Goal: Task Accomplishment & Management: Use online tool/utility

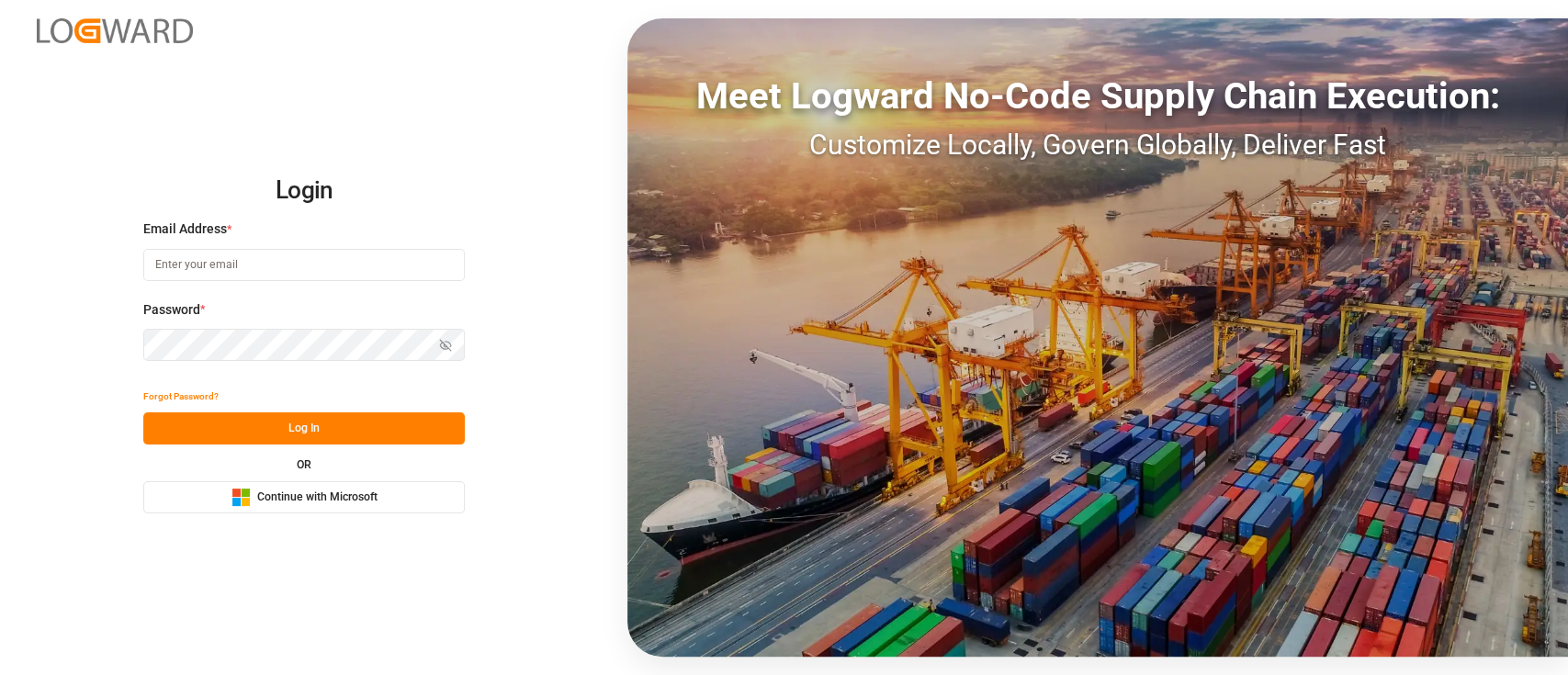
click at [346, 495] on span "Continue with Microsoft" at bounding box center [317, 498] width 120 height 17
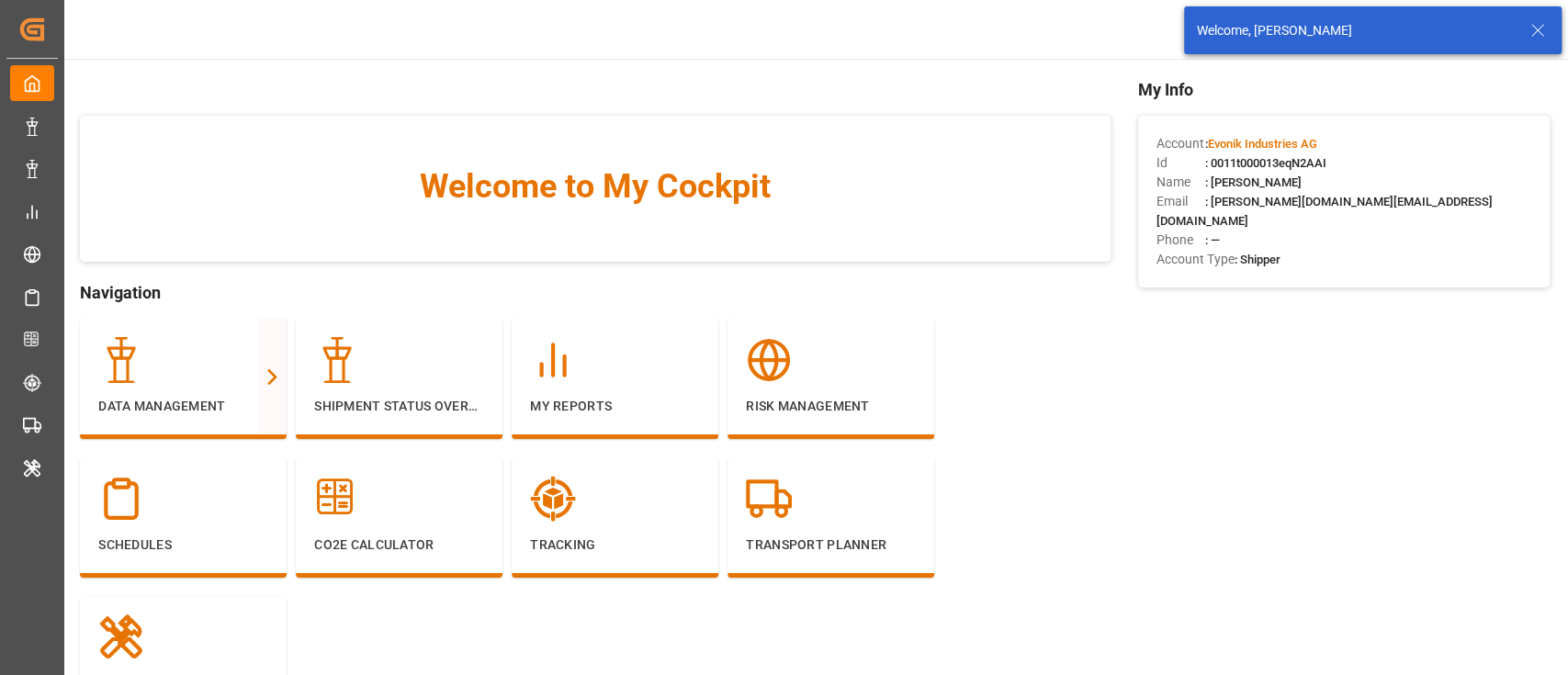
click at [1540, 41] on icon at bounding box center [1537, 31] width 22 height 22
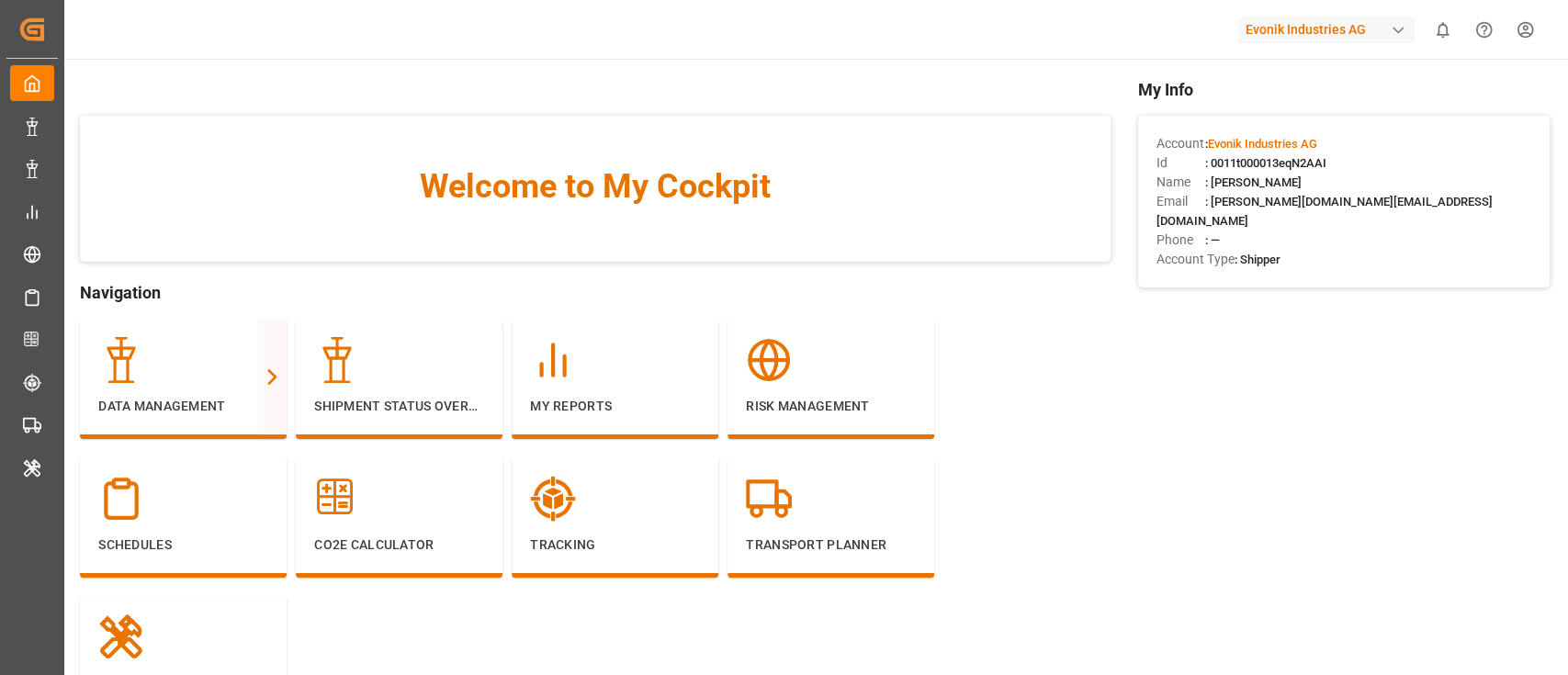
click at [1290, 32] on div "Evonik Industries AG" at bounding box center [1326, 30] width 177 height 27
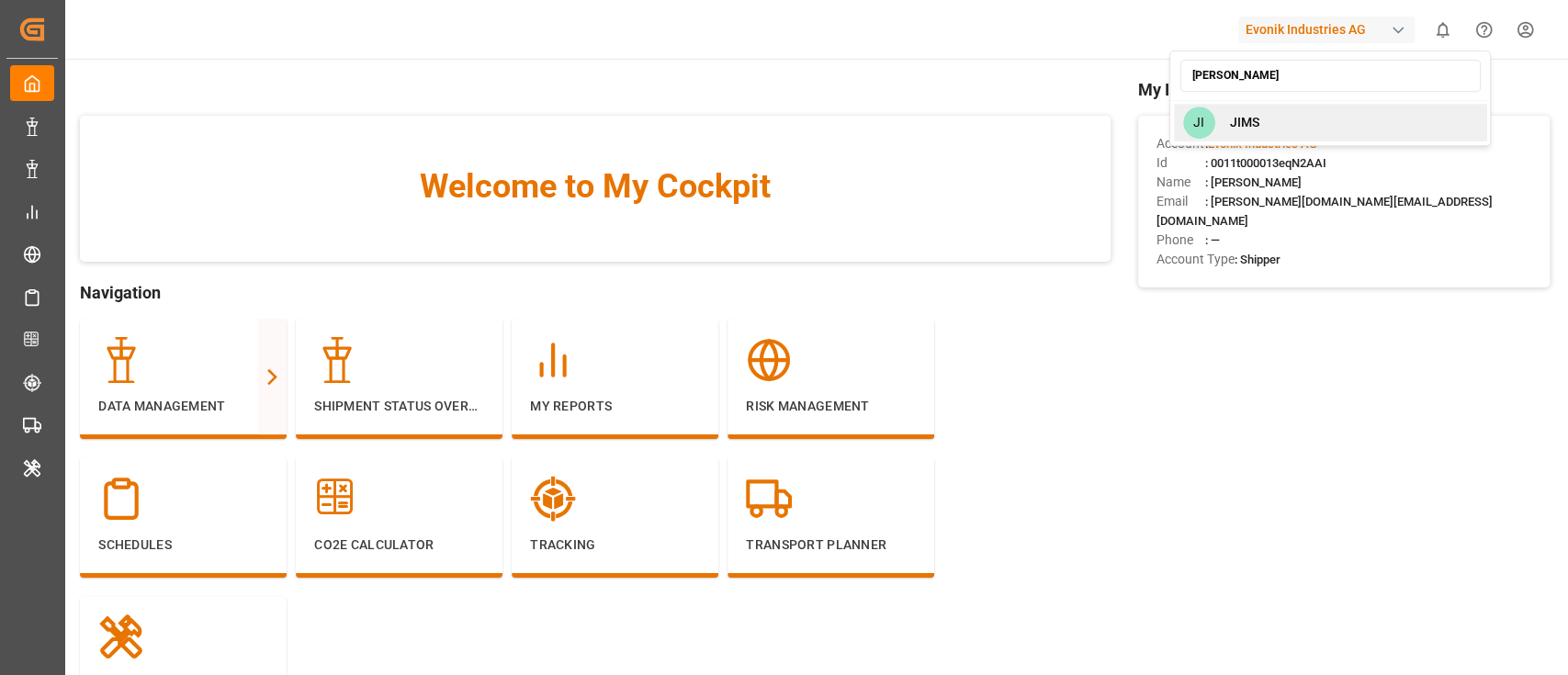
type input "jim"
click at [1276, 114] on div "JI JIMS" at bounding box center [1329, 122] width 313 height 38
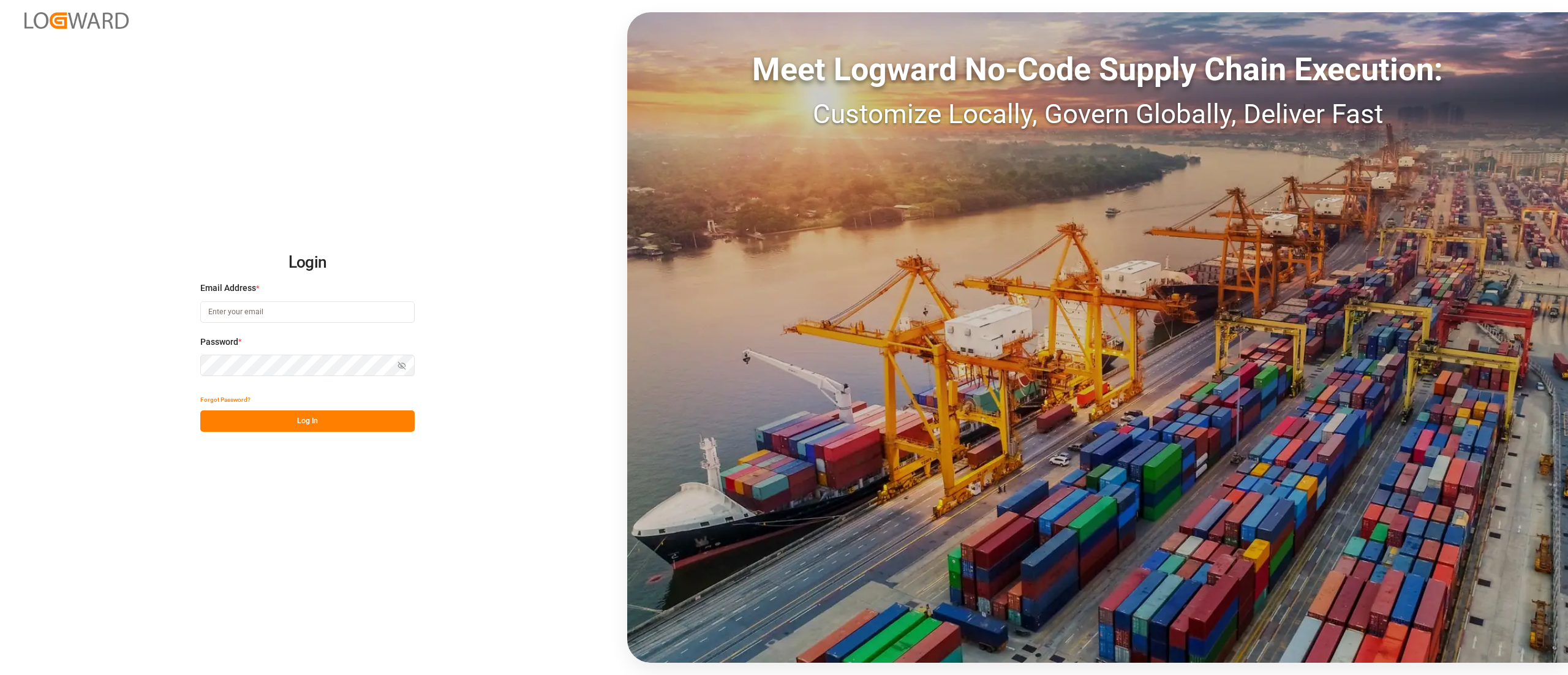
click at [257, 304] on input at bounding box center [308, 312] width 215 height 22
click at [0, 674] on com-1password-button at bounding box center [0, 675] width 0 height 0
click at [366, 308] on input at bounding box center [308, 312] width 215 height 22
click at [0, 674] on com-1password-button at bounding box center [0, 675] width 0 height 0
type input "keerthan.ge@logward.com"
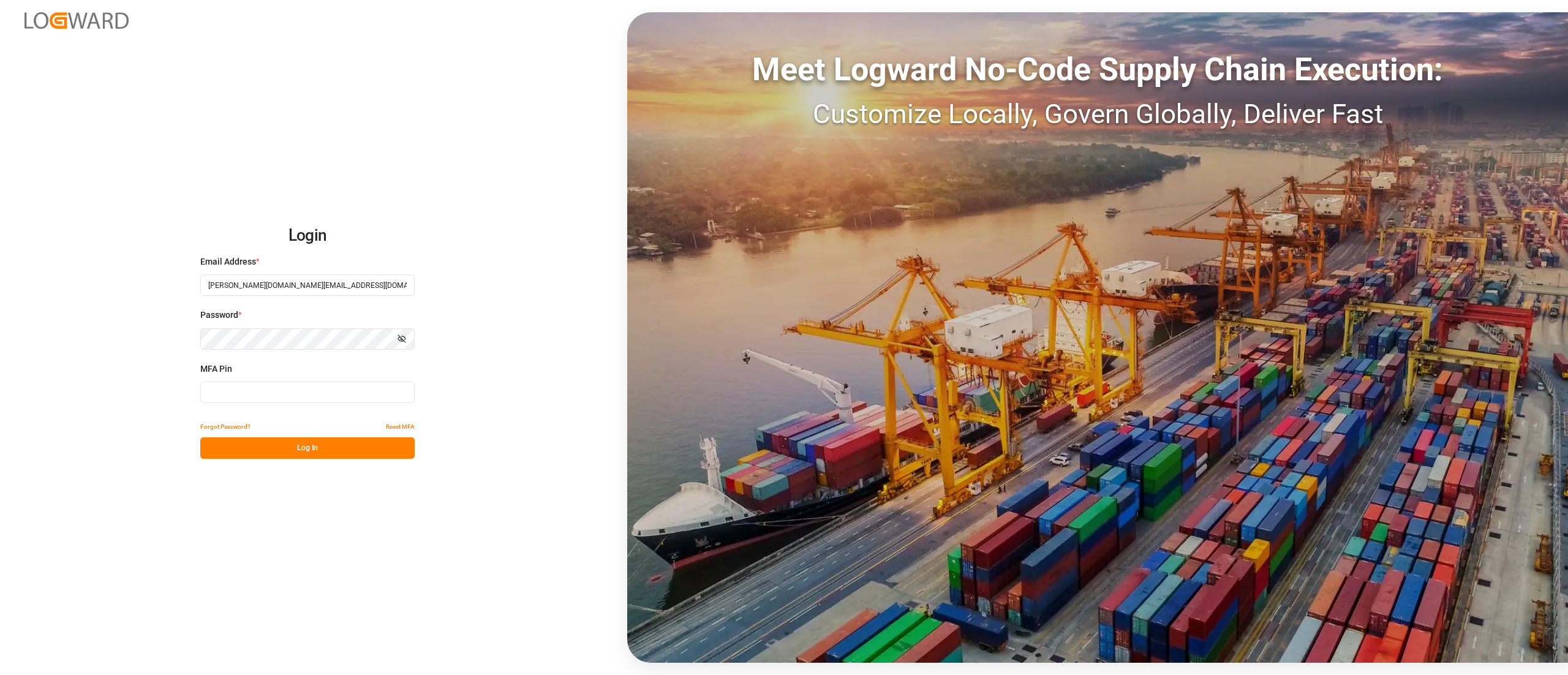
type input "045764"
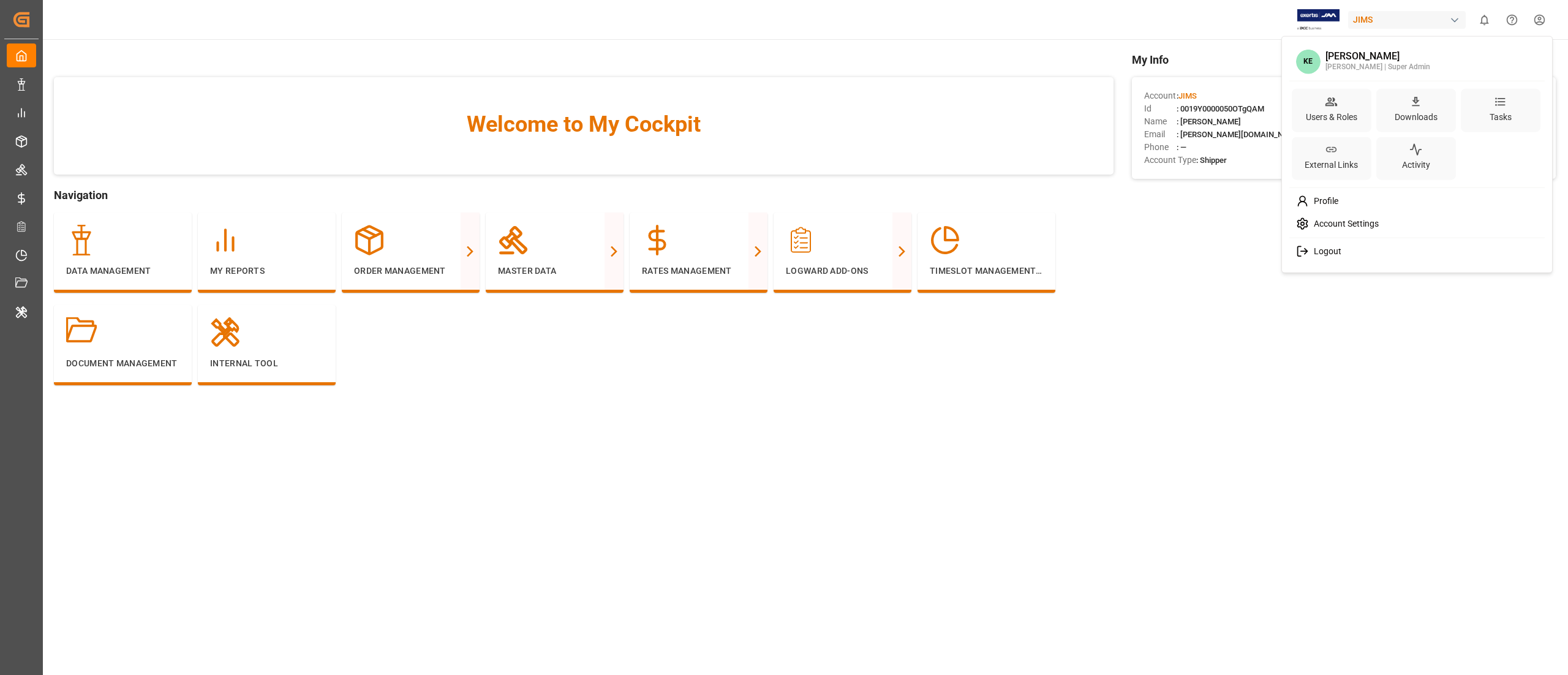
click at [1537, 21] on html "Created by potrace 1.15, written by Peter Selinger 2001-2017 Created by potrace…" at bounding box center [784, 337] width 1568 height 675
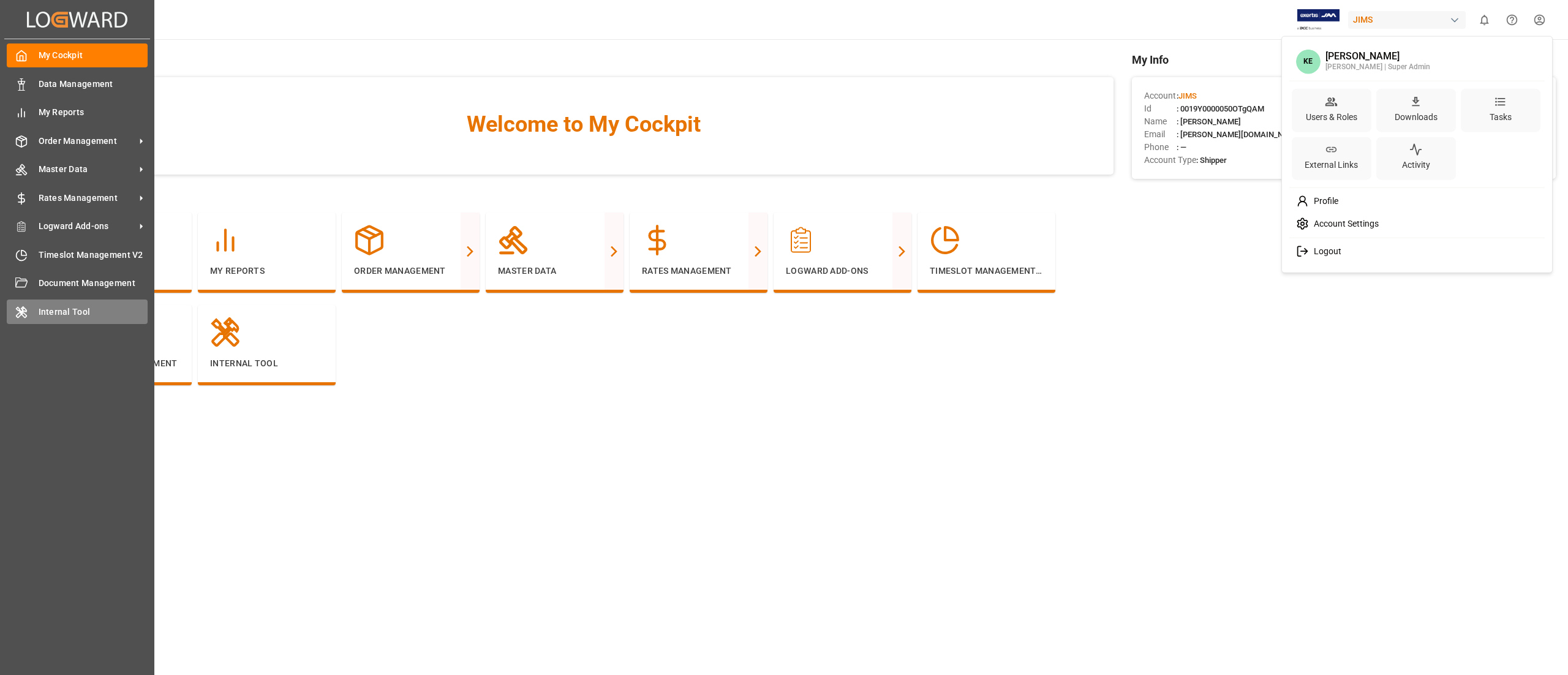
click at [28, 303] on html "Created by potrace 1.15, written by Peter Selinger 2001-2017 Created by potrace…" at bounding box center [784, 337] width 1568 height 675
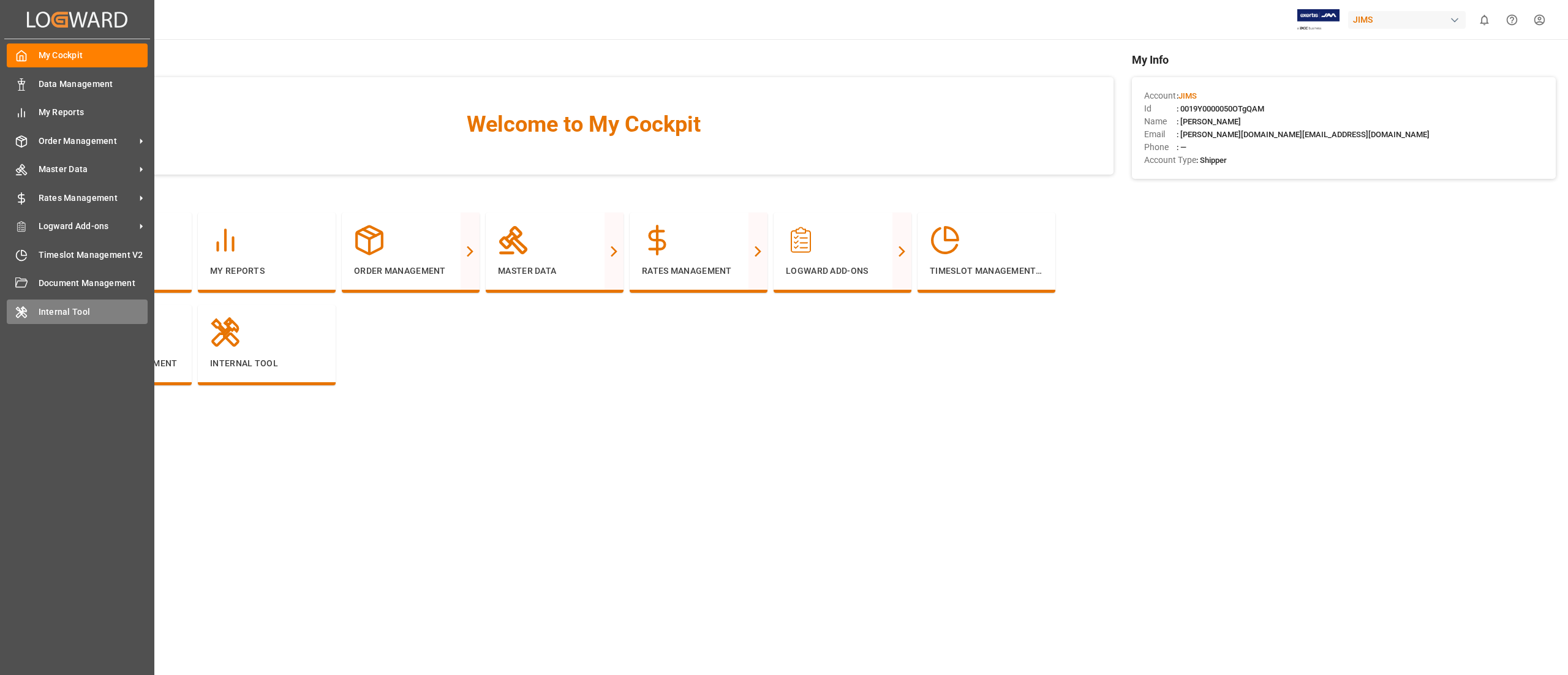
click at [28, 310] on div "Internal Tool Internal Tool" at bounding box center [77, 311] width 141 height 24
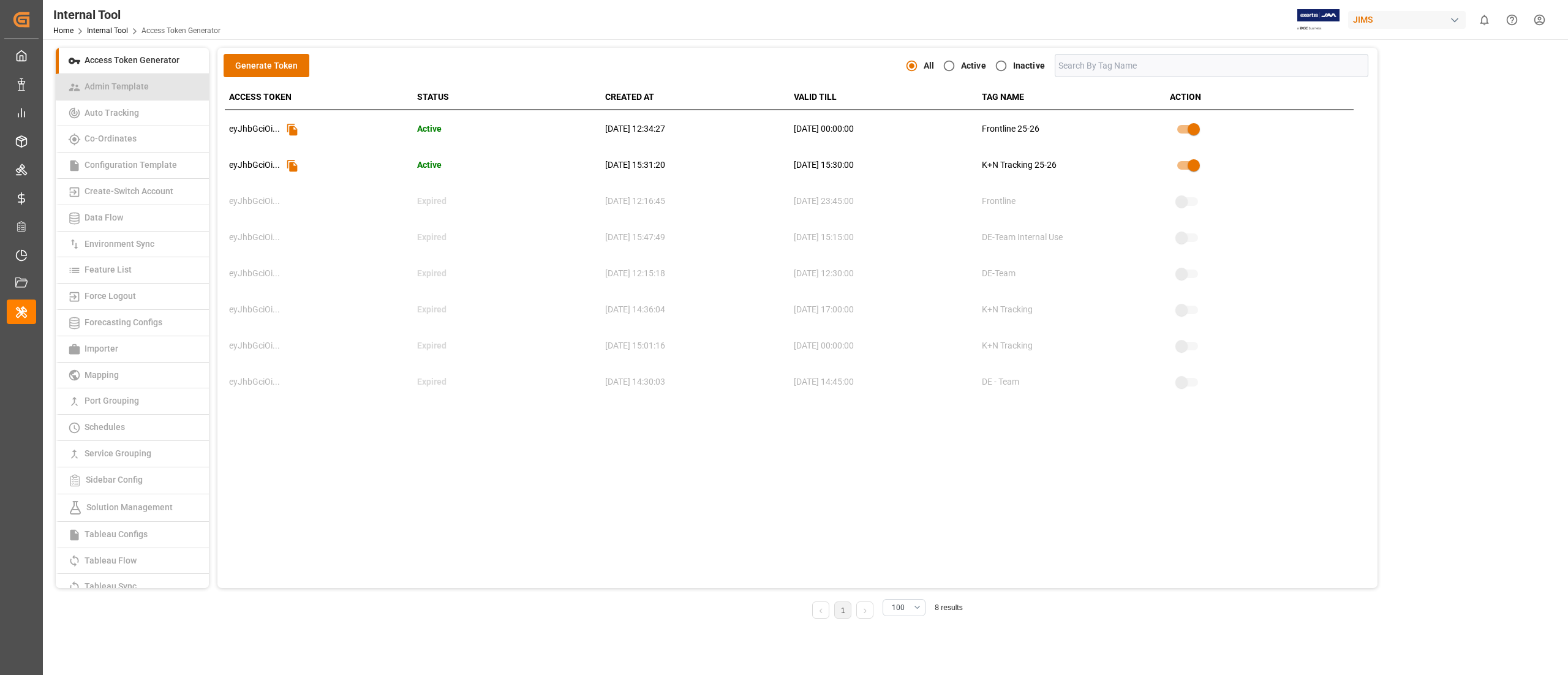
click at [140, 91] on span "Admin Template" at bounding box center [117, 86] width 72 height 10
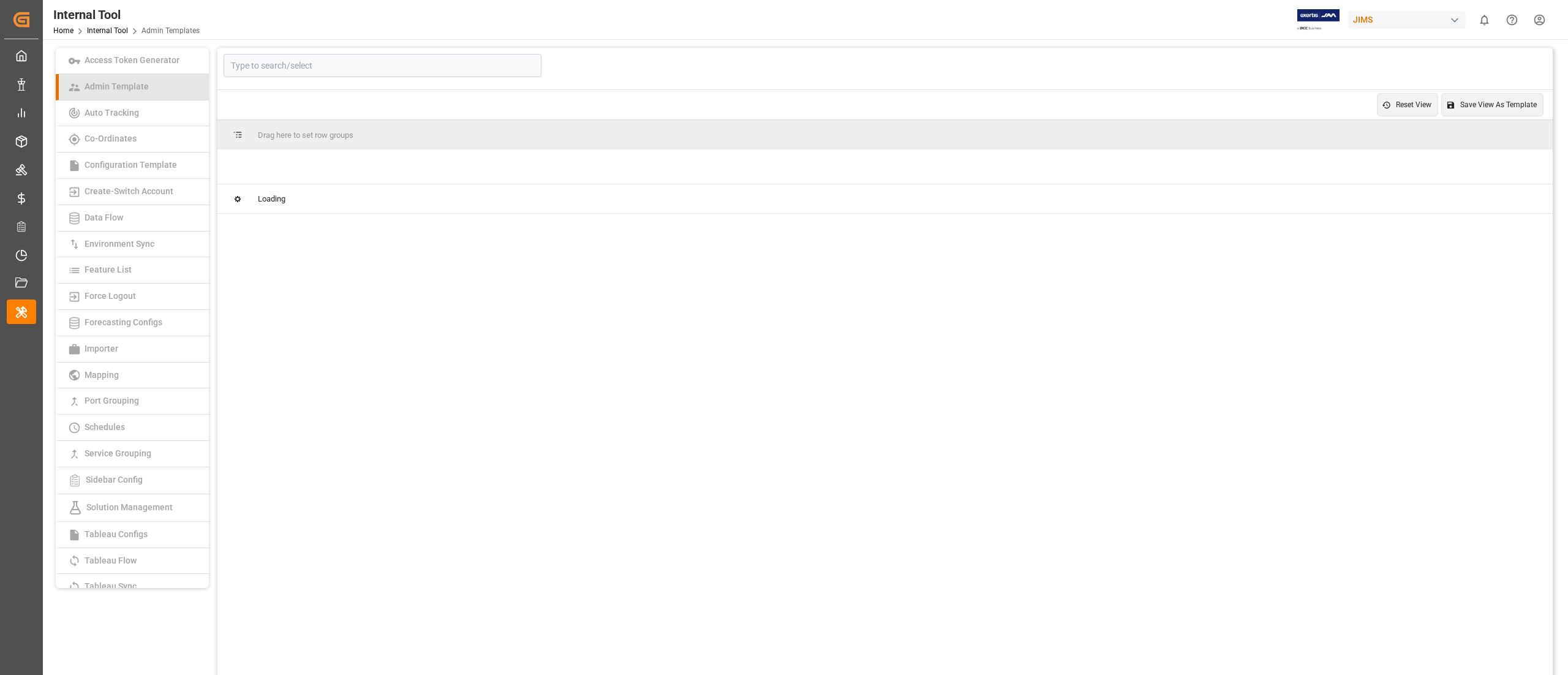
type input "Purchase Order Line Item"
click at [97, 109] on span "Auto Tracking" at bounding box center [112, 113] width 62 height 10
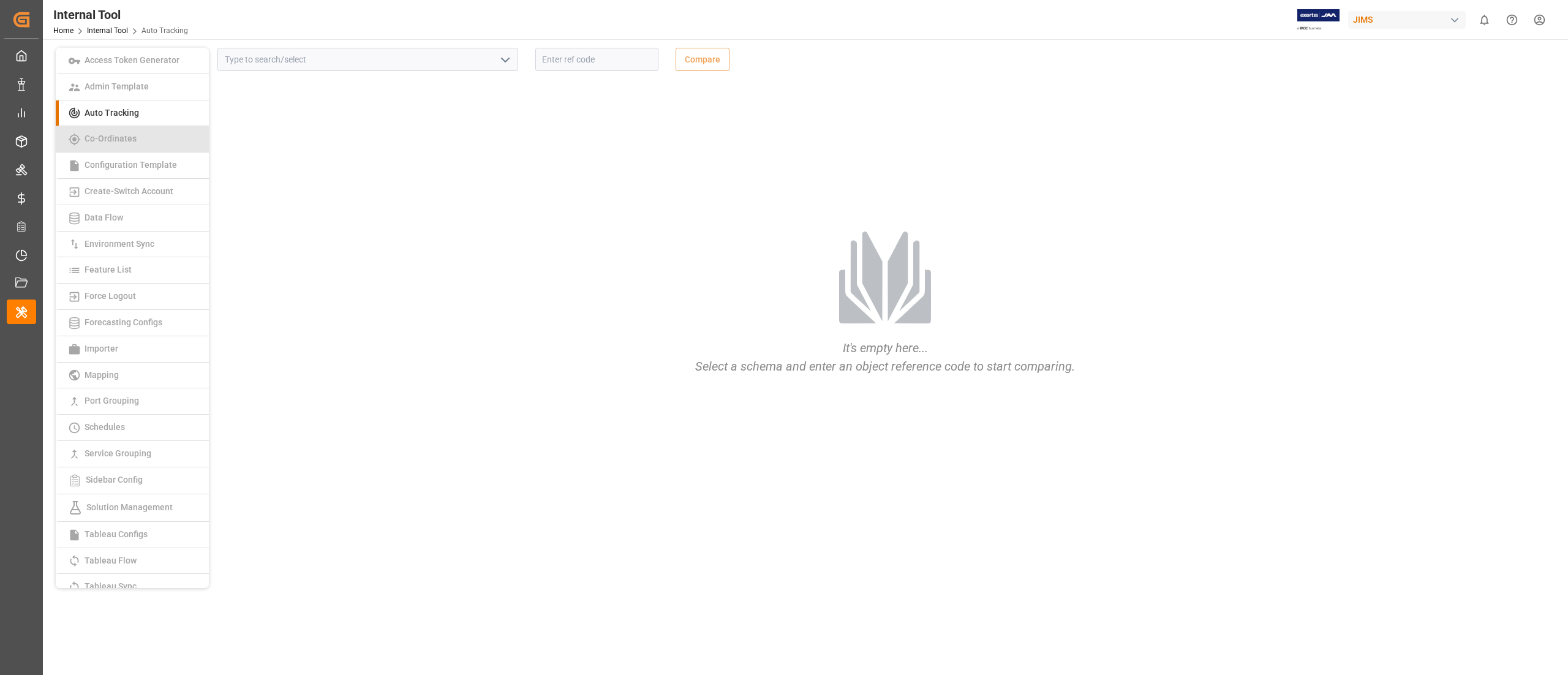
click at [118, 126] on link "Co-Ordinates" at bounding box center [132, 139] width 153 height 27
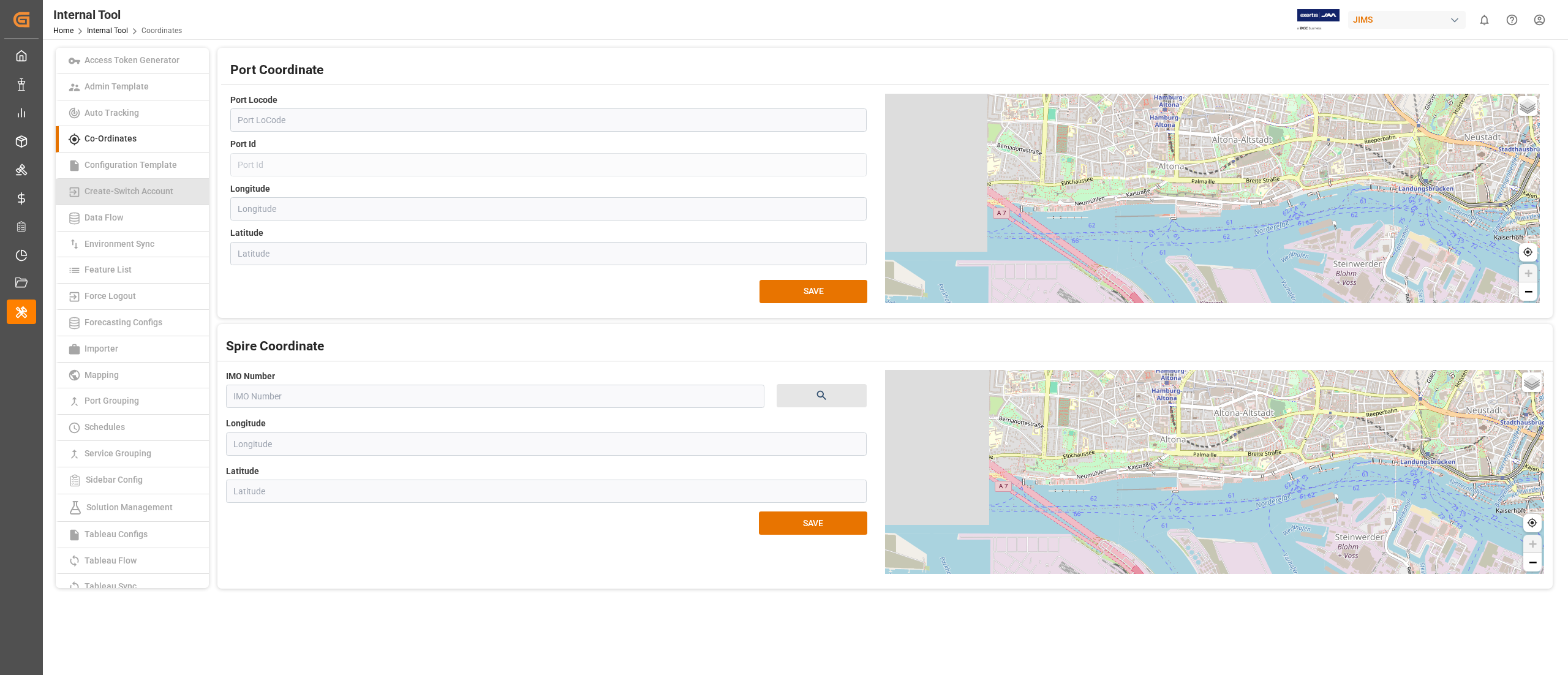
click at [153, 188] on span "Create-Switch Account" at bounding box center [129, 191] width 96 height 10
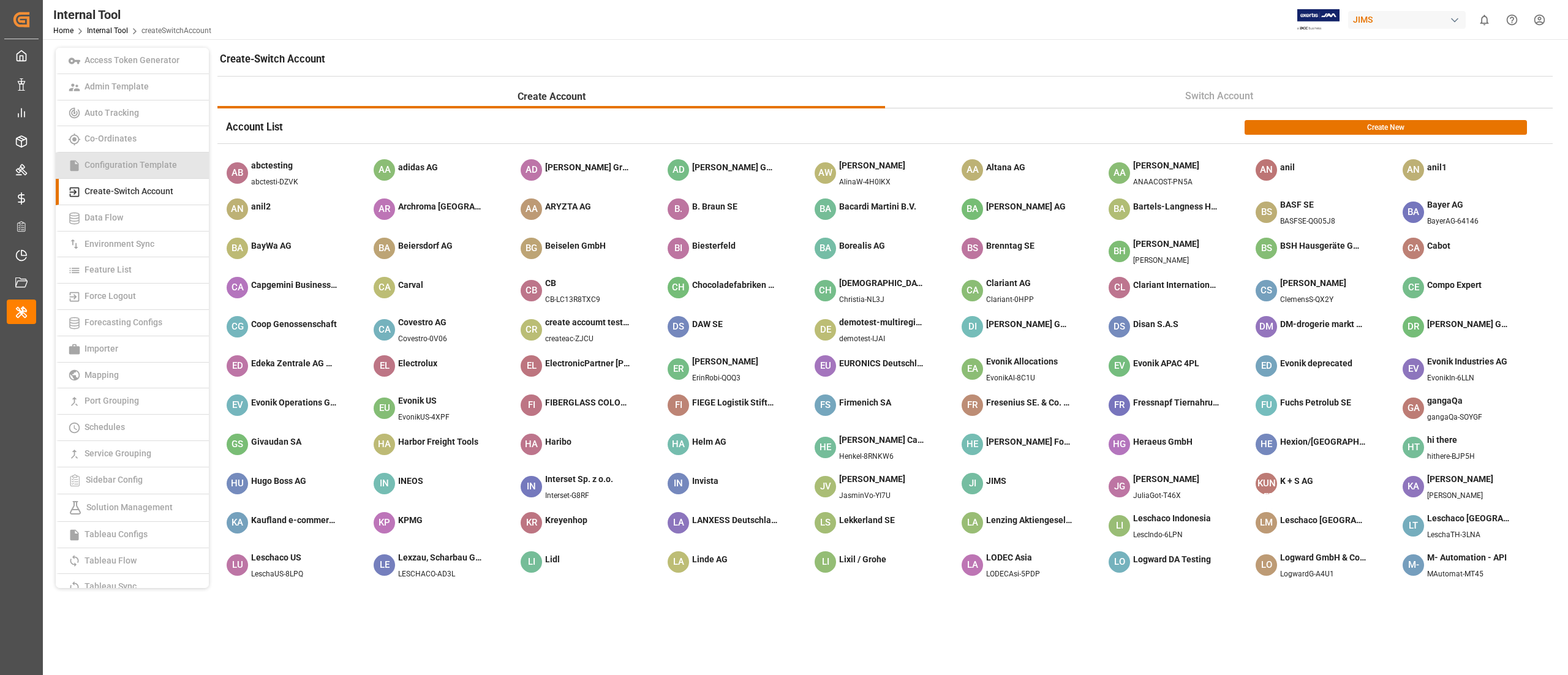
click at [147, 165] on span "Configuration Template" at bounding box center [131, 165] width 100 height 10
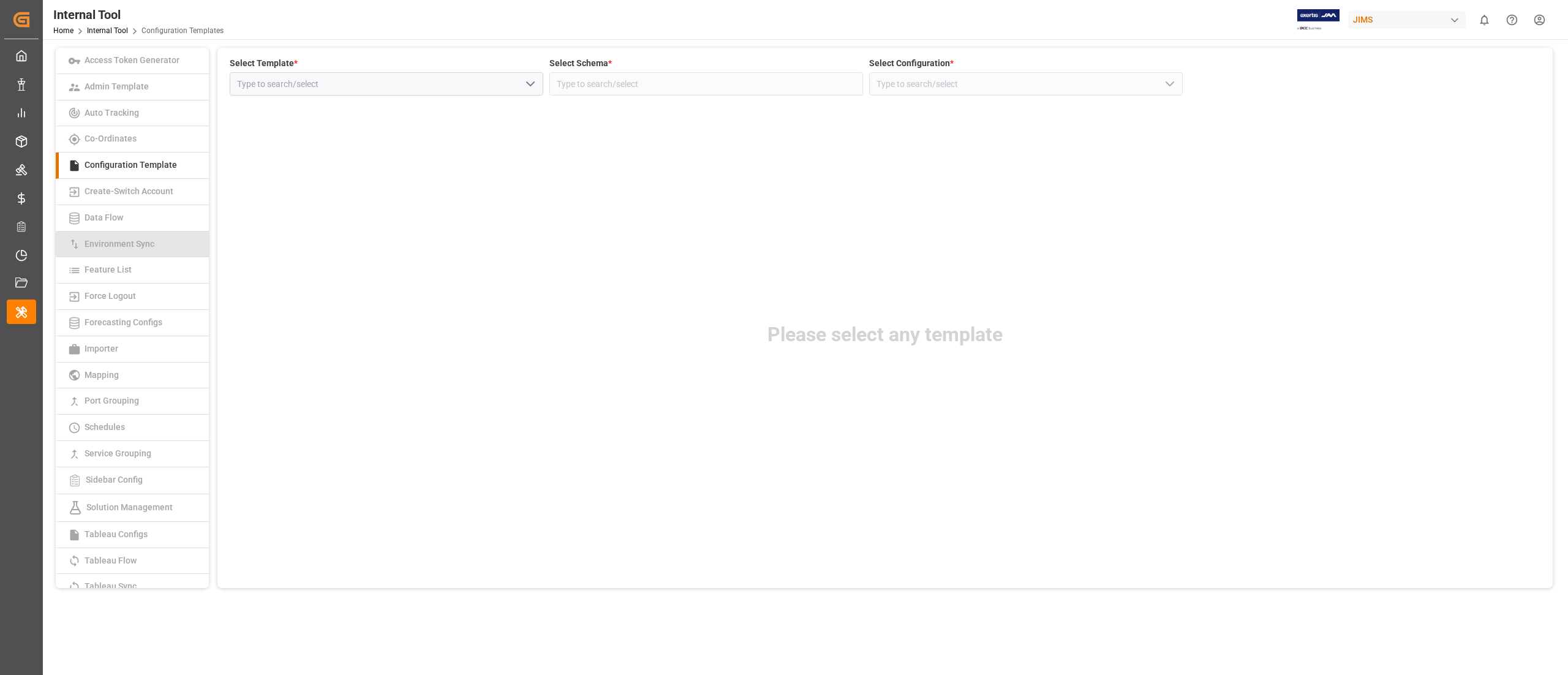
click at [147, 248] on span "Environment Sync" at bounding box center [119, 243] width 77 height 10
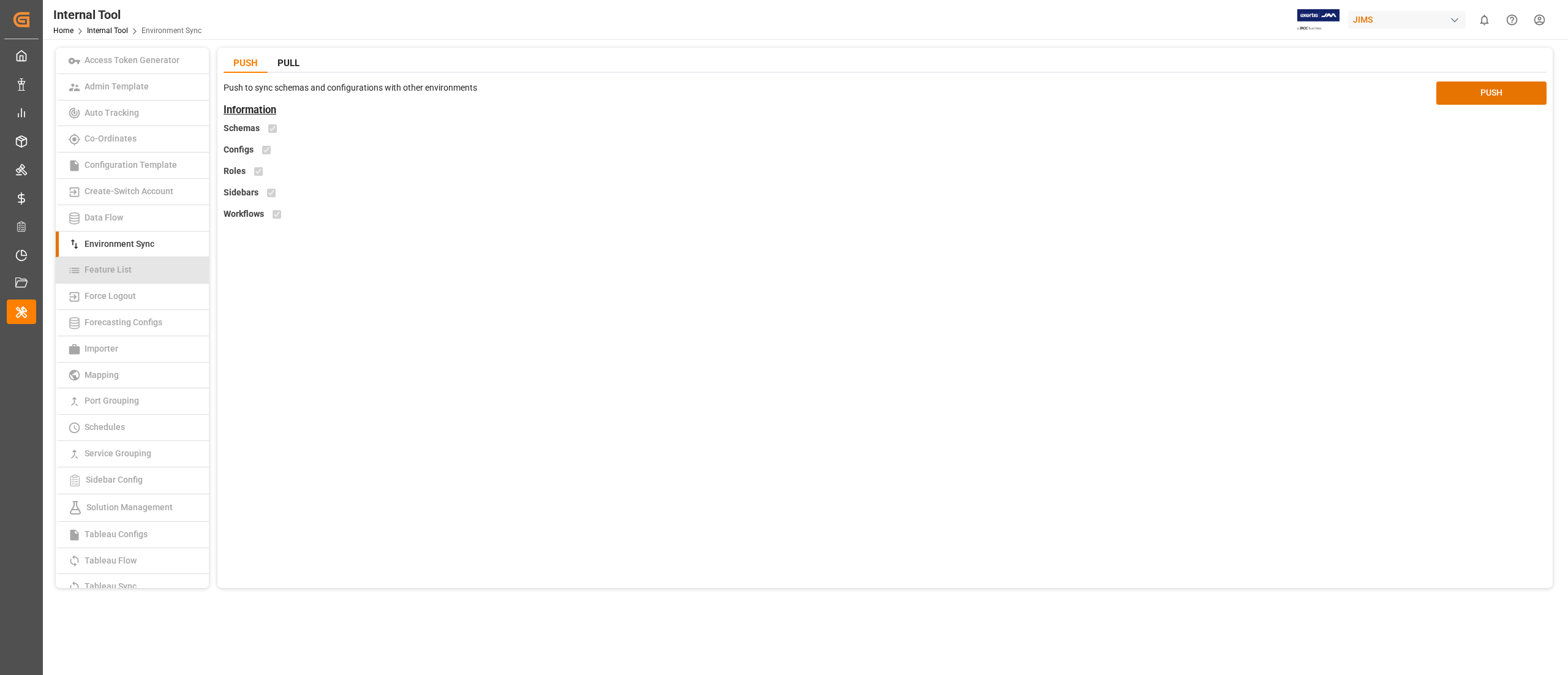
click at [147, 274] on link "Feature List" at bounding box center [132, 270] width 153 height 27
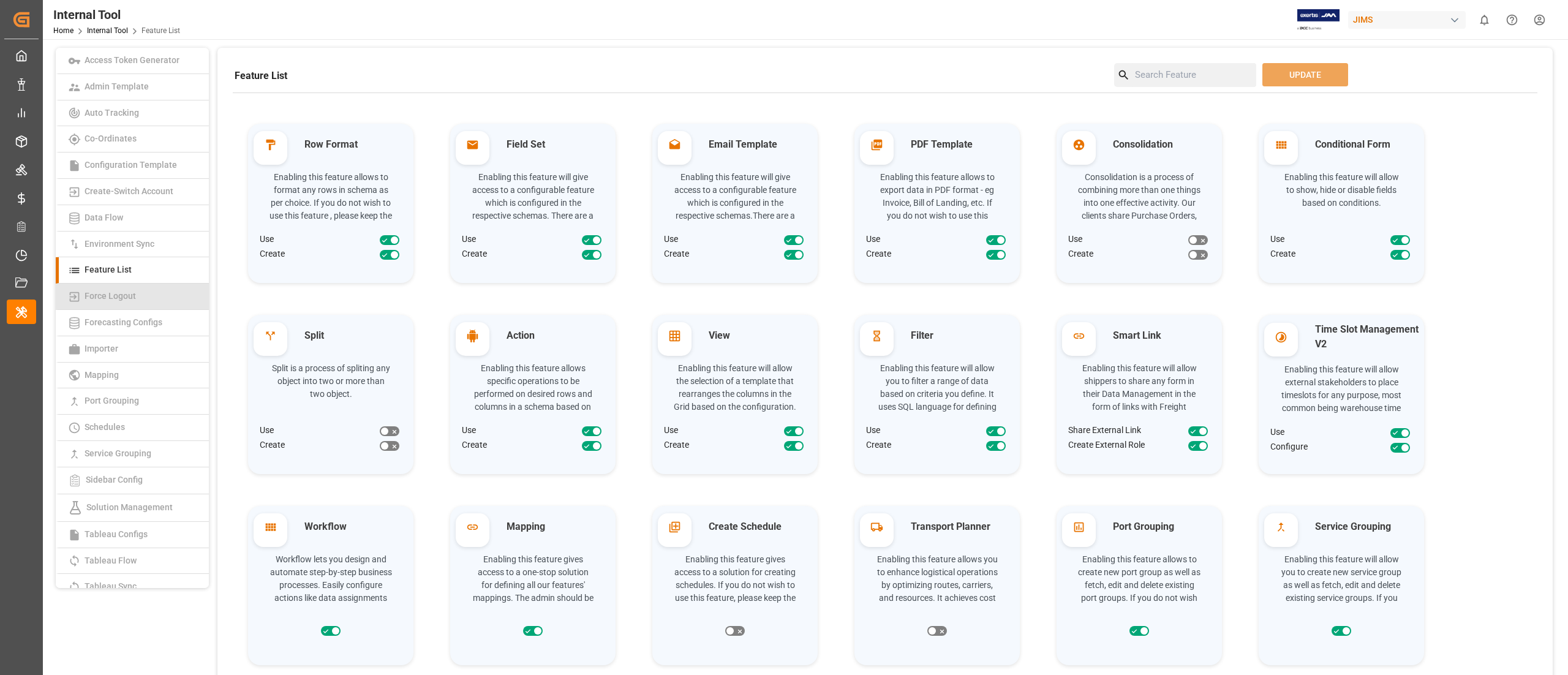
click at [147, 291] on link "Force Logout" at bounding box center [132, 297] width 153 height 27
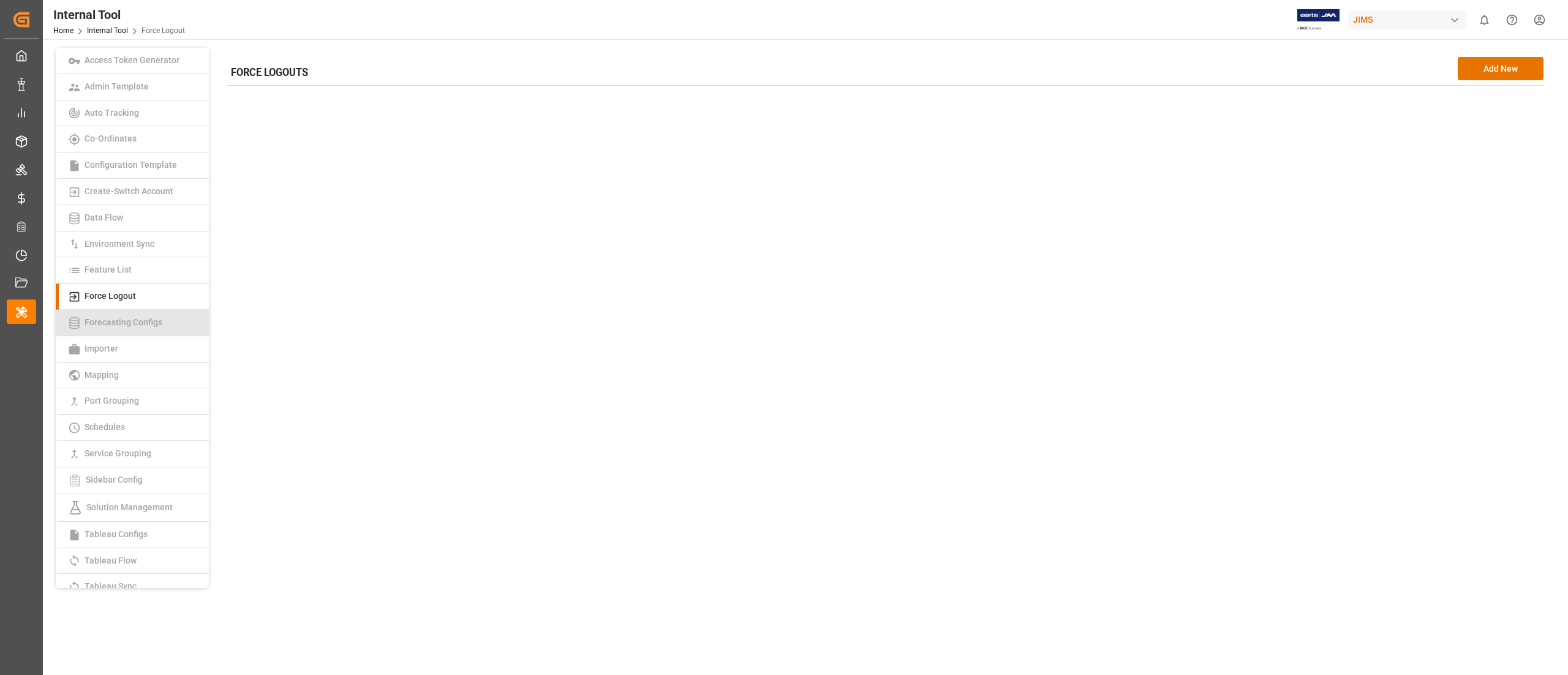
click at [147, 313] on link "Forecasting Configs" at bounding box center [132, 323] width 153 height 27
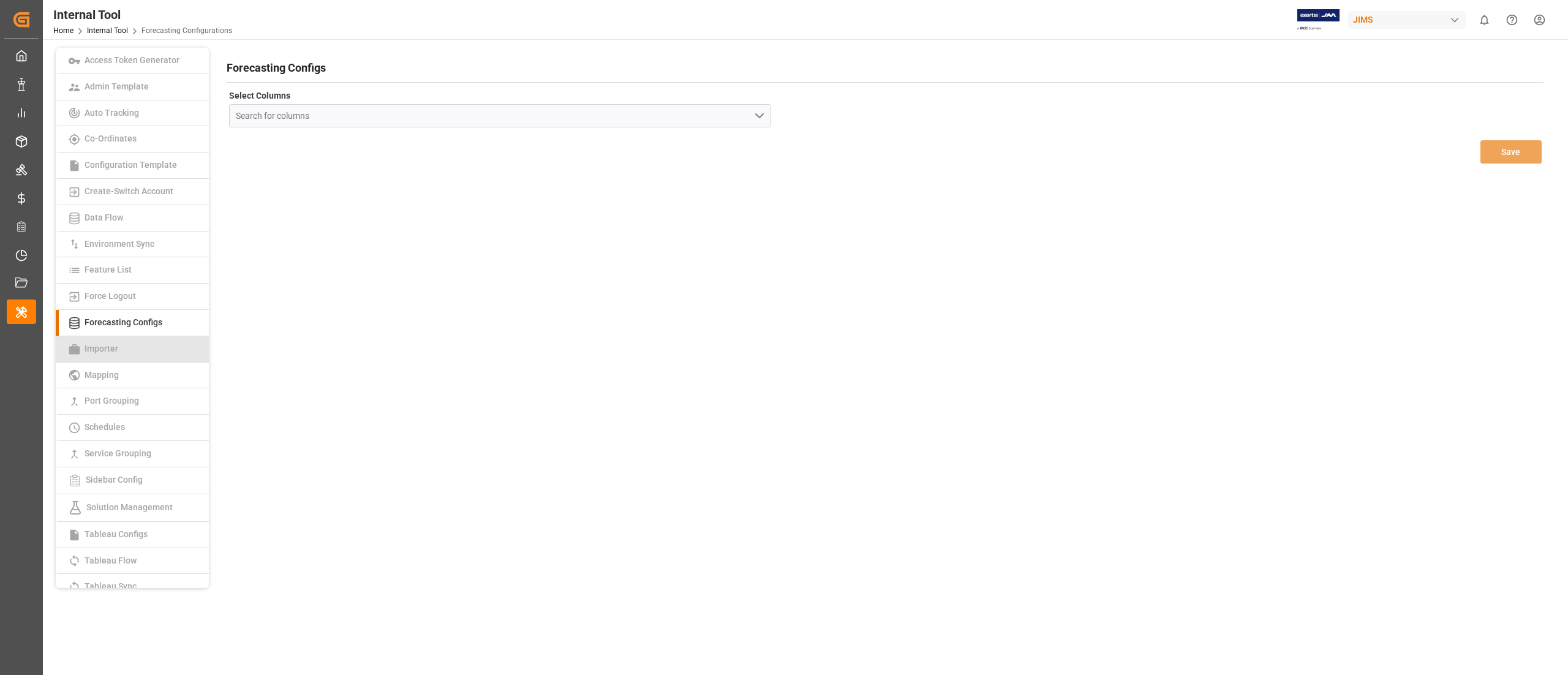
click at [147, 344] on link "Importer" at bounding box center [132, 349] width 153 height 27
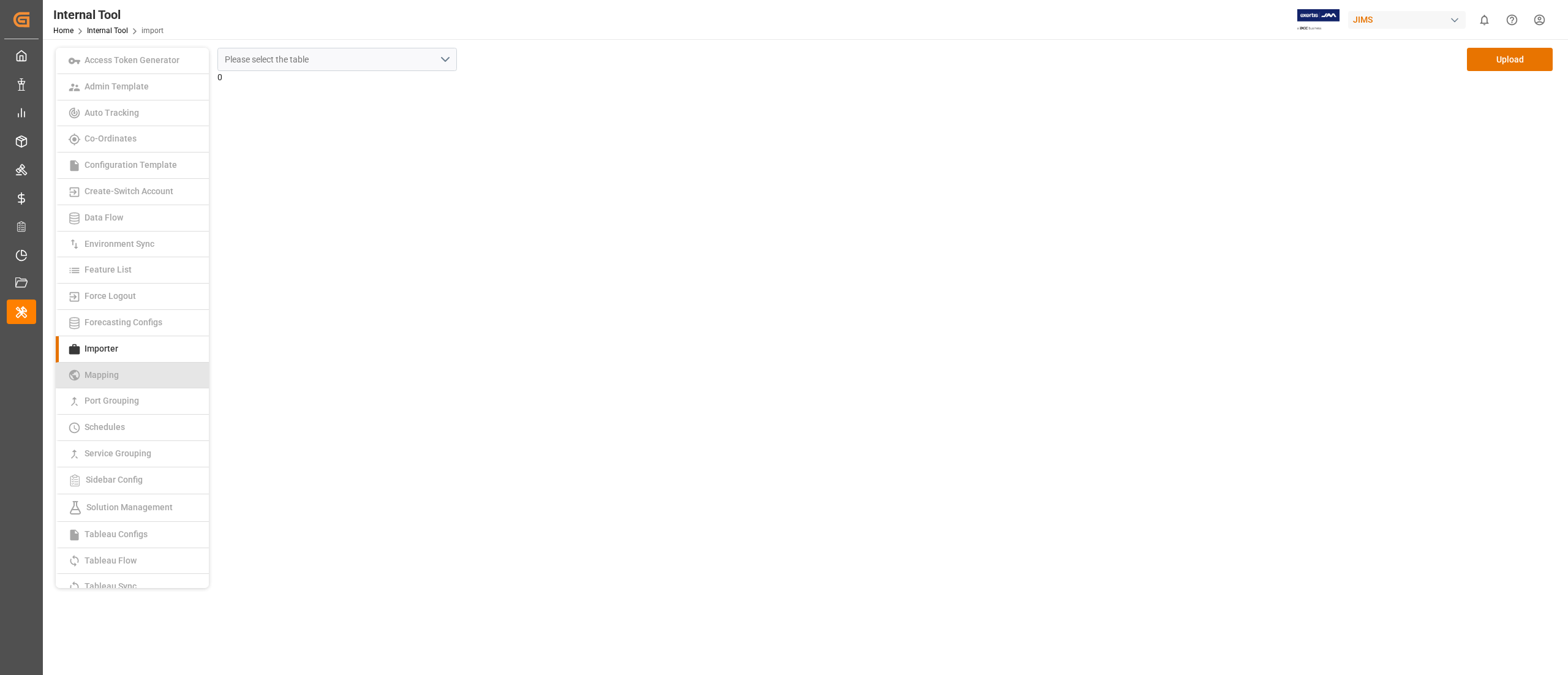
click at [146, 385] on link "Mapping" at bounding box center [132, 375] width 153 height 27
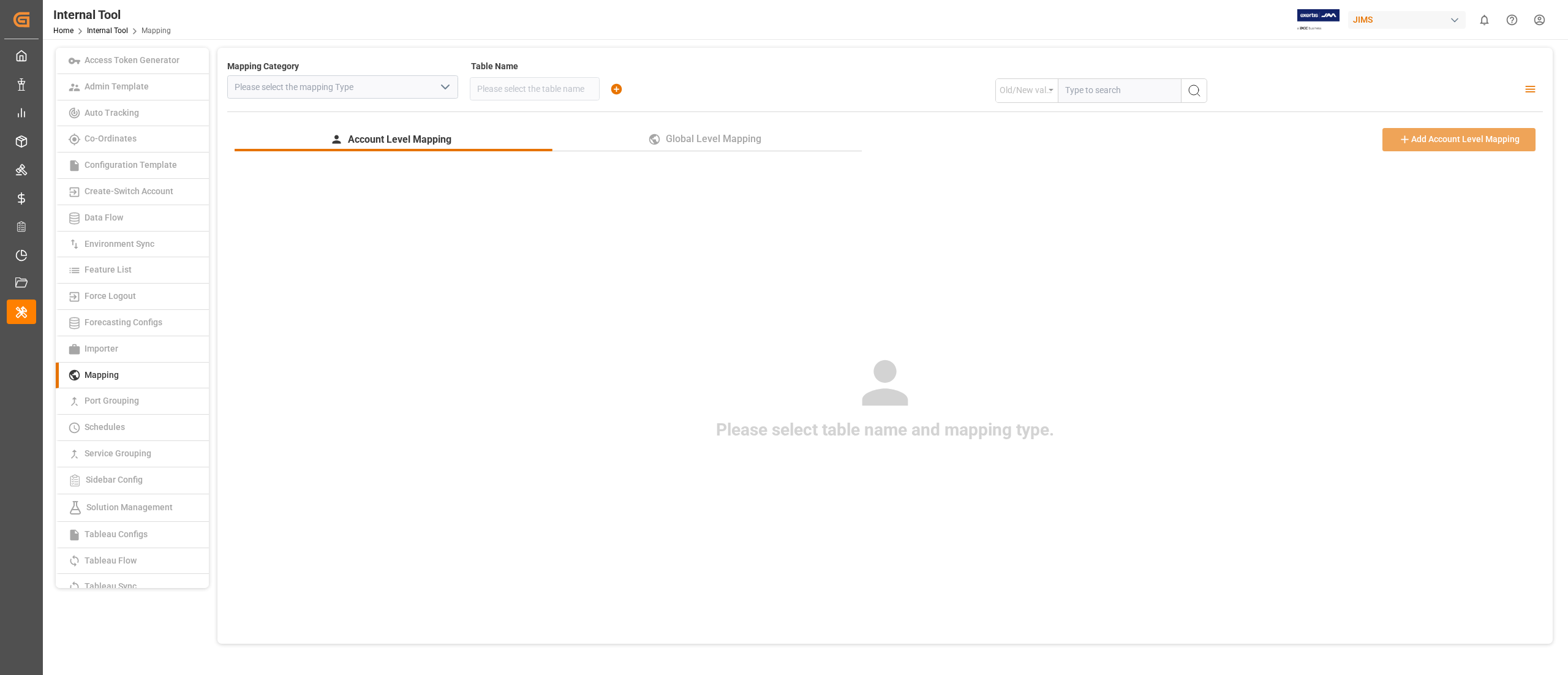
click at [930, 673] on main "Access Token Generator Admin Template Auto Tracking Co-Ordinates Configuration …" at bounding box center [805, 362] width 1523 height 629
click at [107, 29] on link "Internal Tool" at bounding box center [107, 31] width 41 height 9
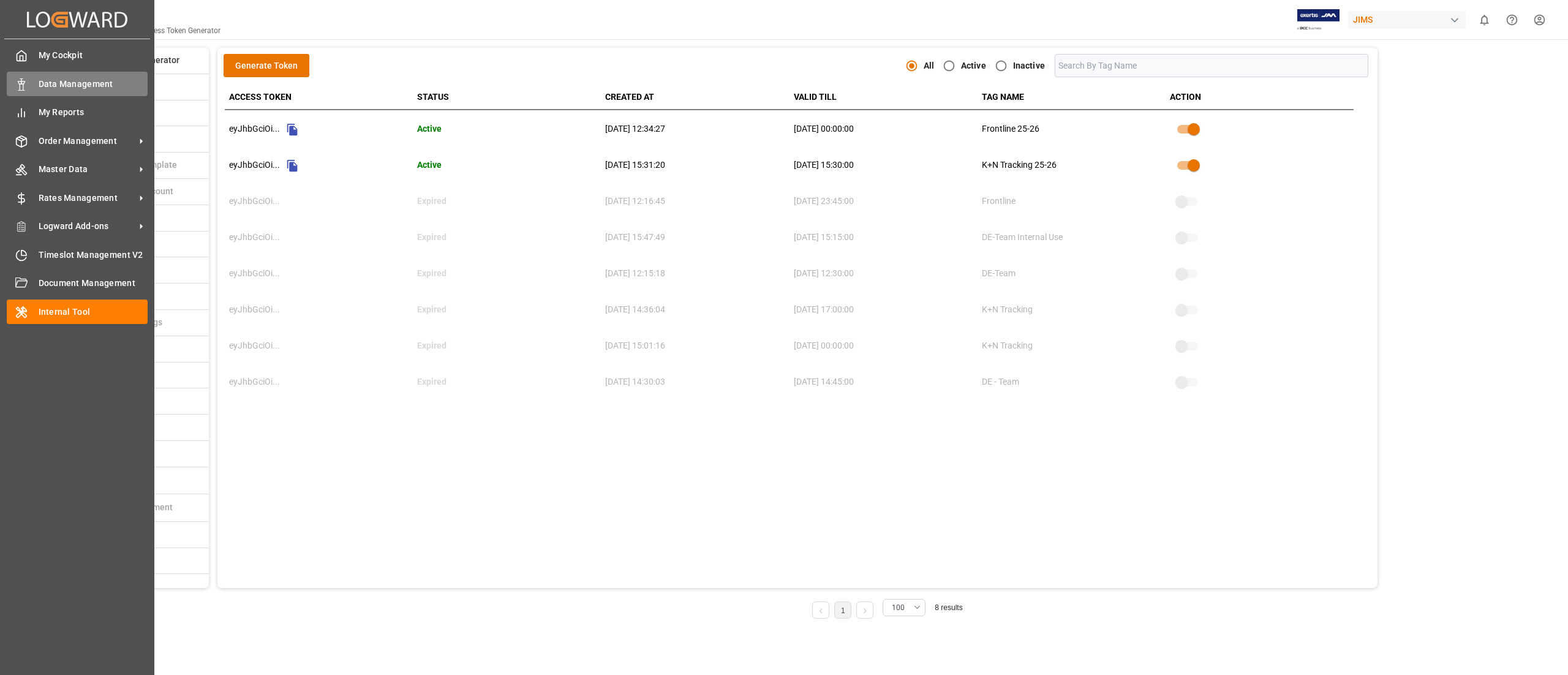
click at [52, 73] on div "Data Management Data Management" at bounding box center [77, 83] width 141 height 24
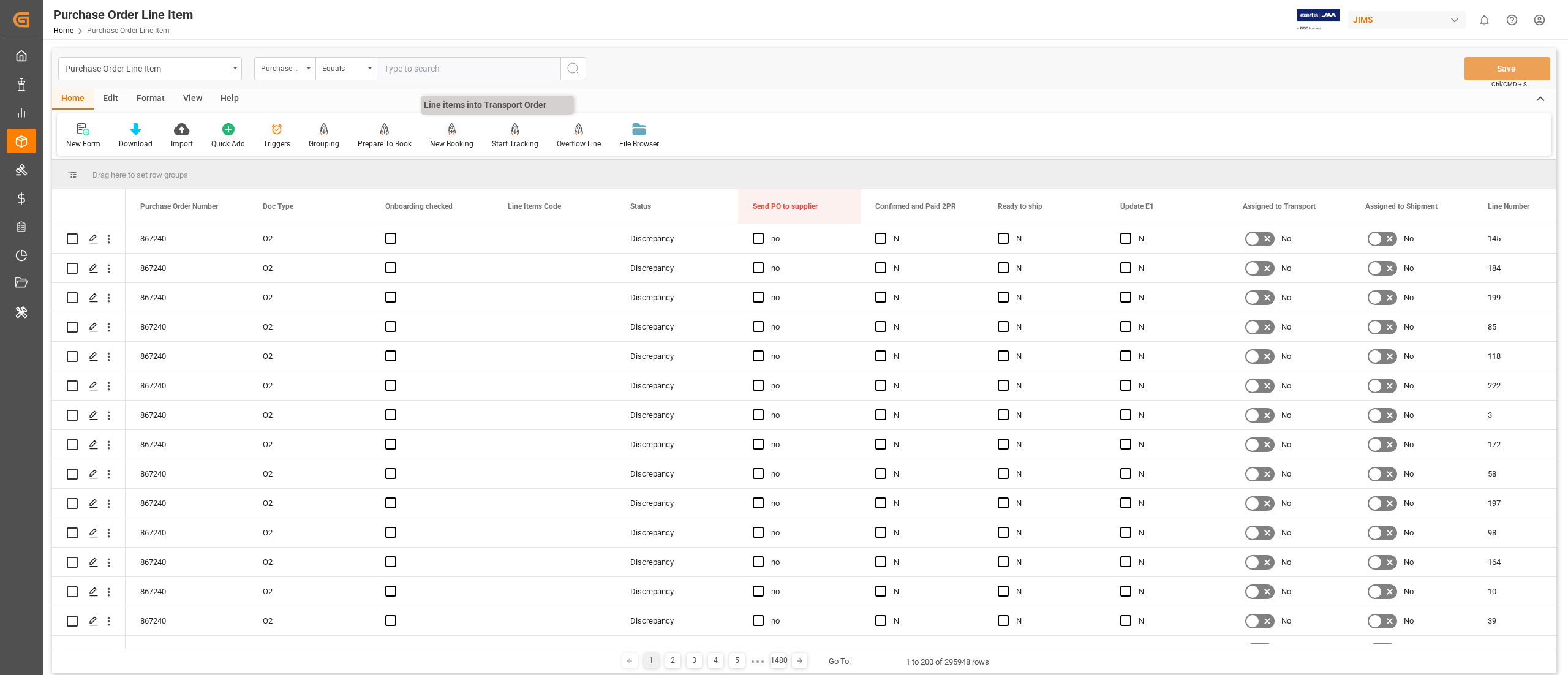
click at [443, 145] on div "New Booking" at bounding box center [451, 144] width 44 height 11
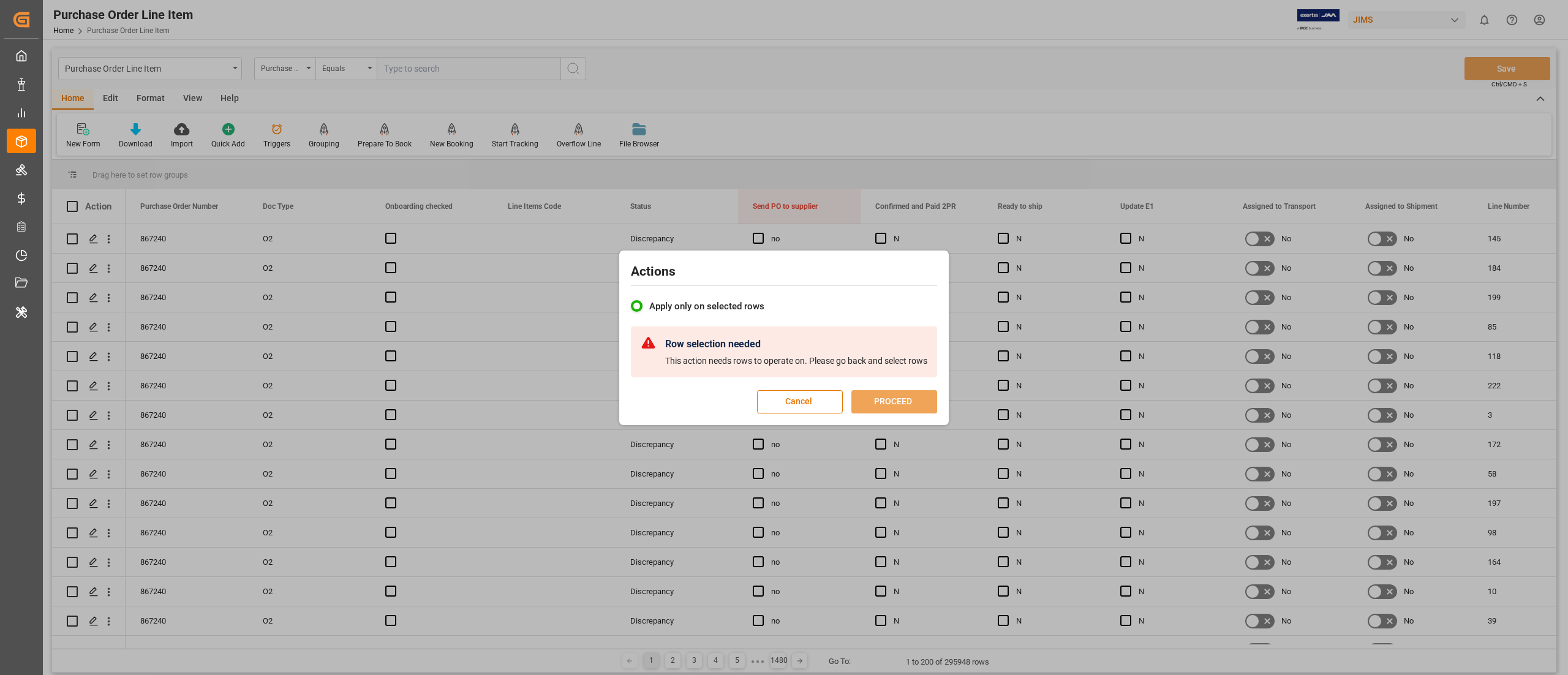
click at [733, 119] on div "Actions Apply only on selected rows Row selection needed This action needs rows…" at bounding box center [784, 337] width 1568 height 675
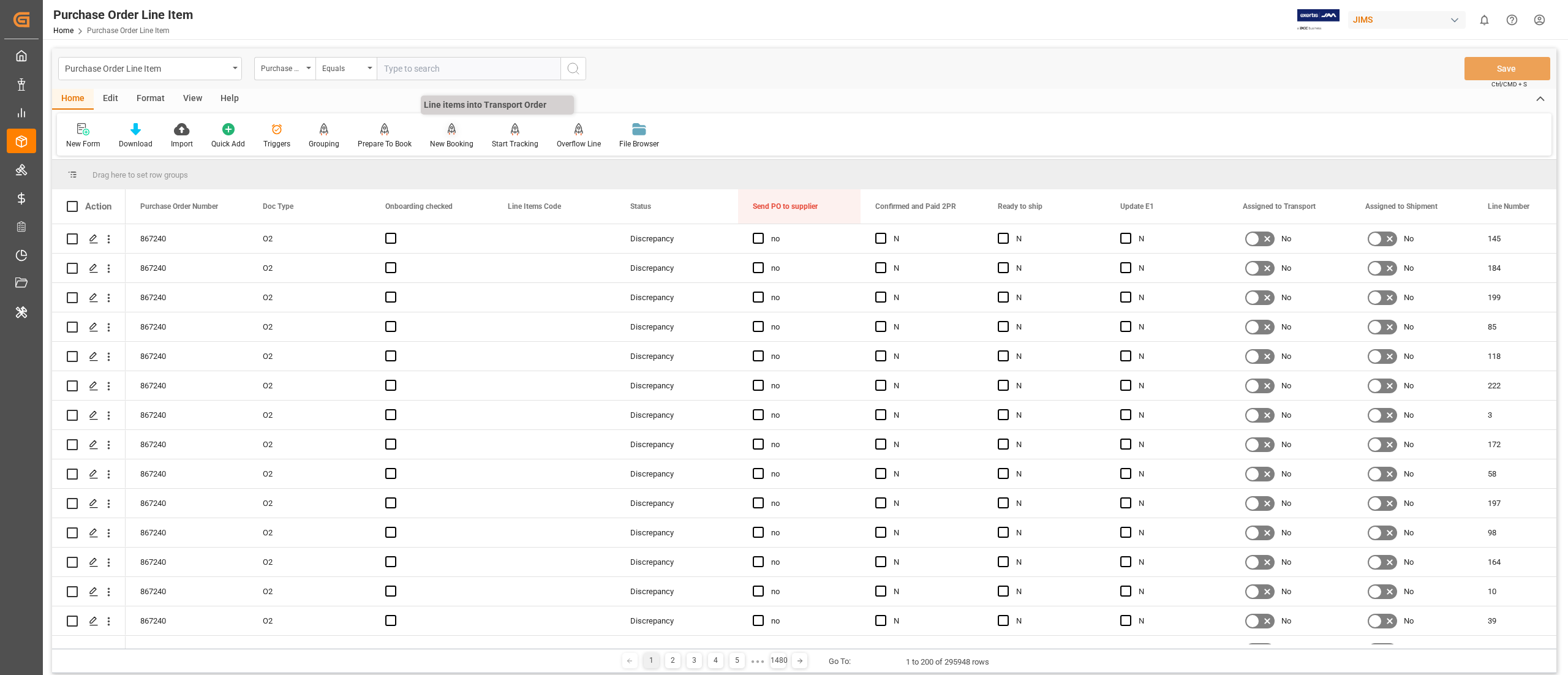
click at [456, 139] on div "New Booking" at bounding box center [451, 144] width 44 height 11
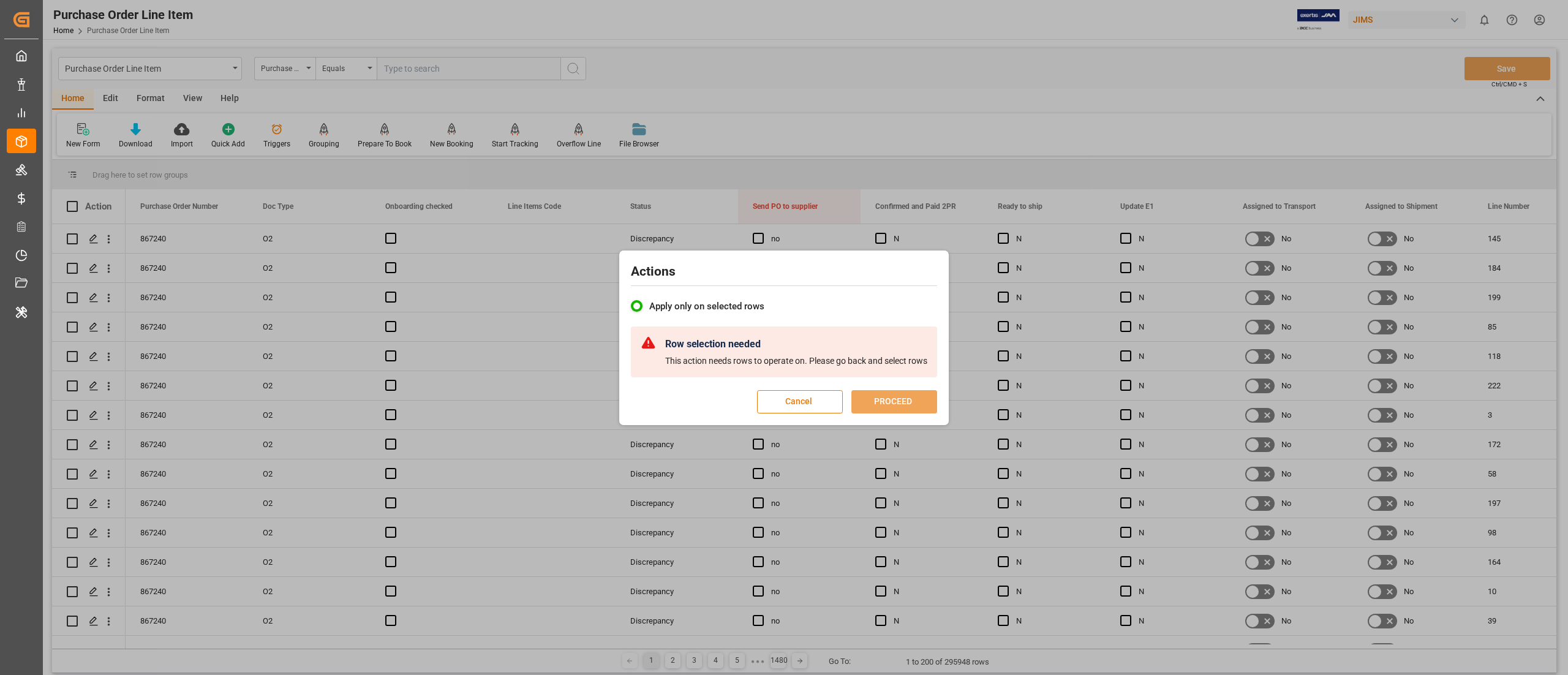
click at [807, 396] on button "Cancel" at bounding box center [800, 402] width 86 height 23
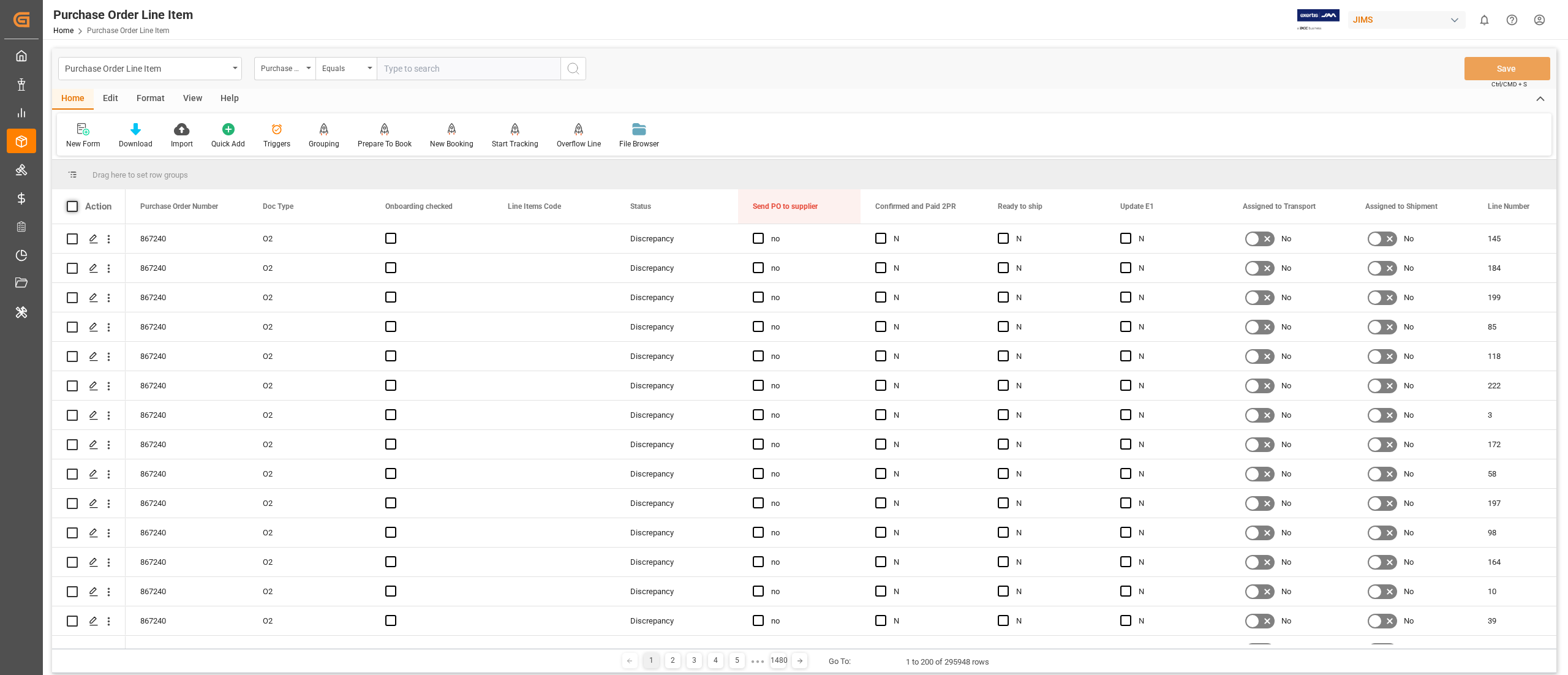
click at [74, 206] on span at bounding box center [72, 207] width 11 height 11
click at [76, 201] on input "checkbox" at bounding box center [76, 201] width 0 height 0
checkbox input "true"
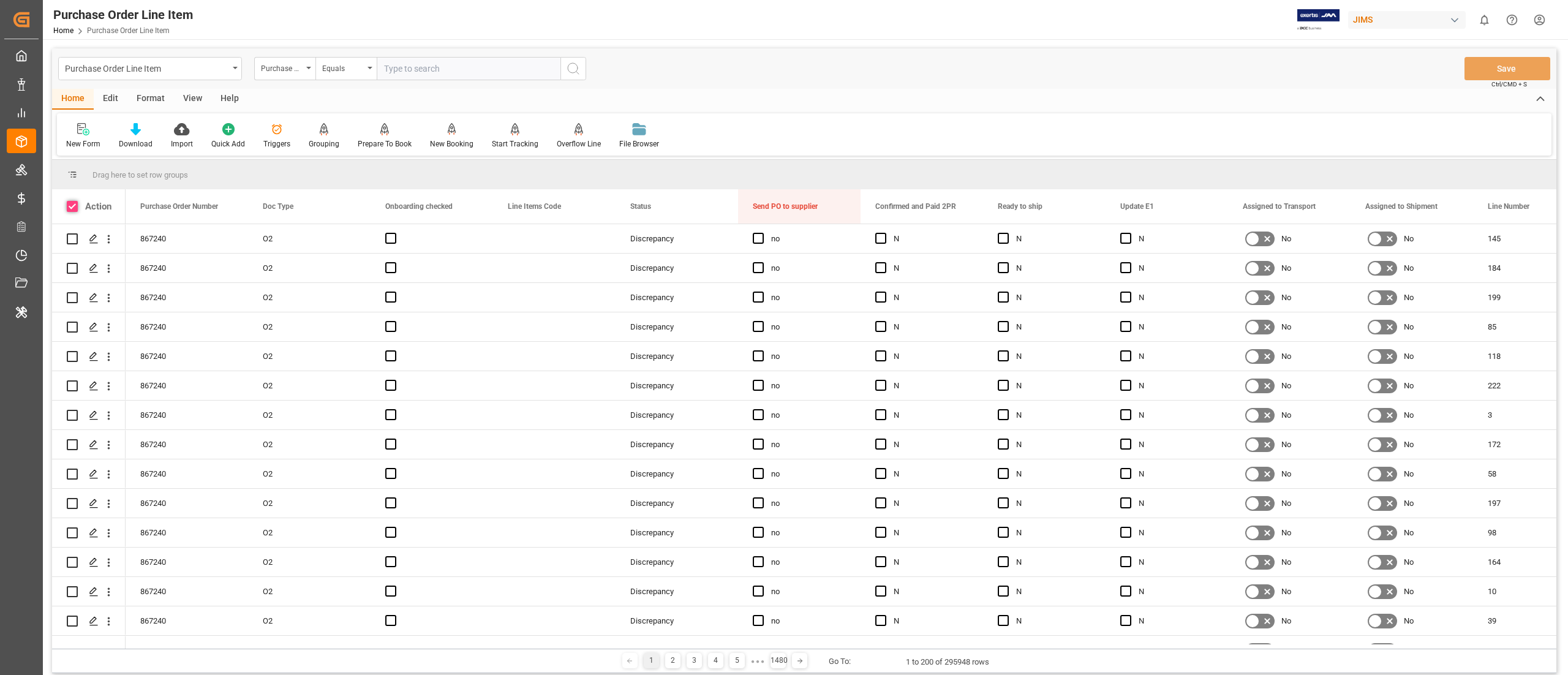
checkbox input "true"
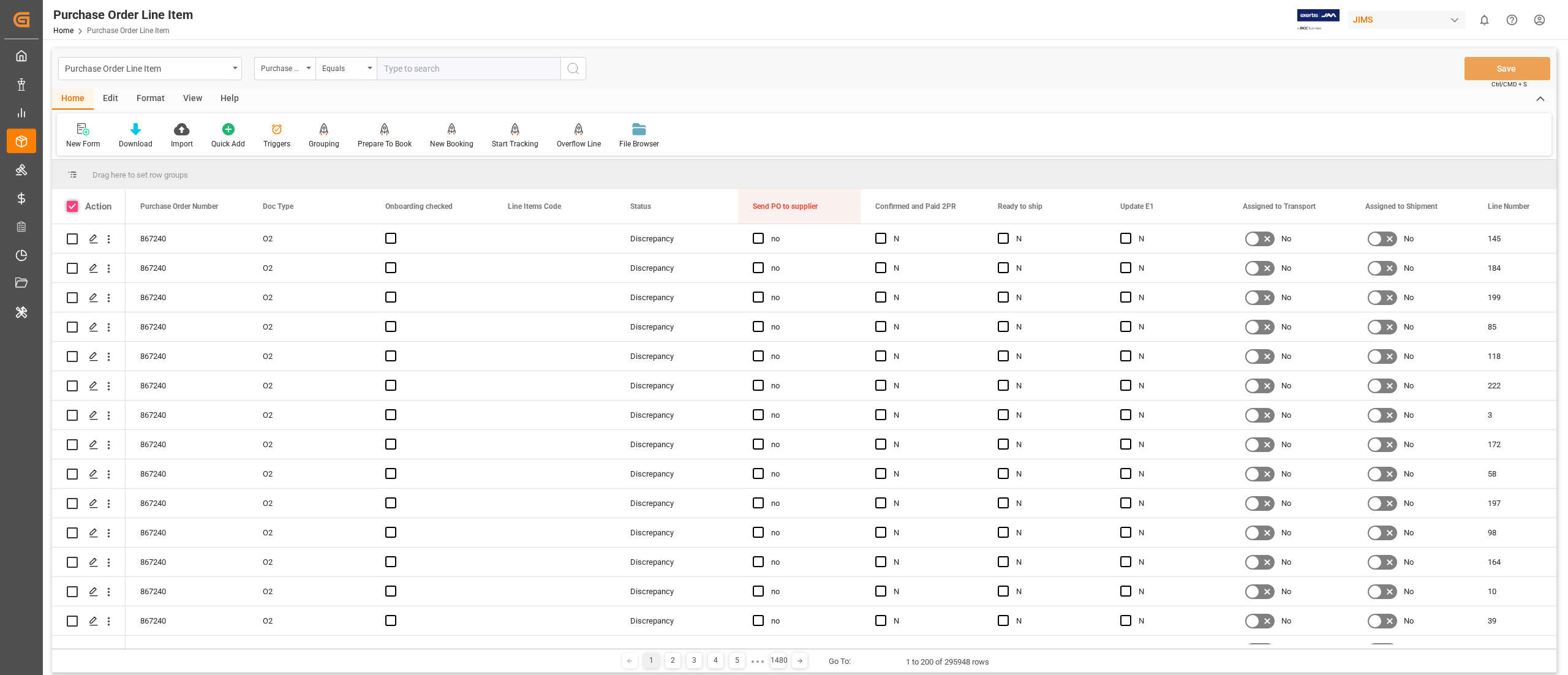
checkbox input "true"
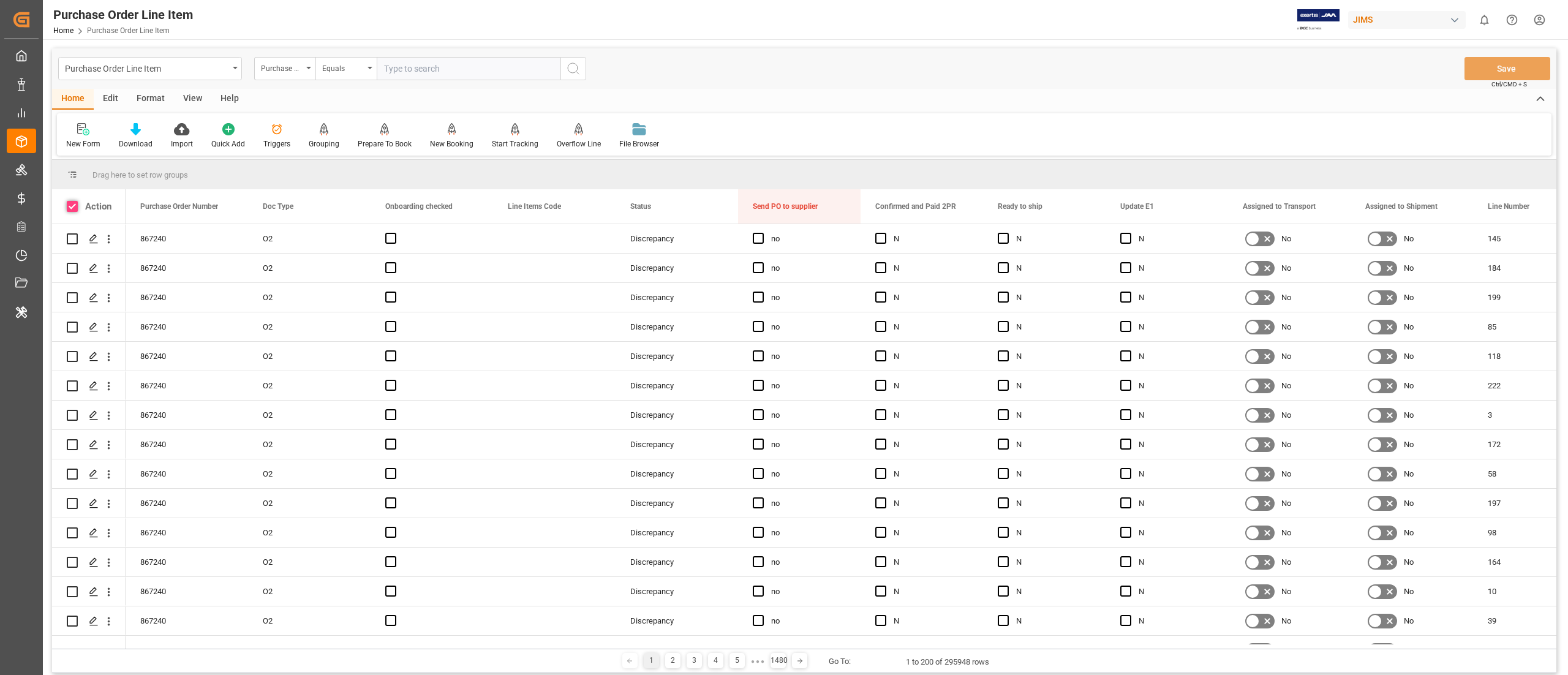
checkbox input "true"
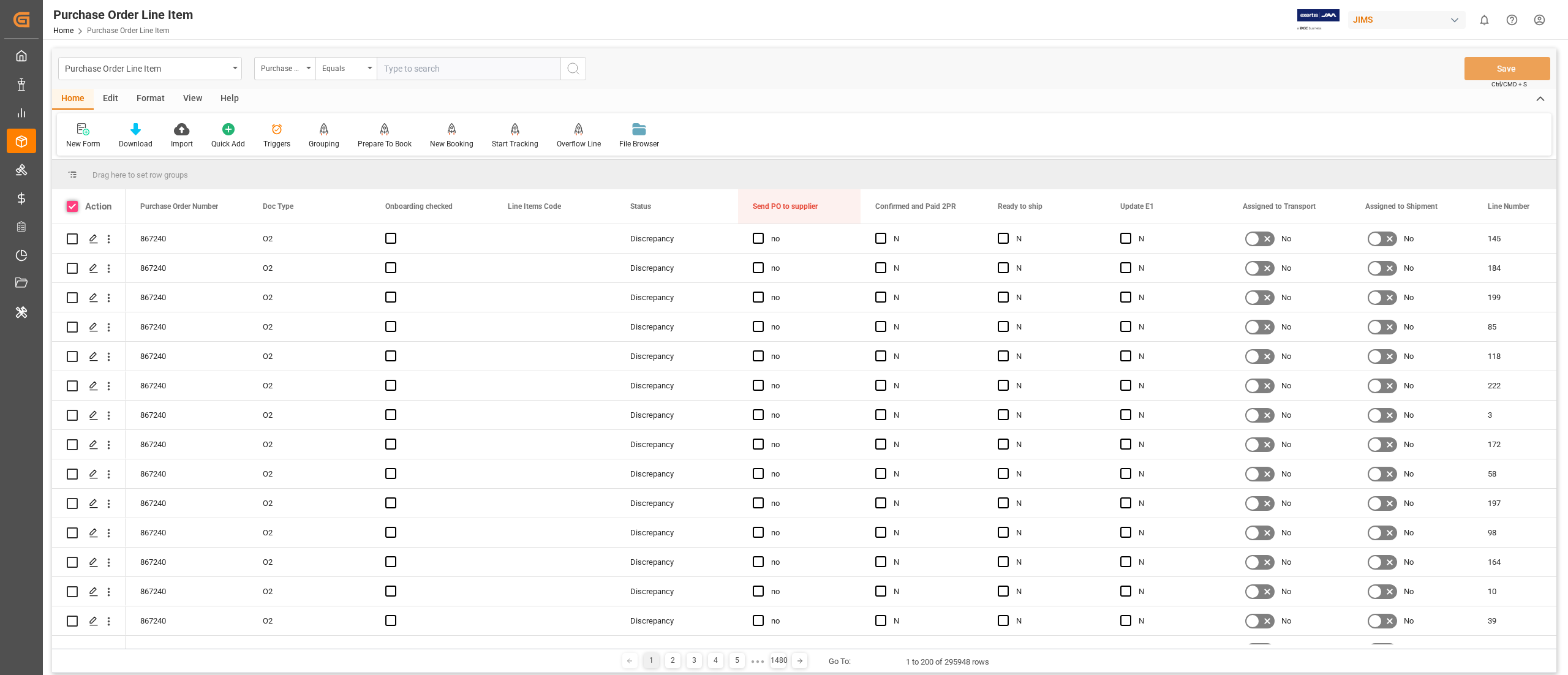
checkbox input "true"
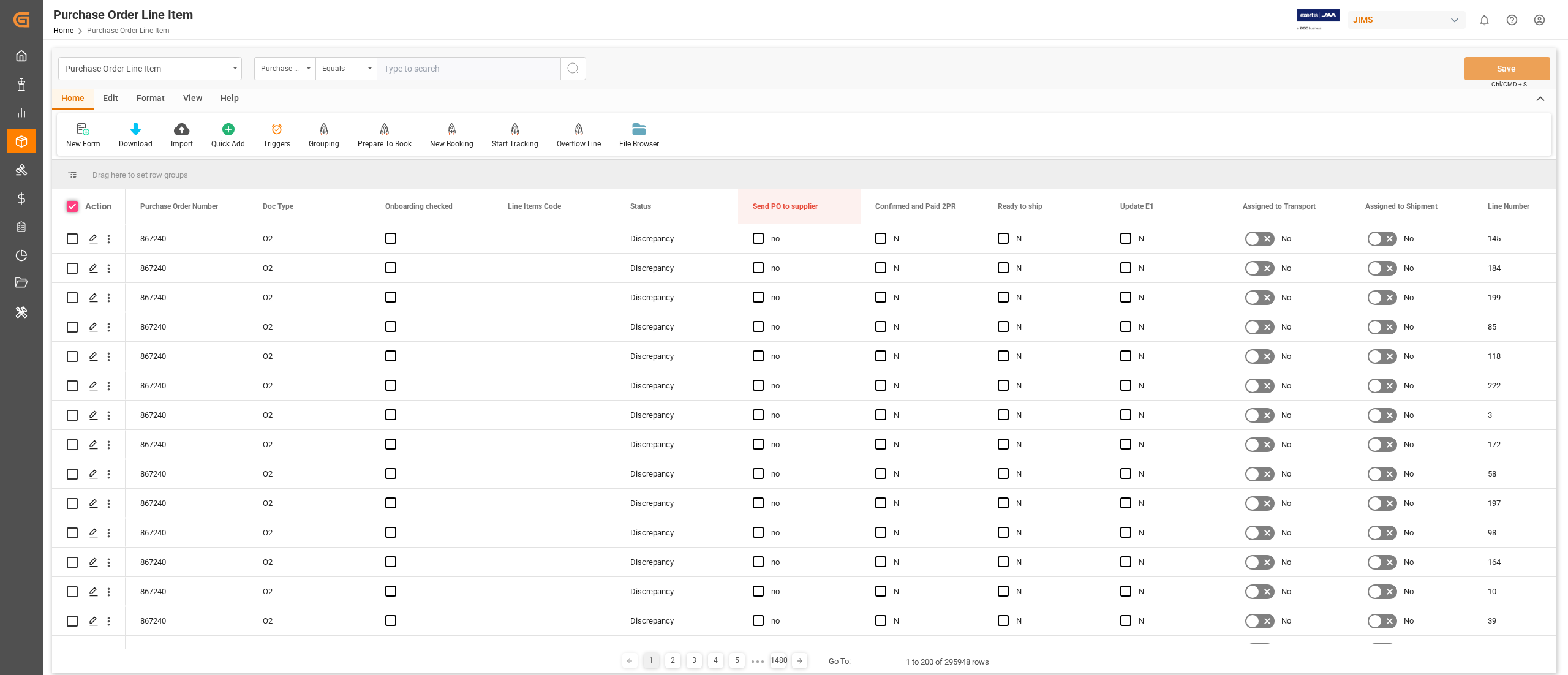
checkbox input "true"
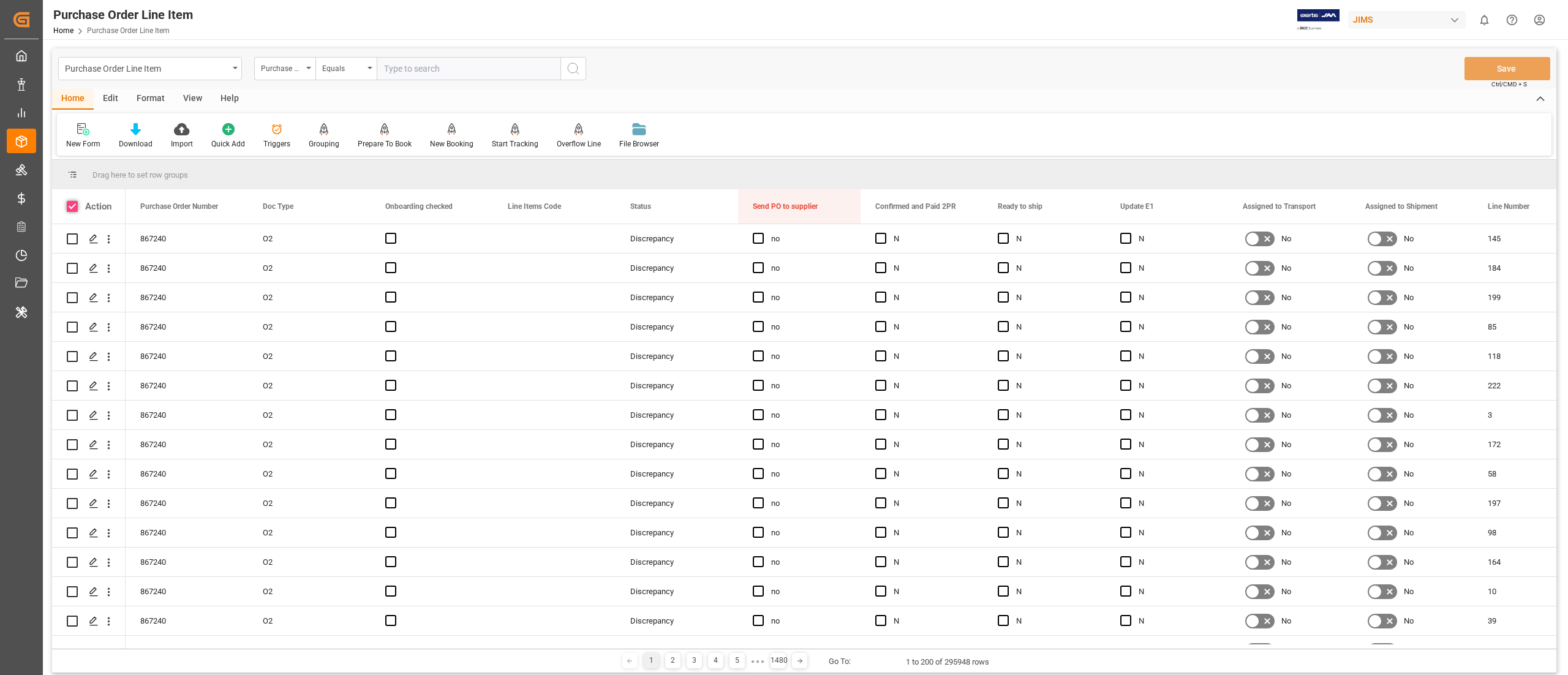
checkbox input "true"
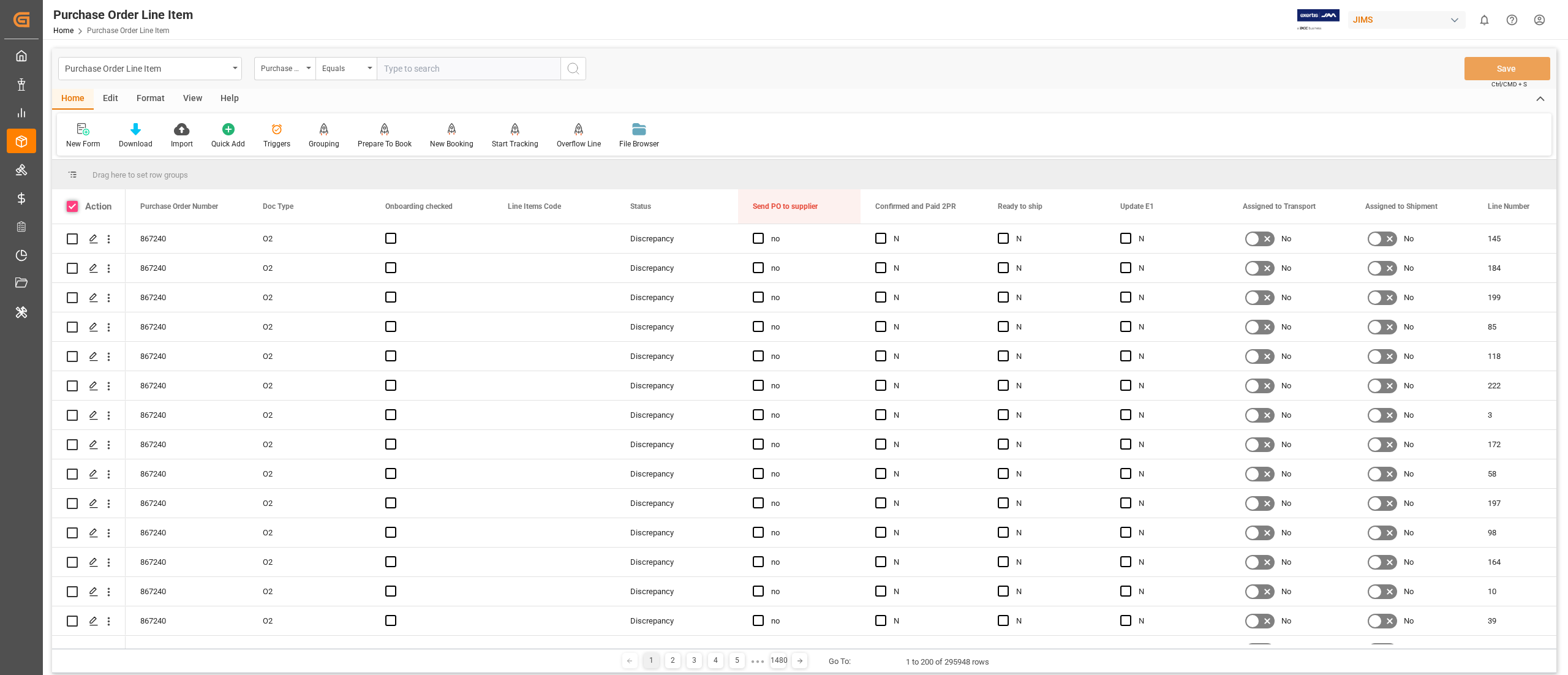
checkbox input "true"
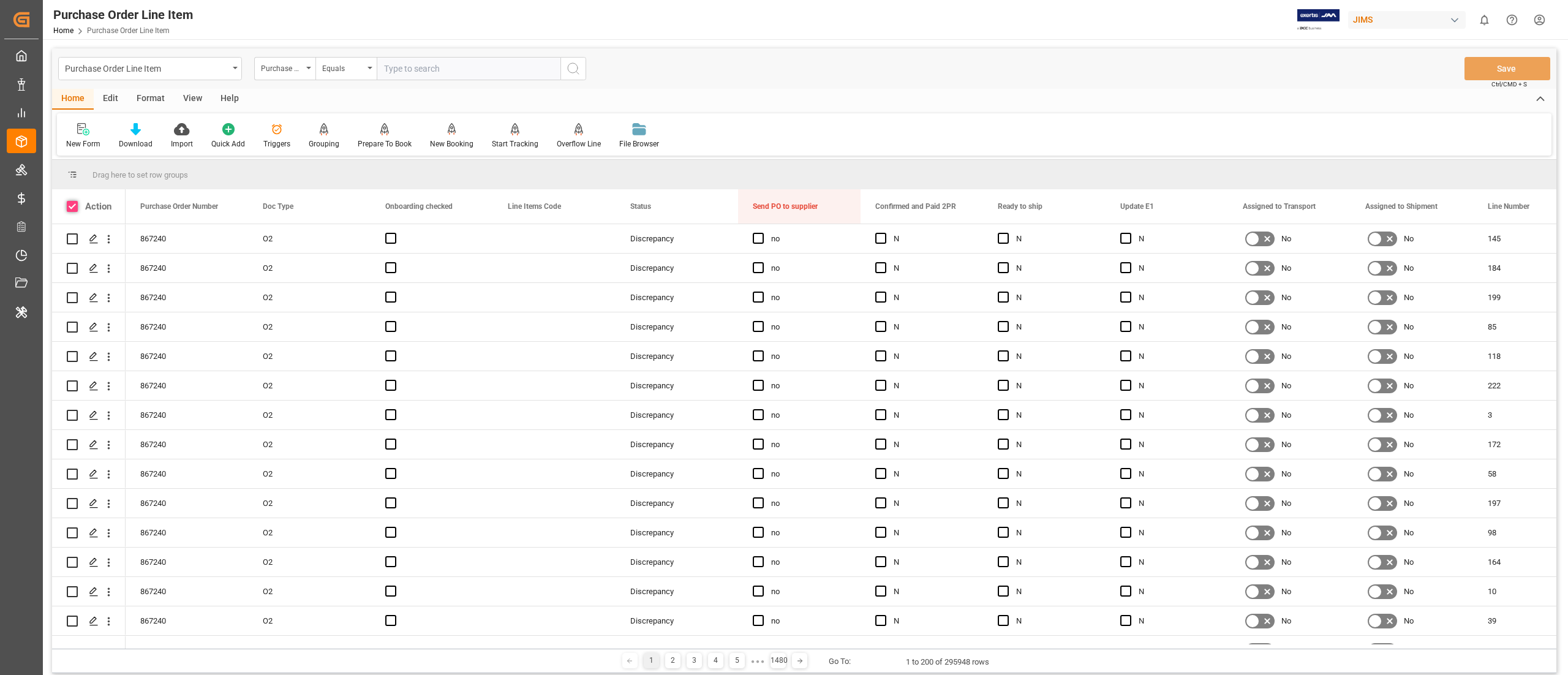
checkbox input "true"
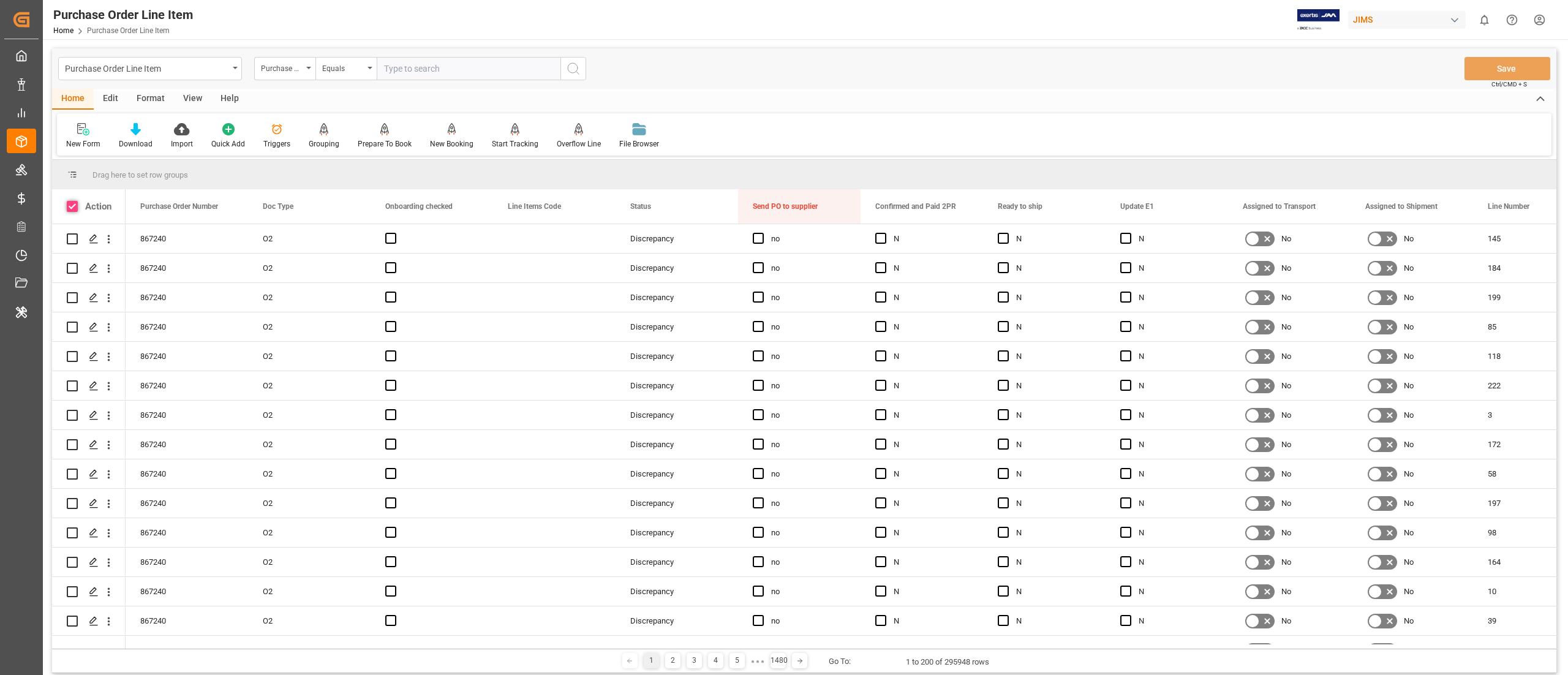
checkbox input "true"
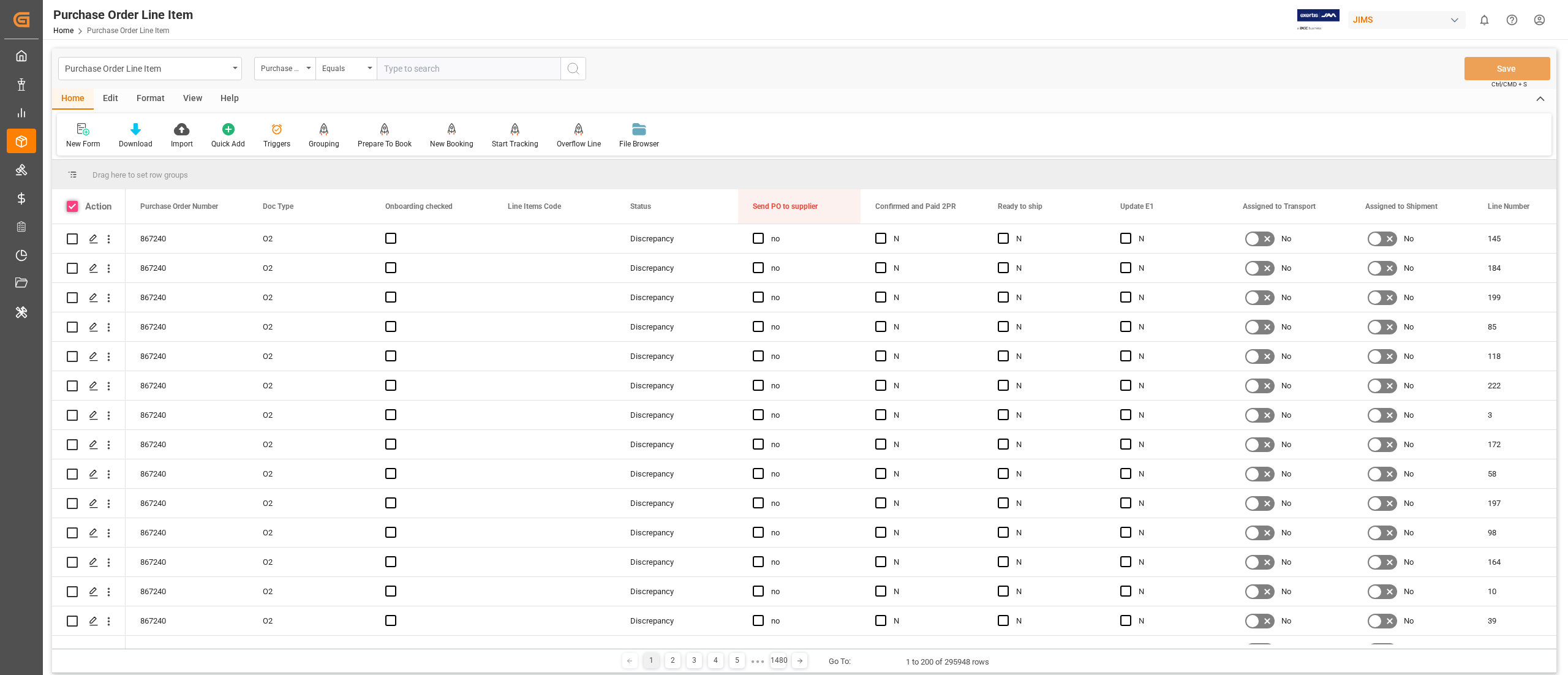
checkbox input "true"
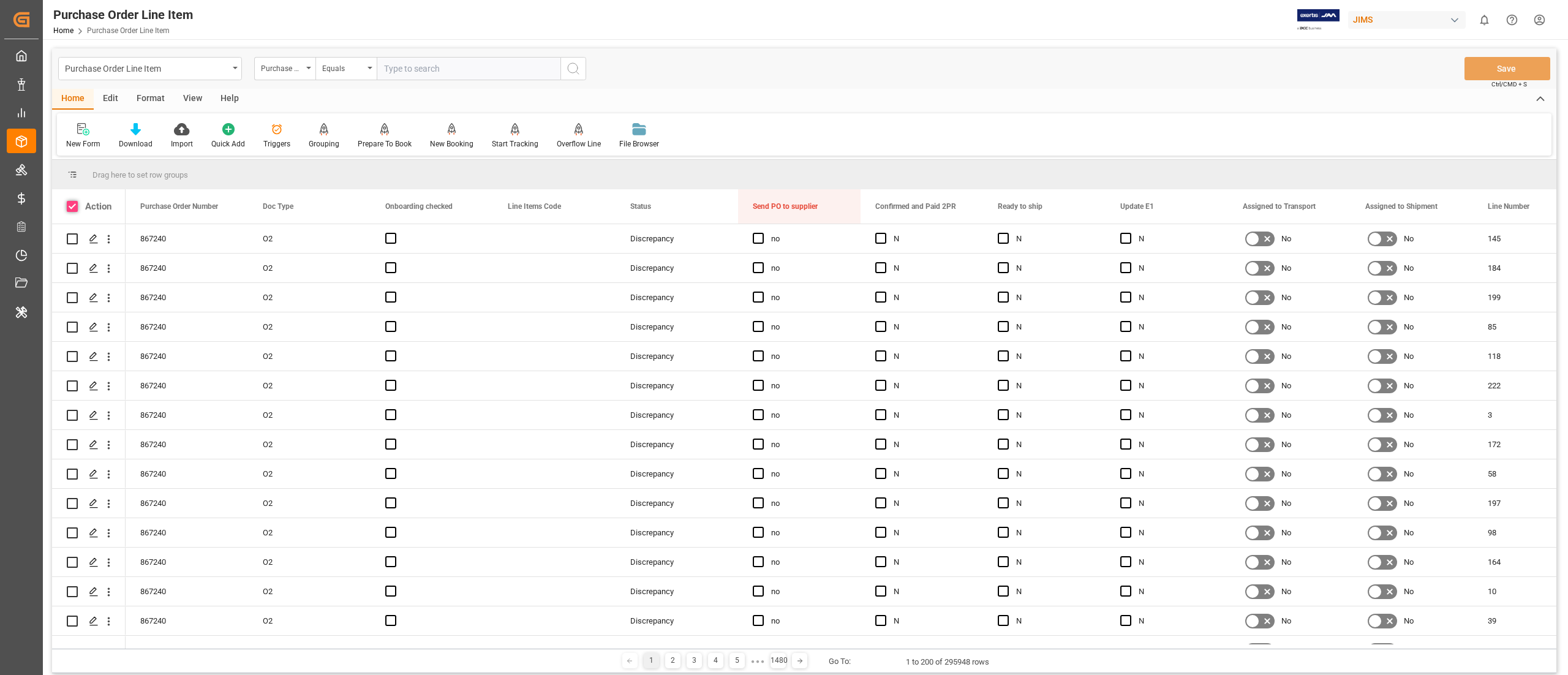
checkbox input "true"
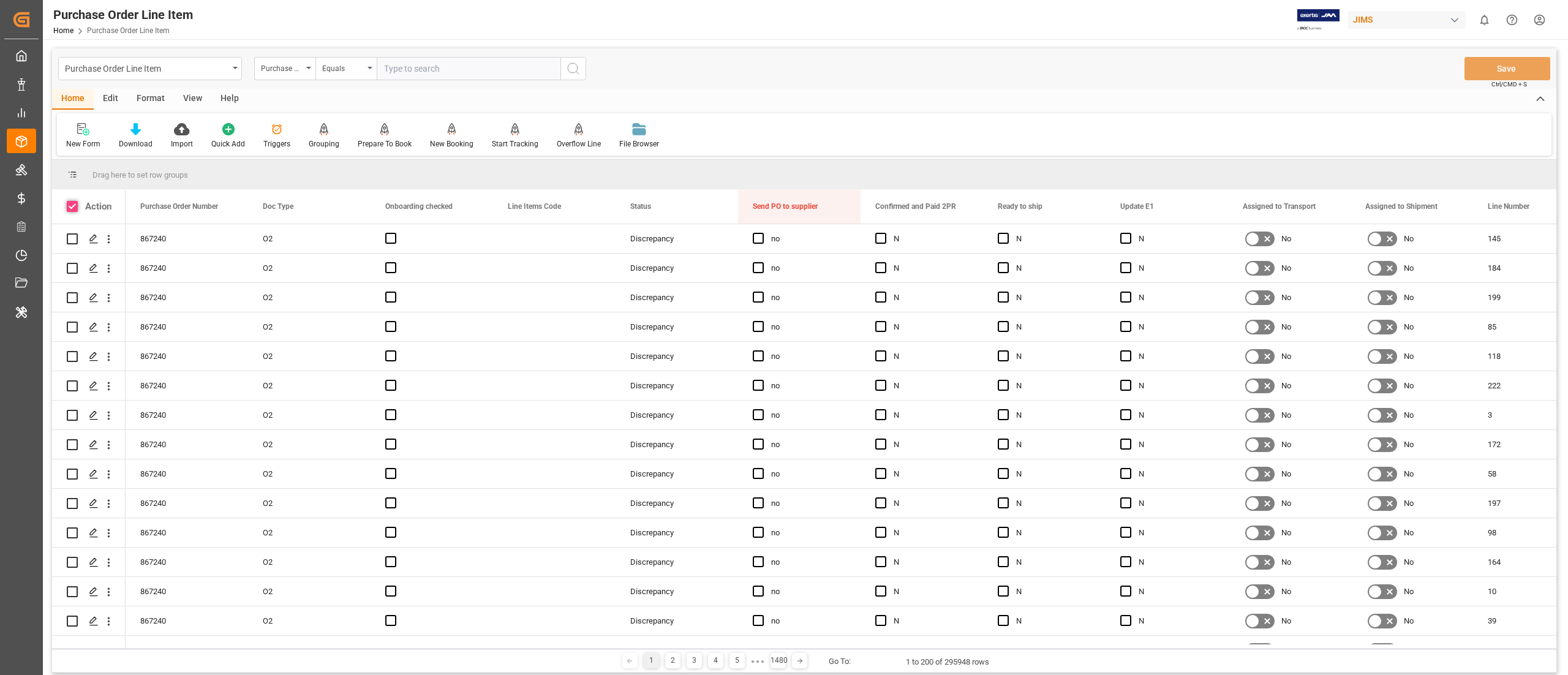
checkbox input "true"
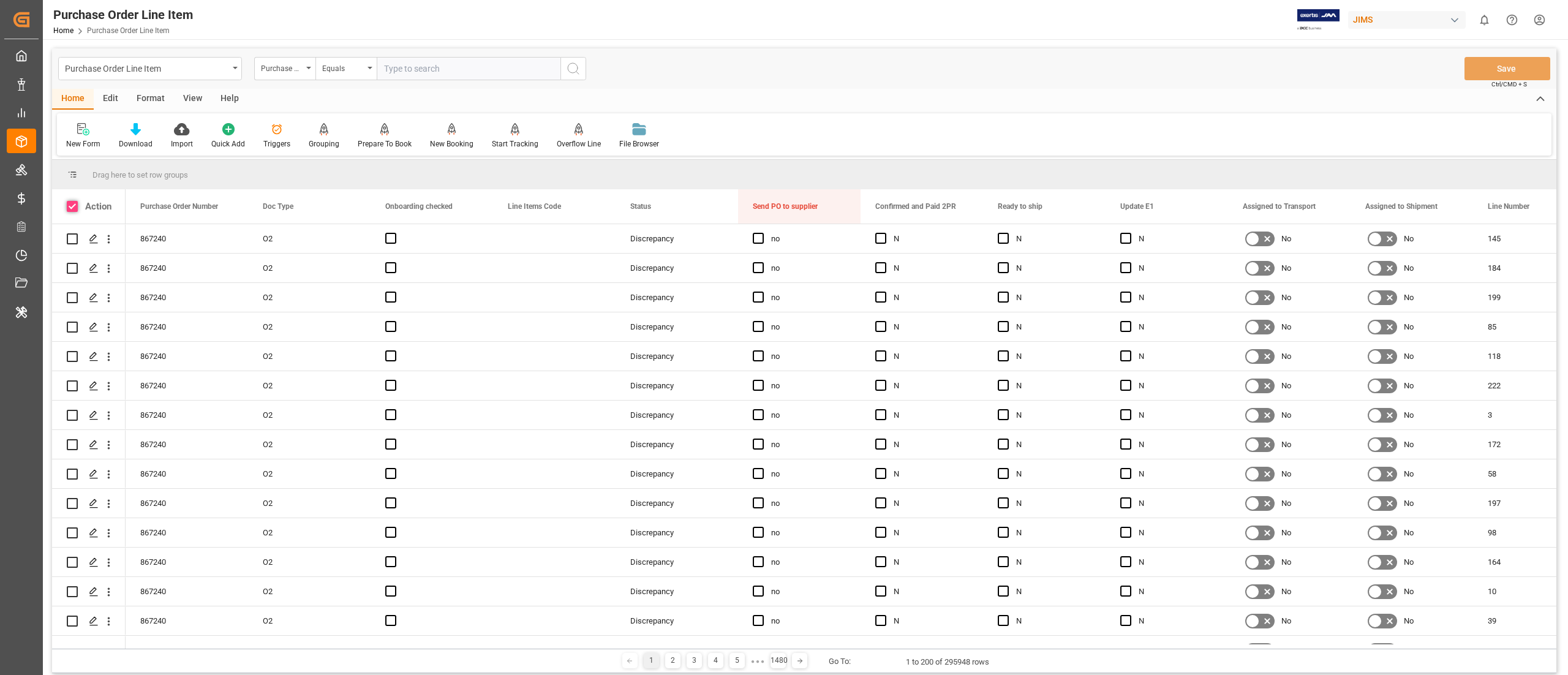
checkbox input "true"
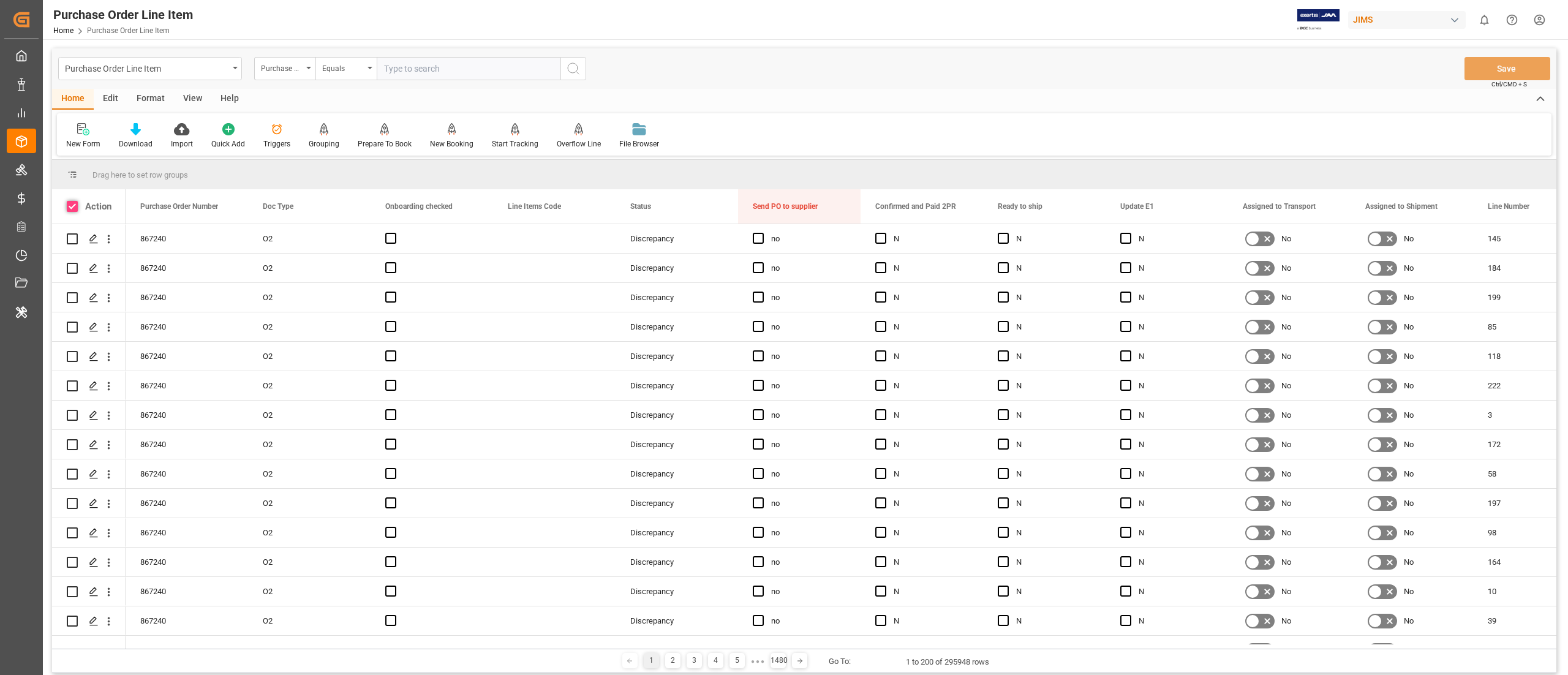
checkbox input "true"
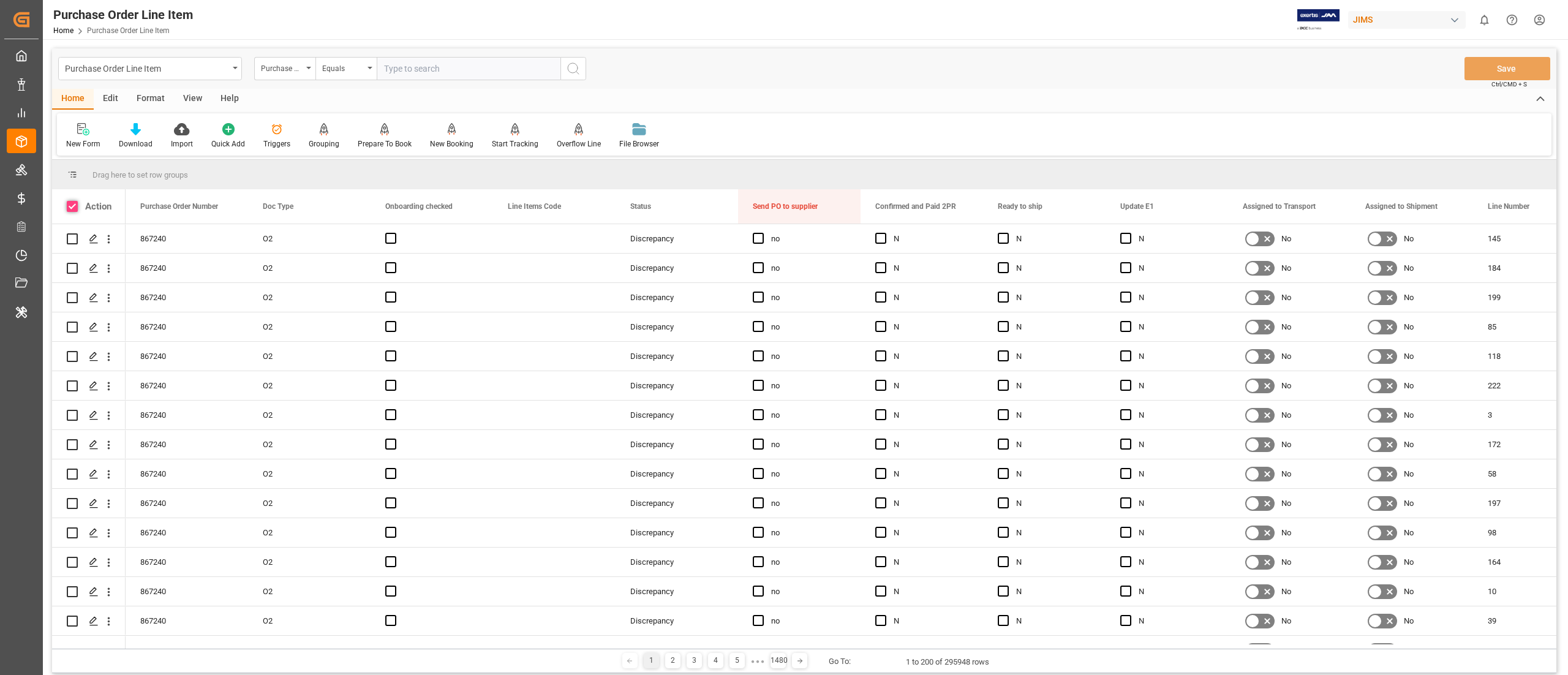
checkbox input "true"
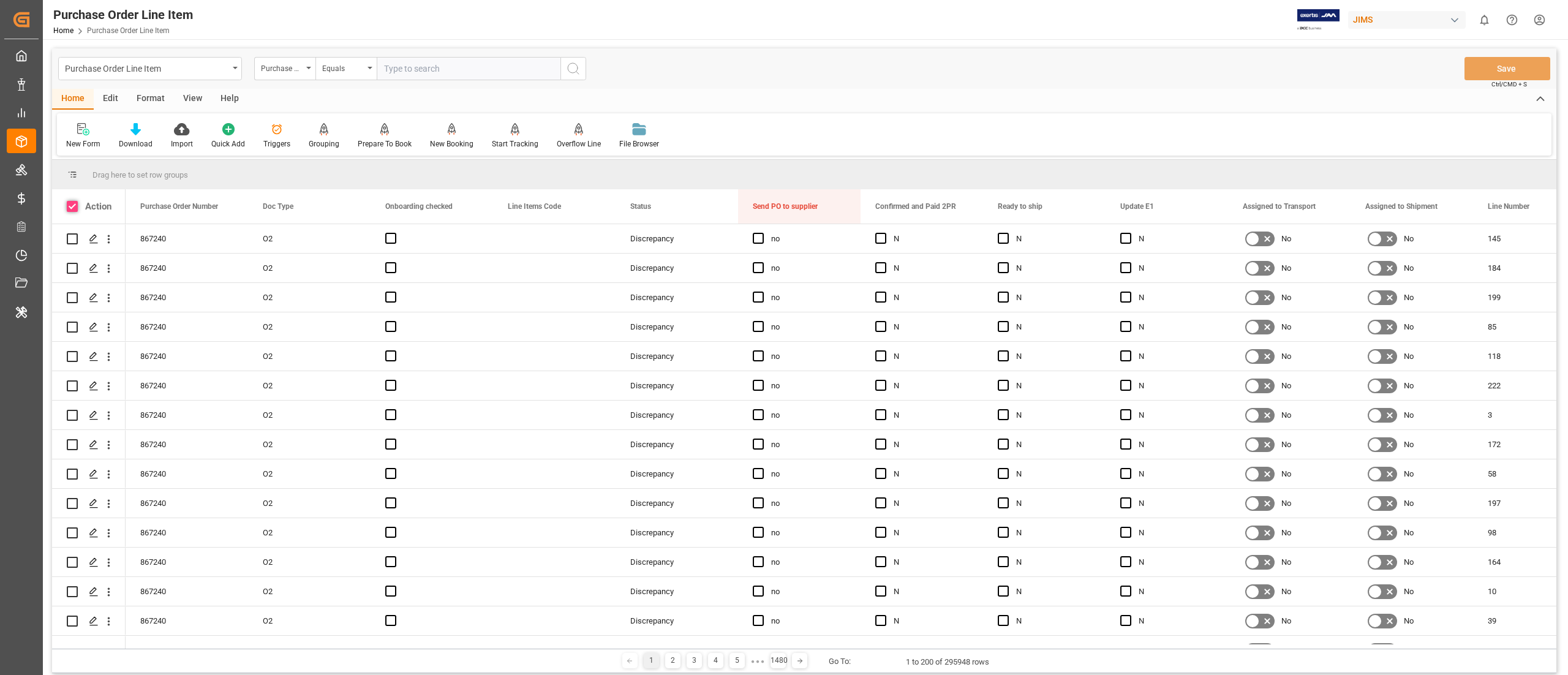
checkbox input "true"
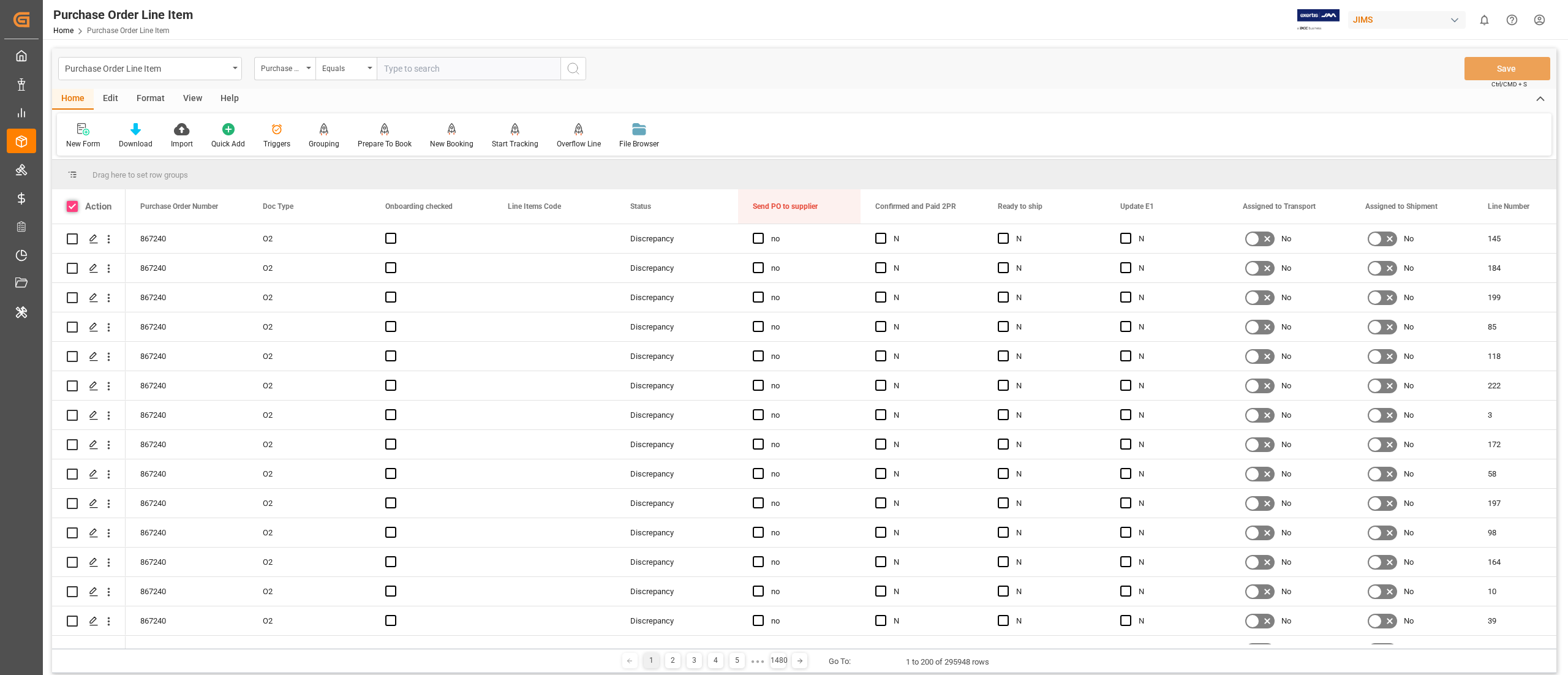
checkbox input "true"
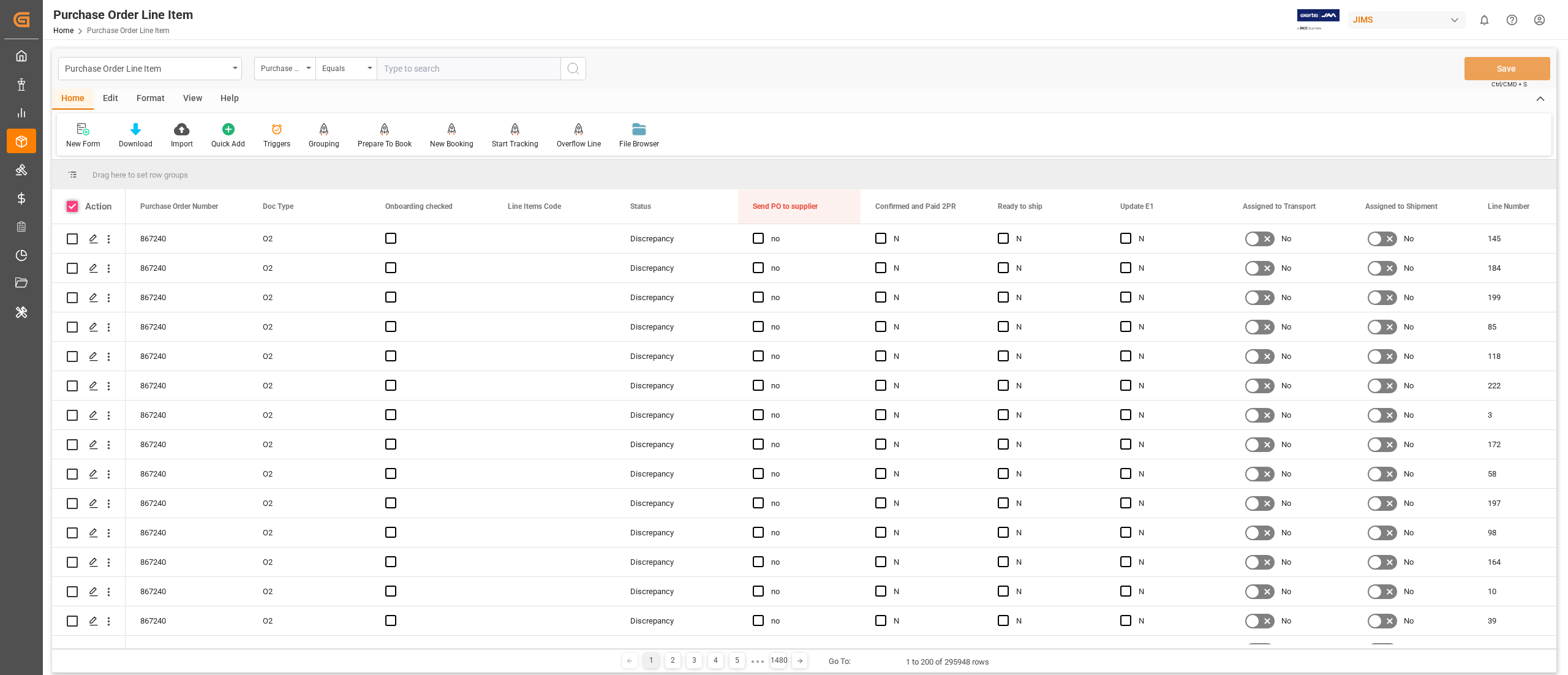
checkbox input "true"
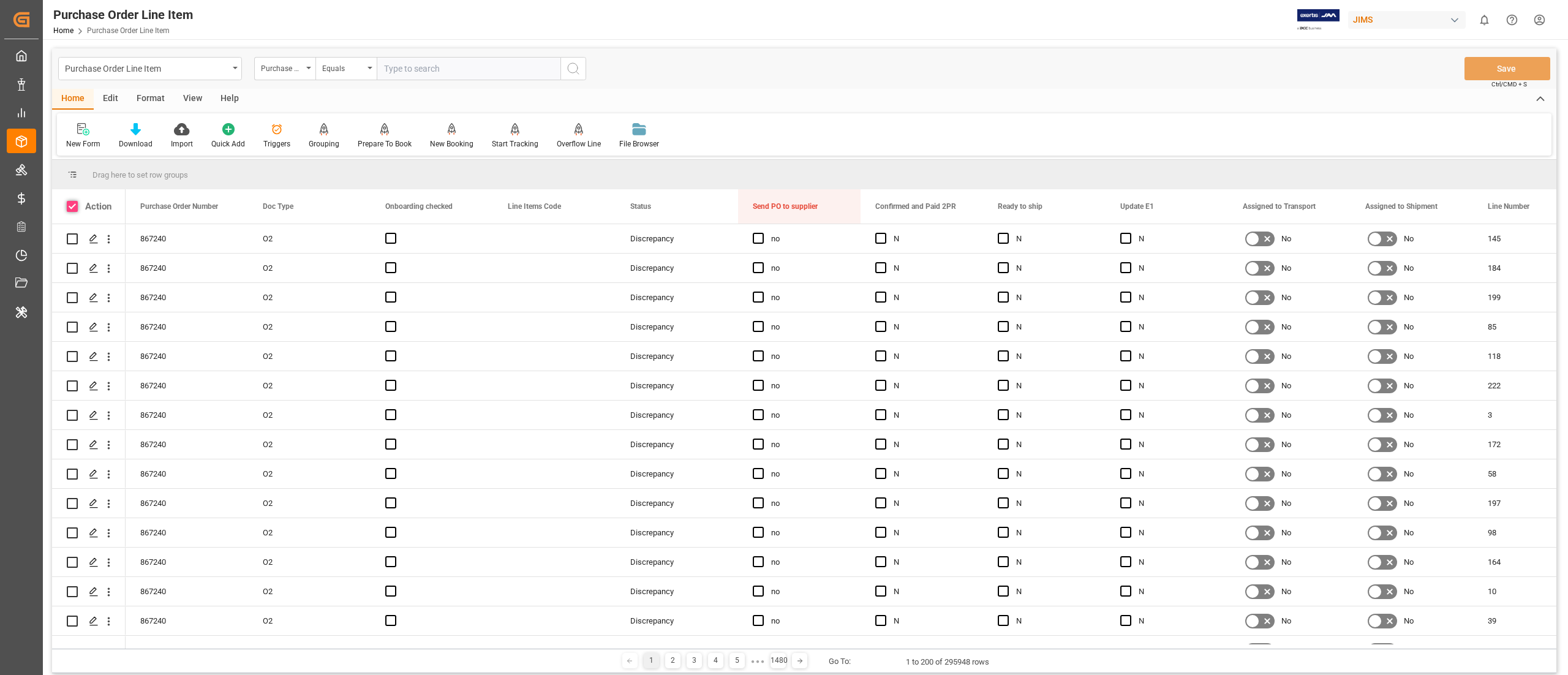
checkbox input "true"
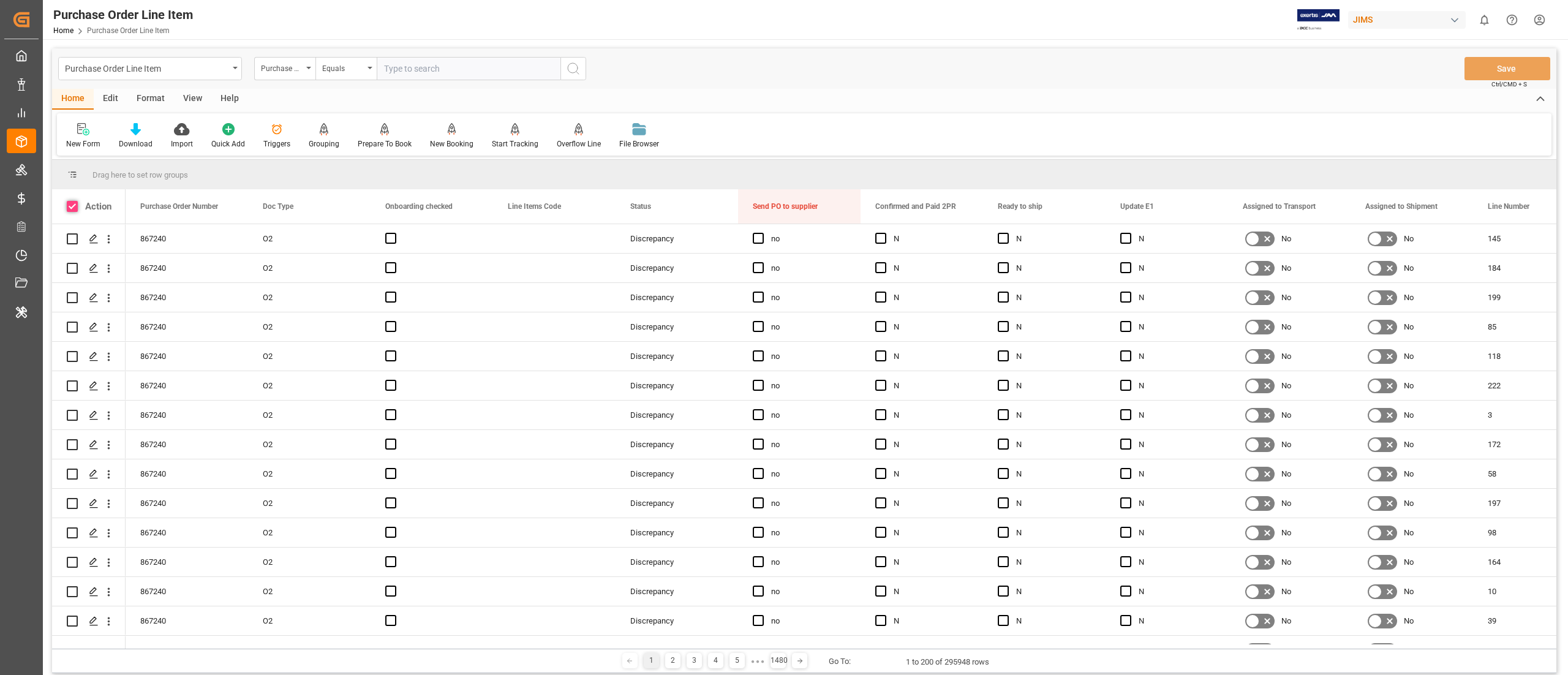
checkbox input "true"
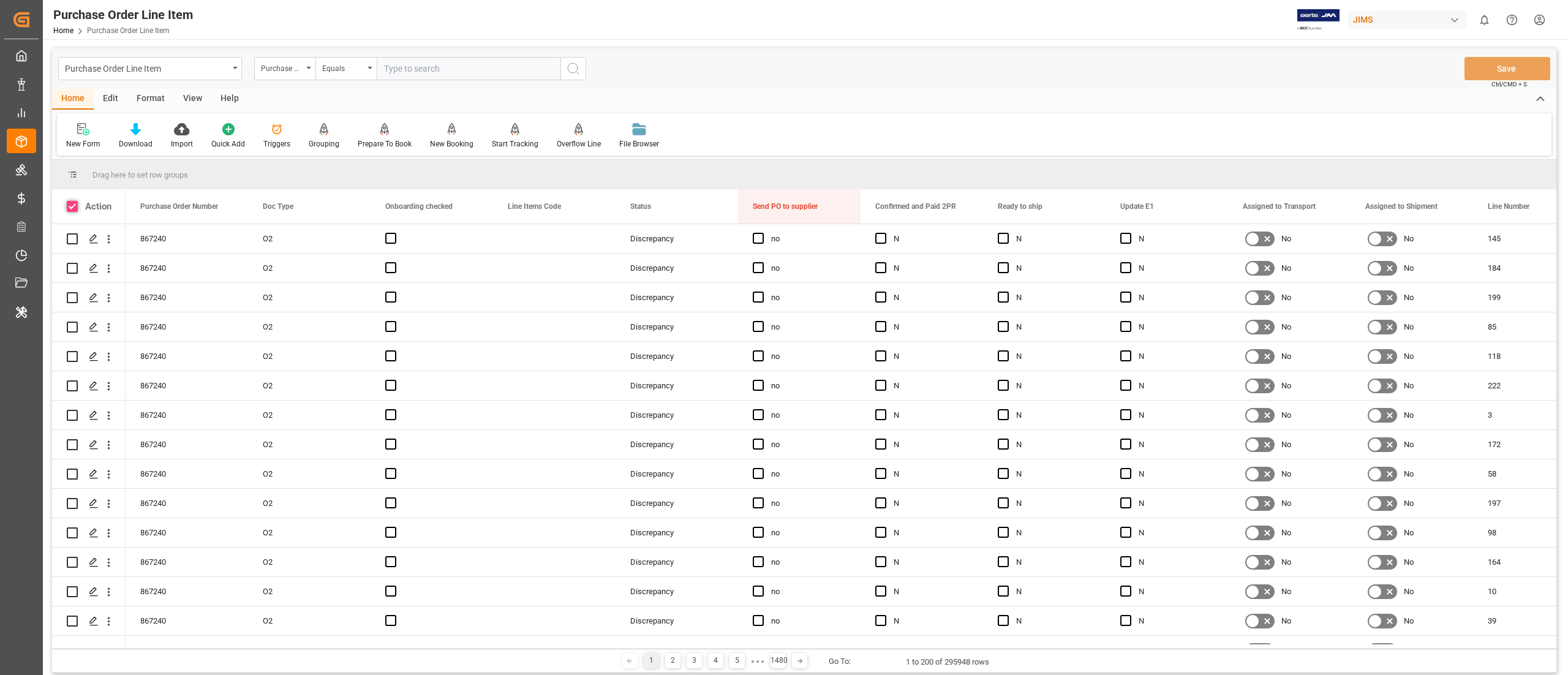
checkbox input "true"
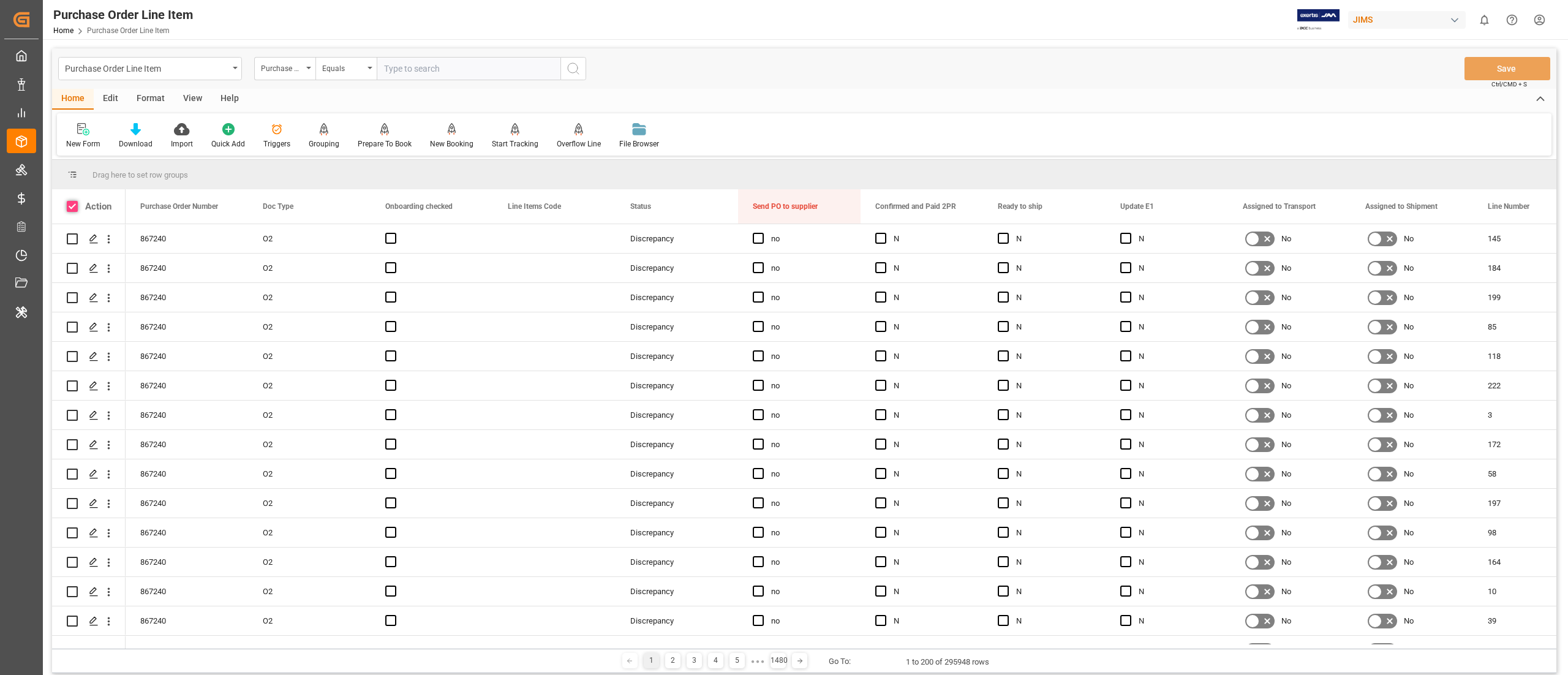
checkbox input "true"
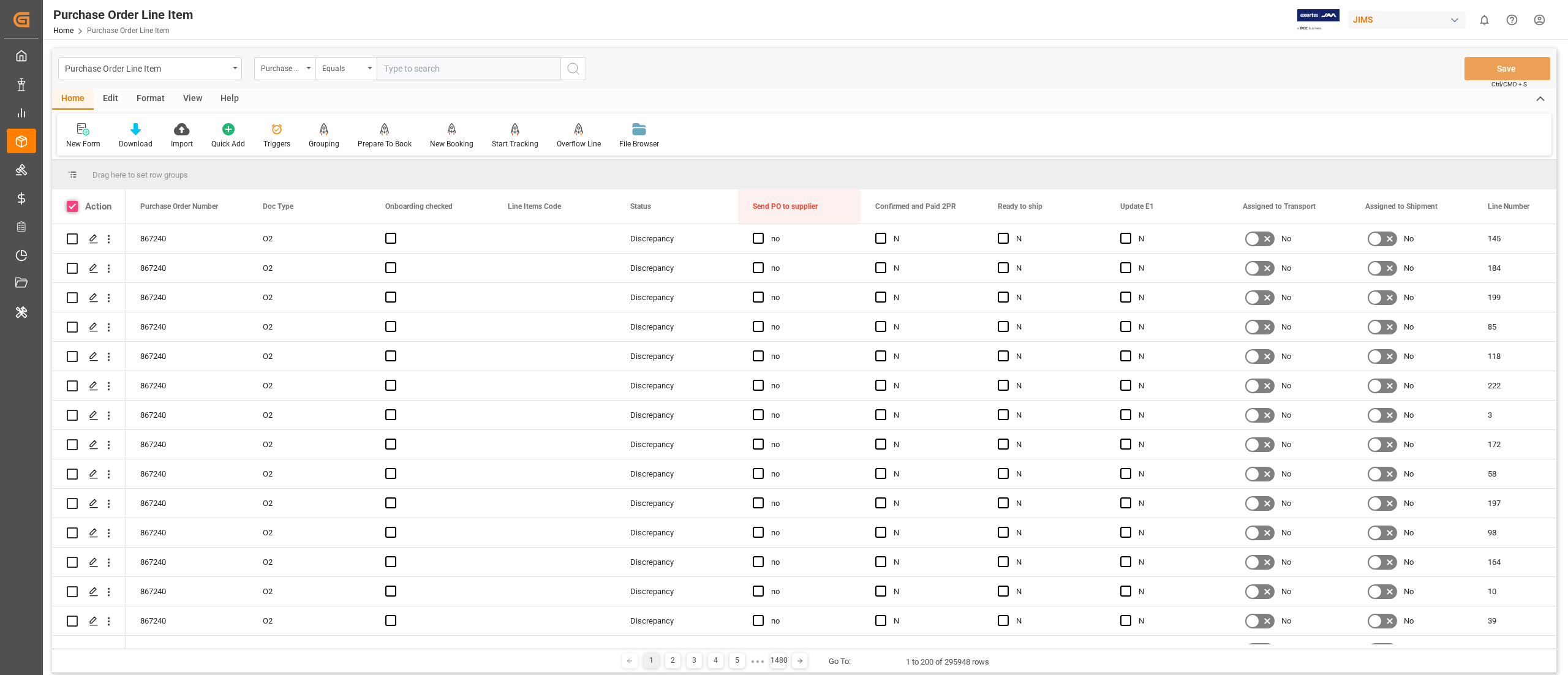
checkbox input "true"
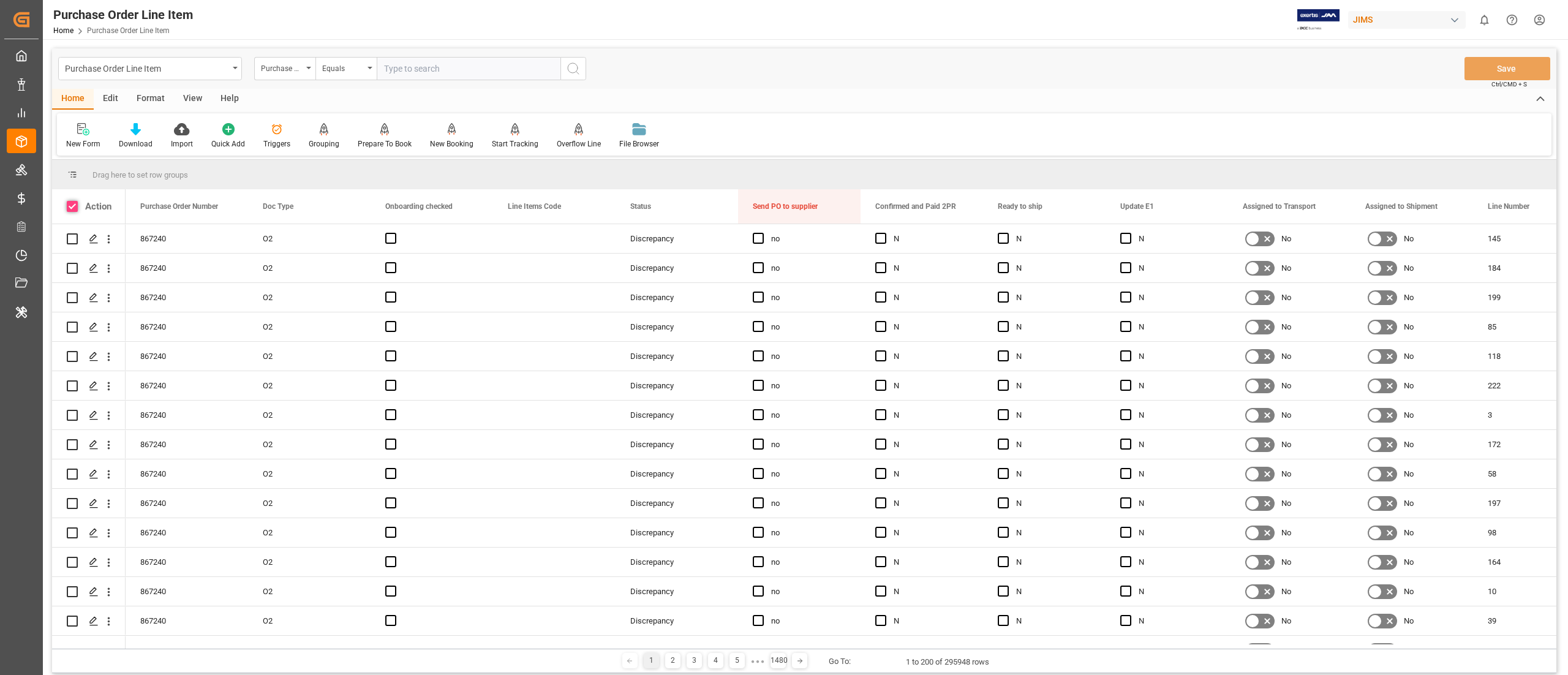
checkbox input "true"
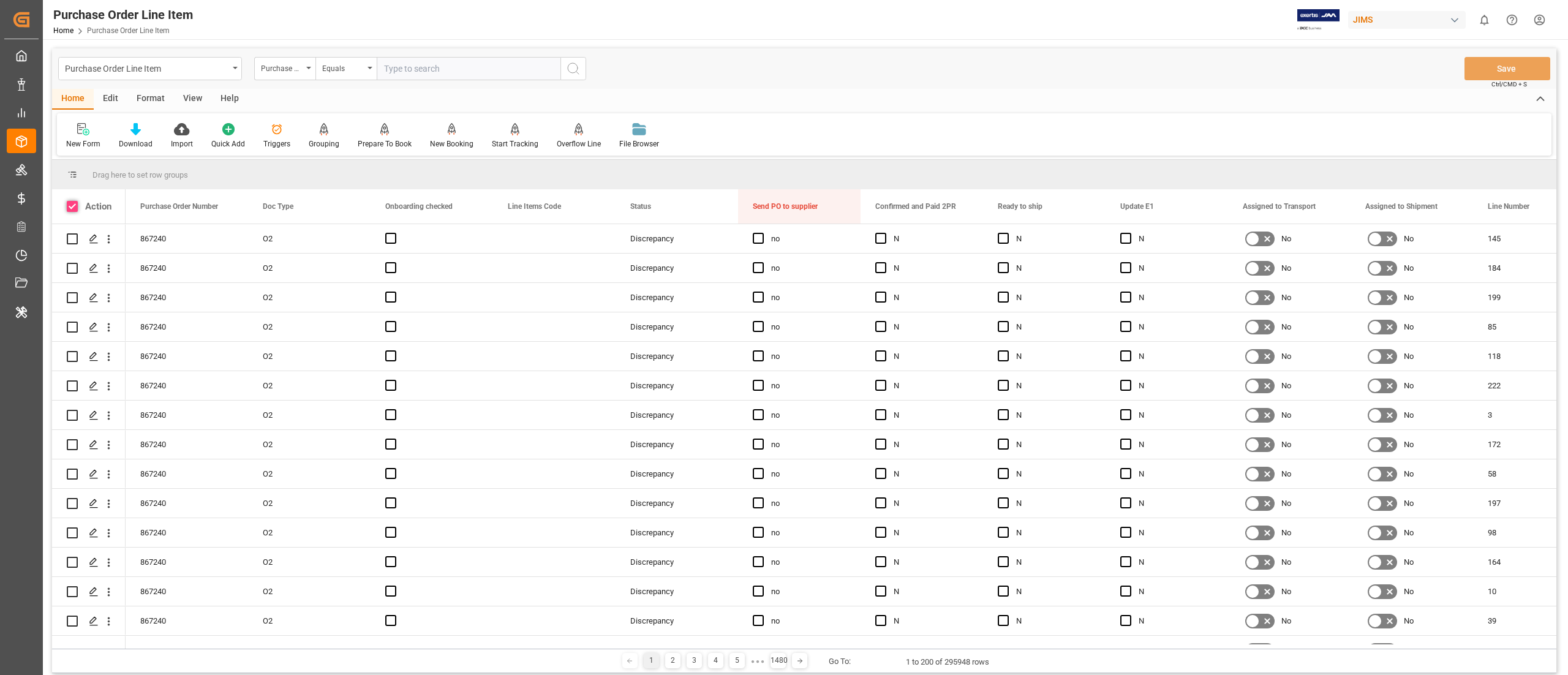
checkbox input "true"
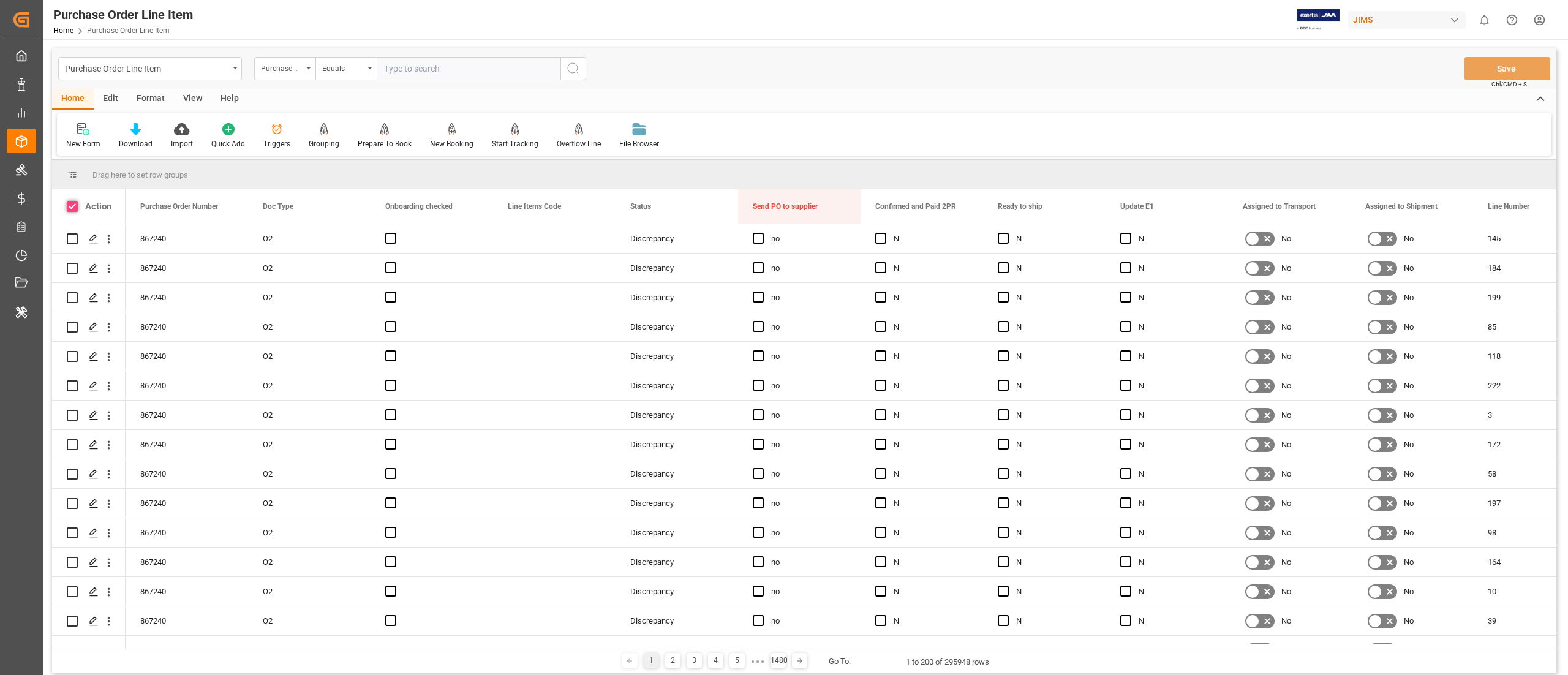
checkbox input "true"
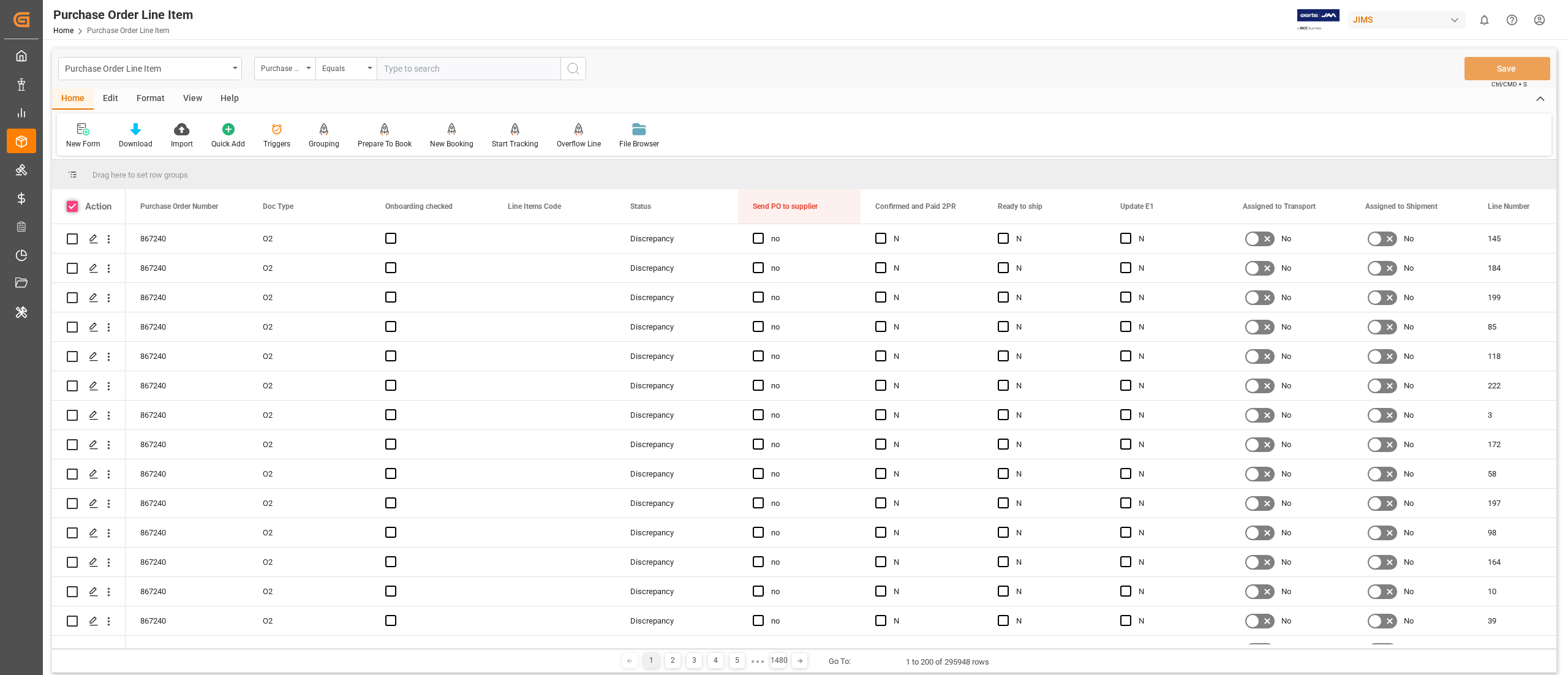
checkbox input "true"
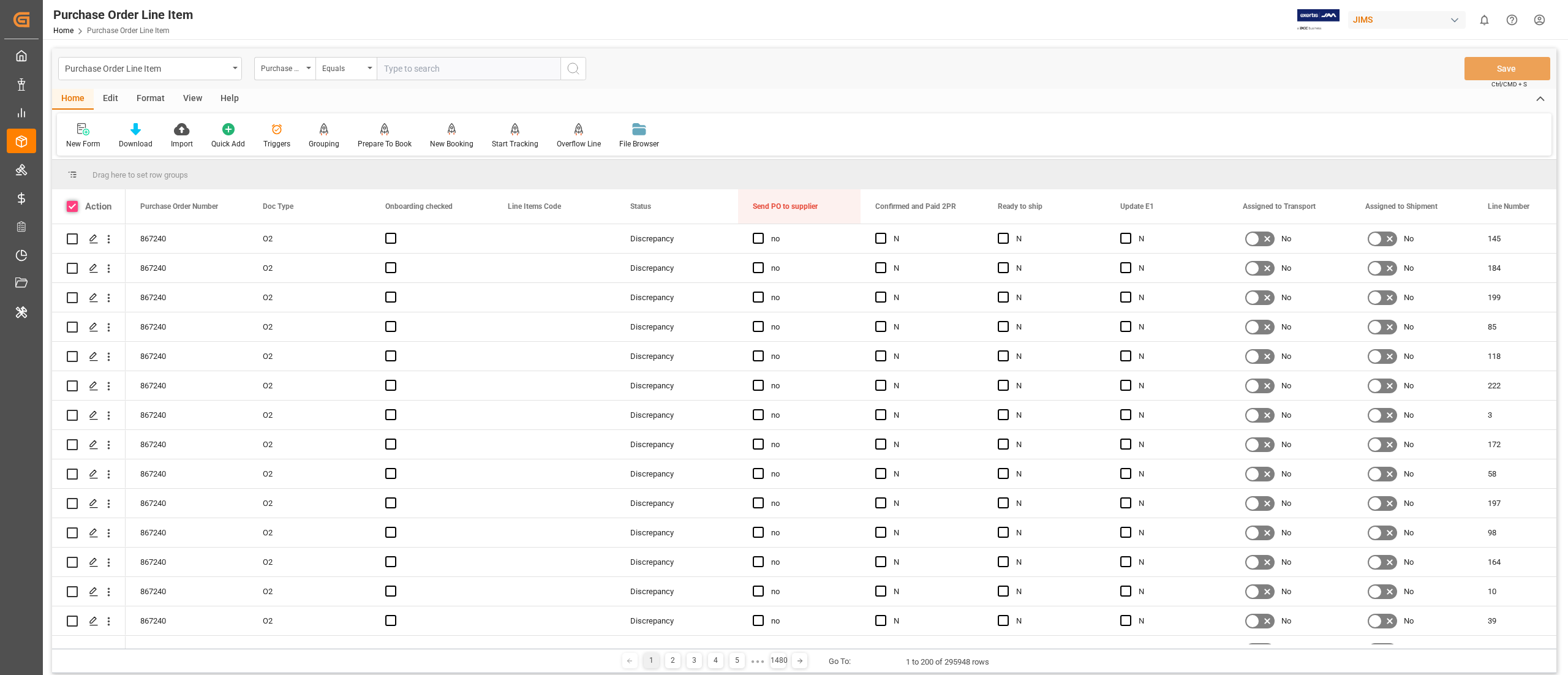
checkbox input "true"
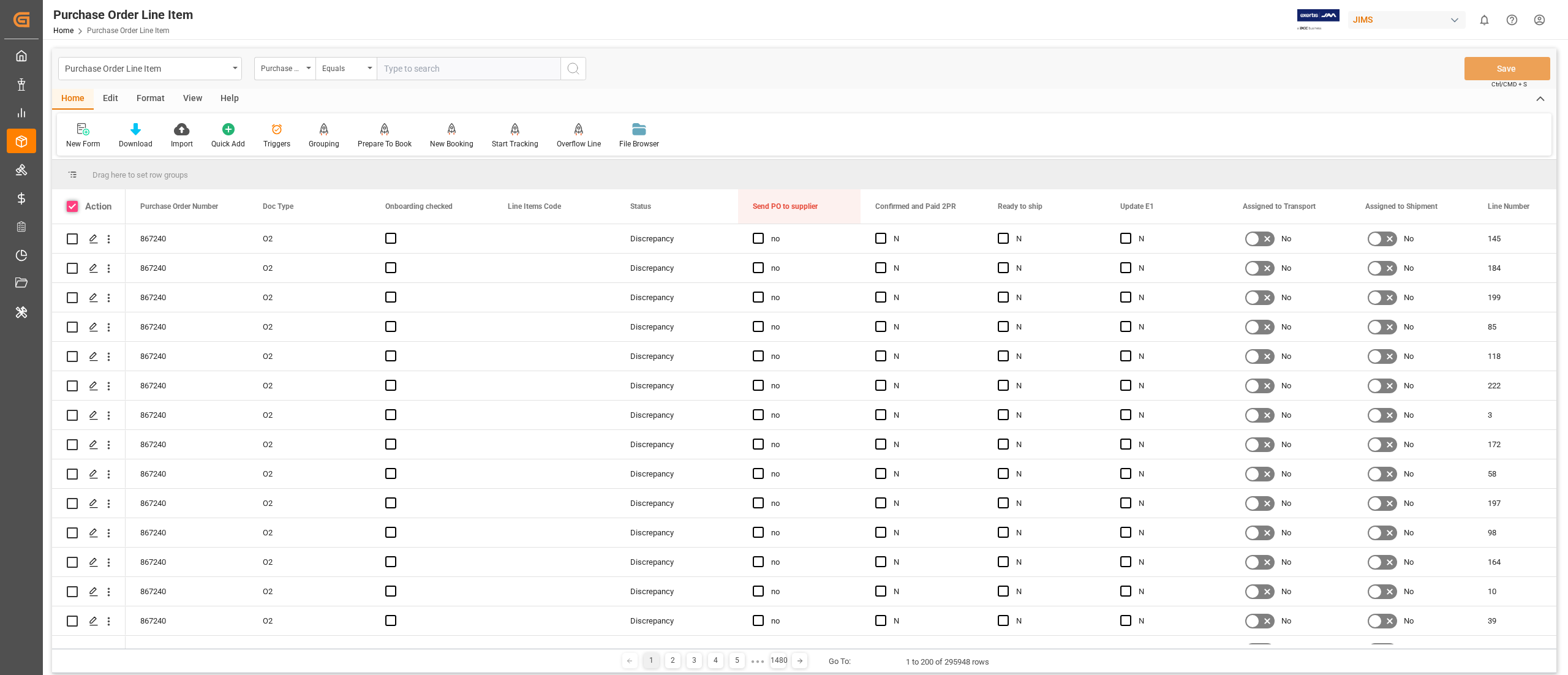
checkbox input "true"
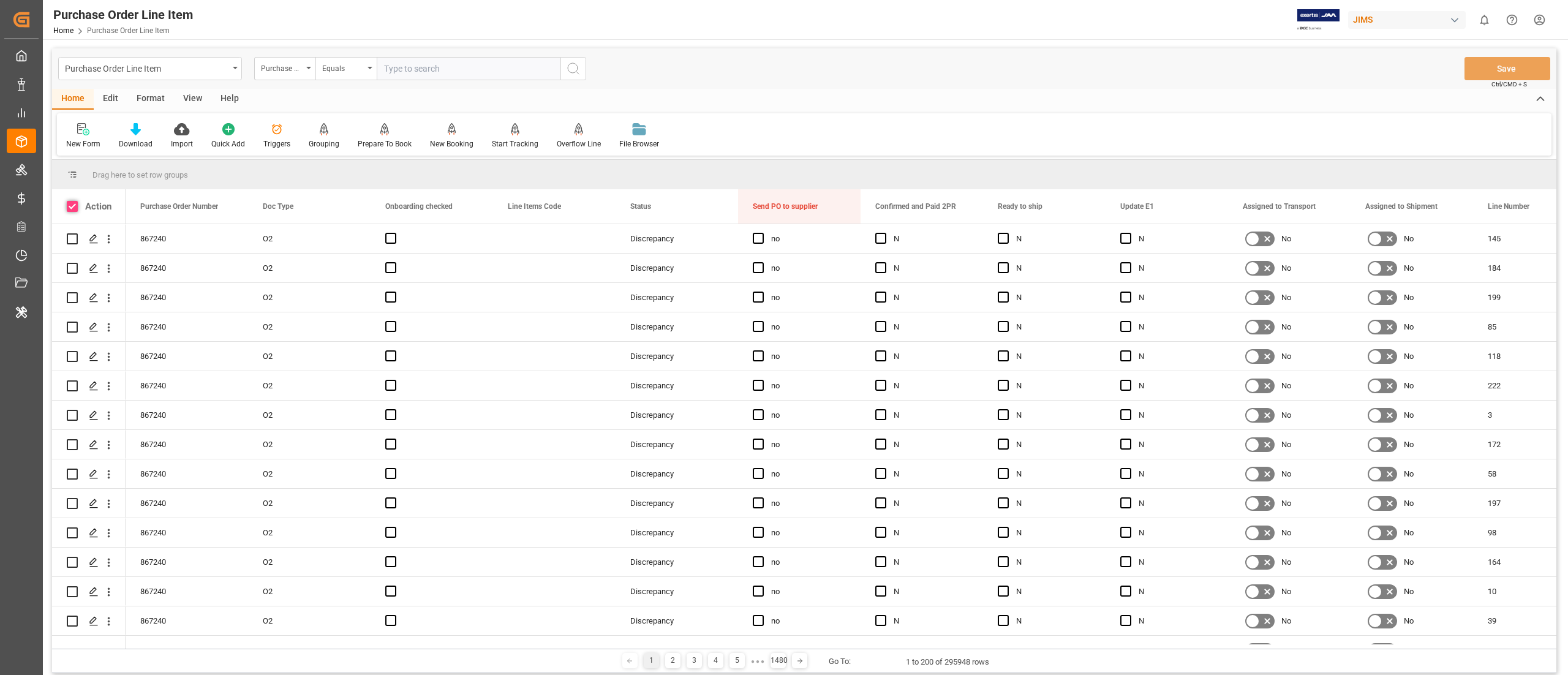
checkbox input "true"
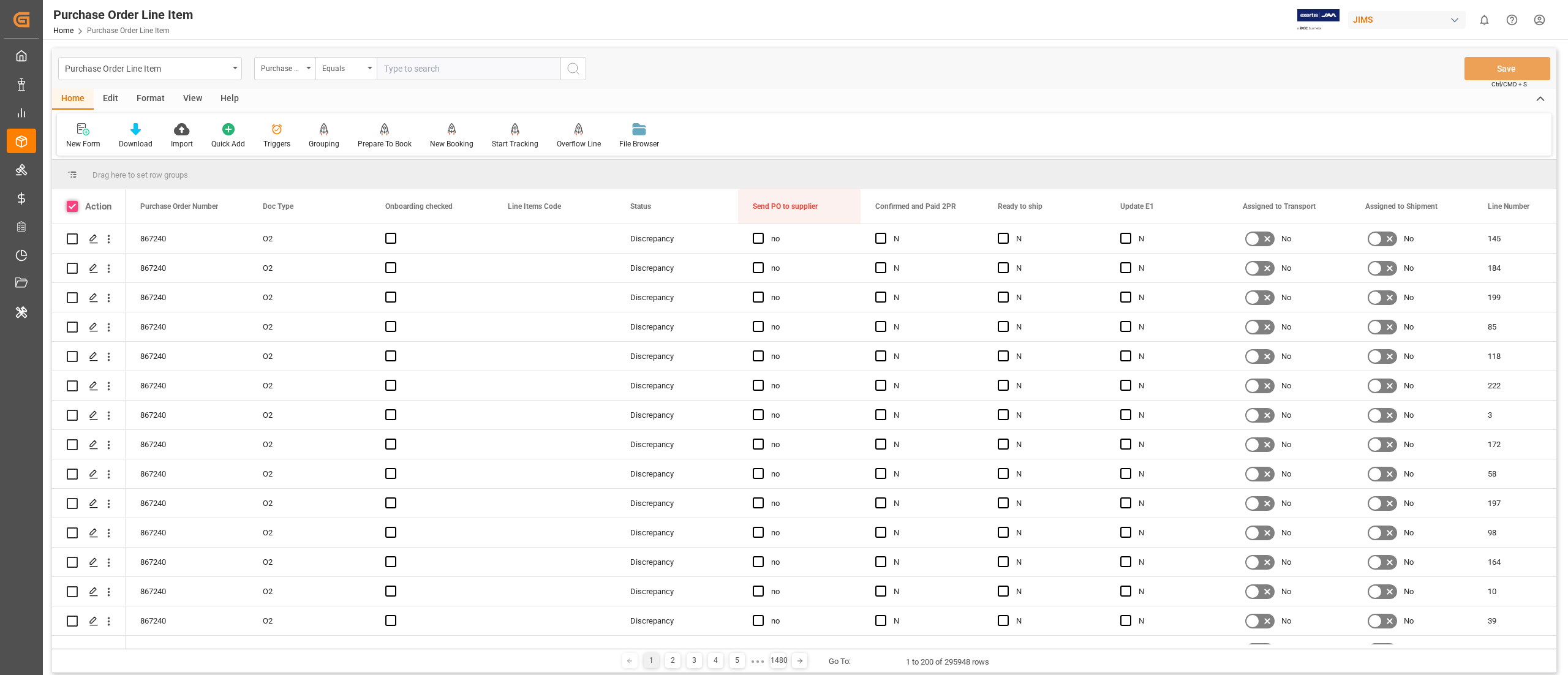
checkbox input "true"
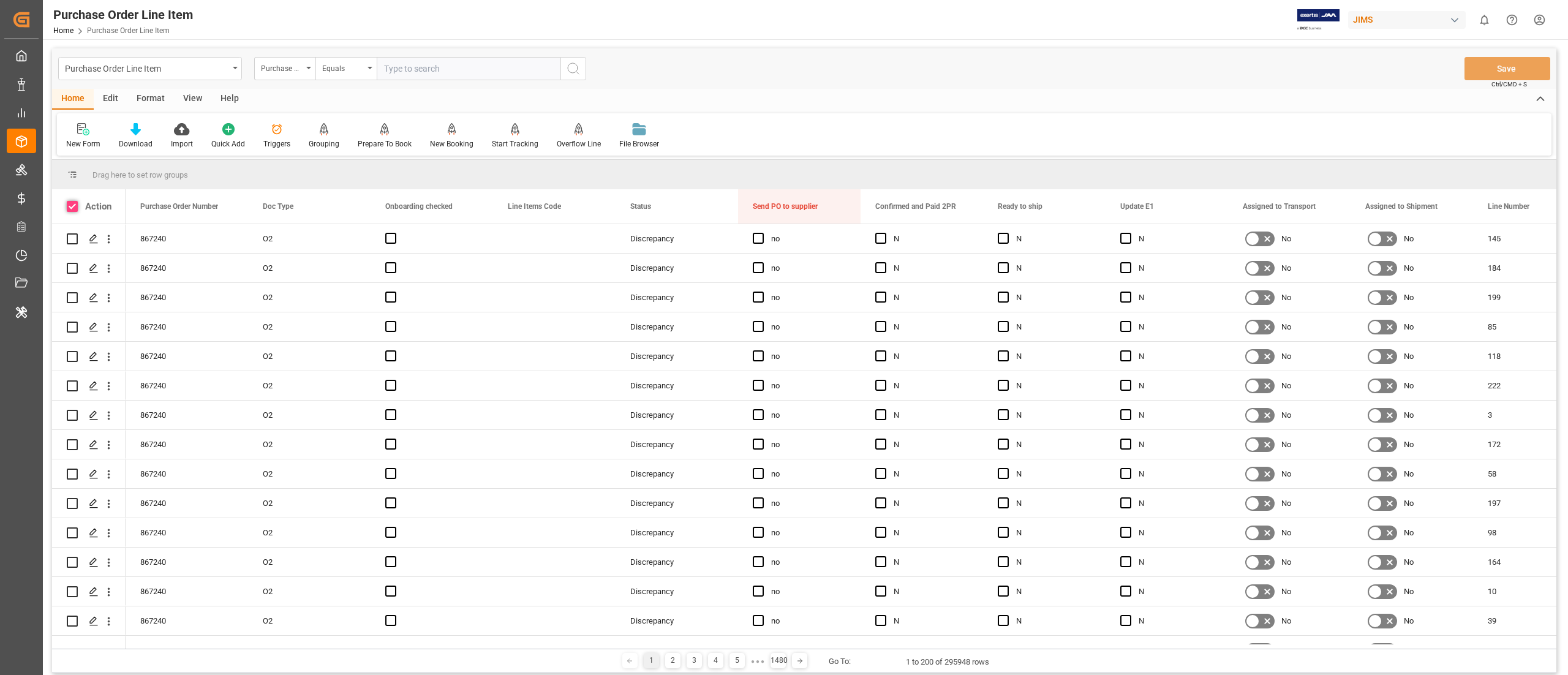
checkbox input "true"
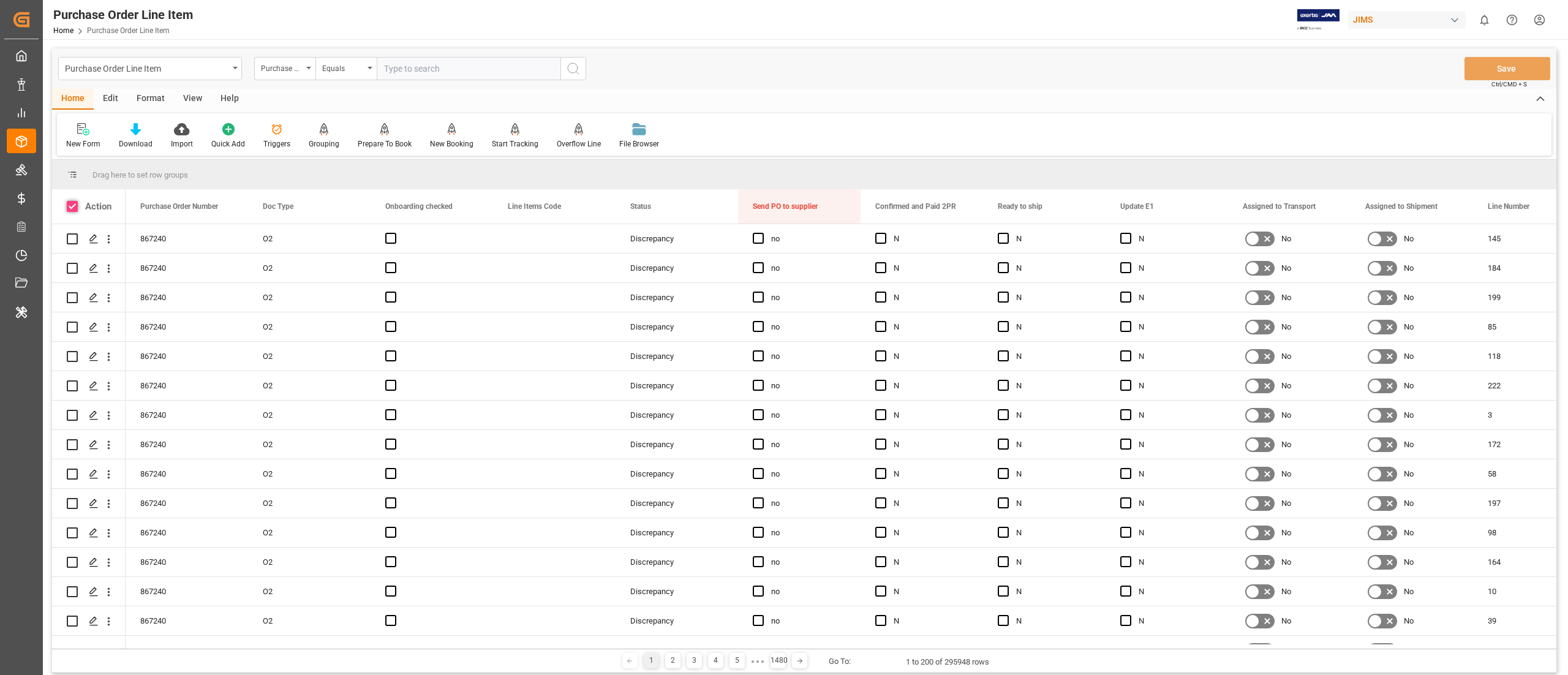
checkbox input "true"
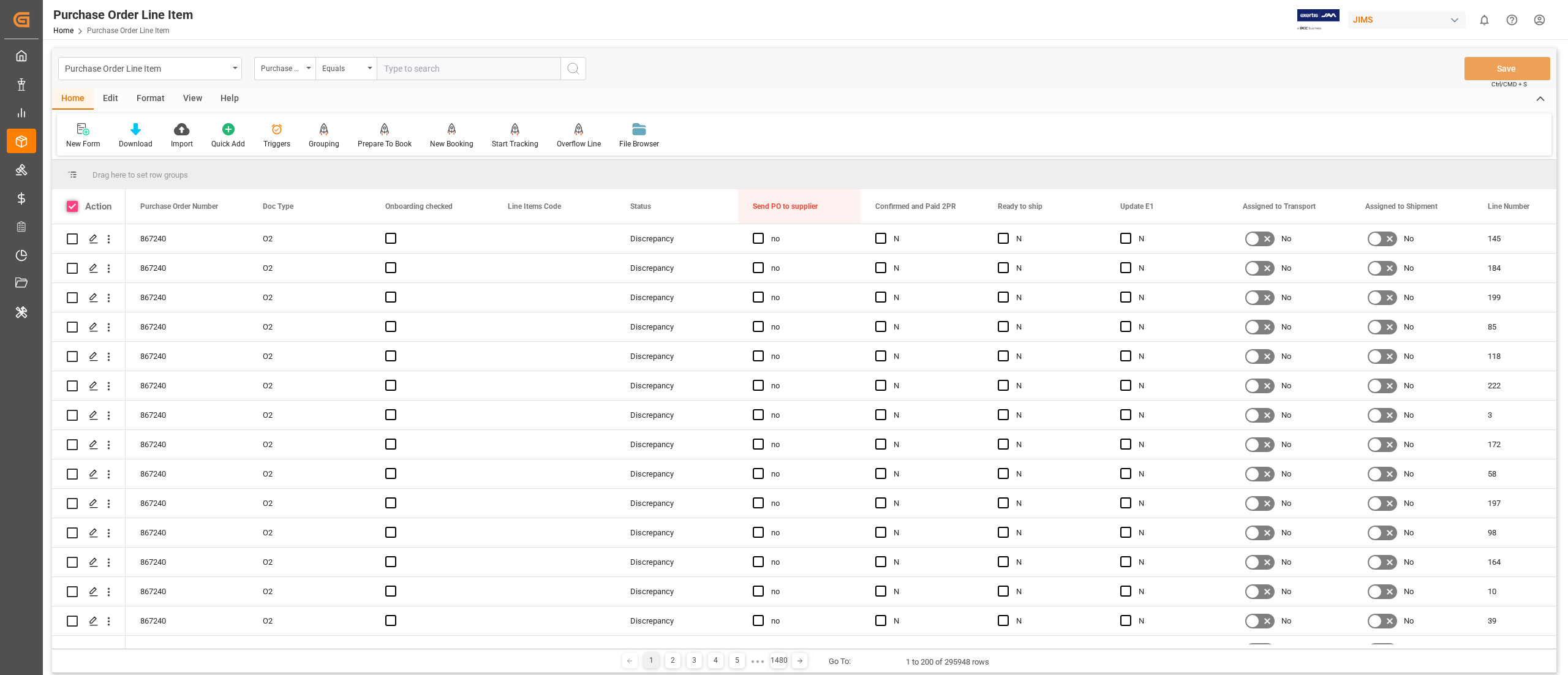
checkbox input "true"
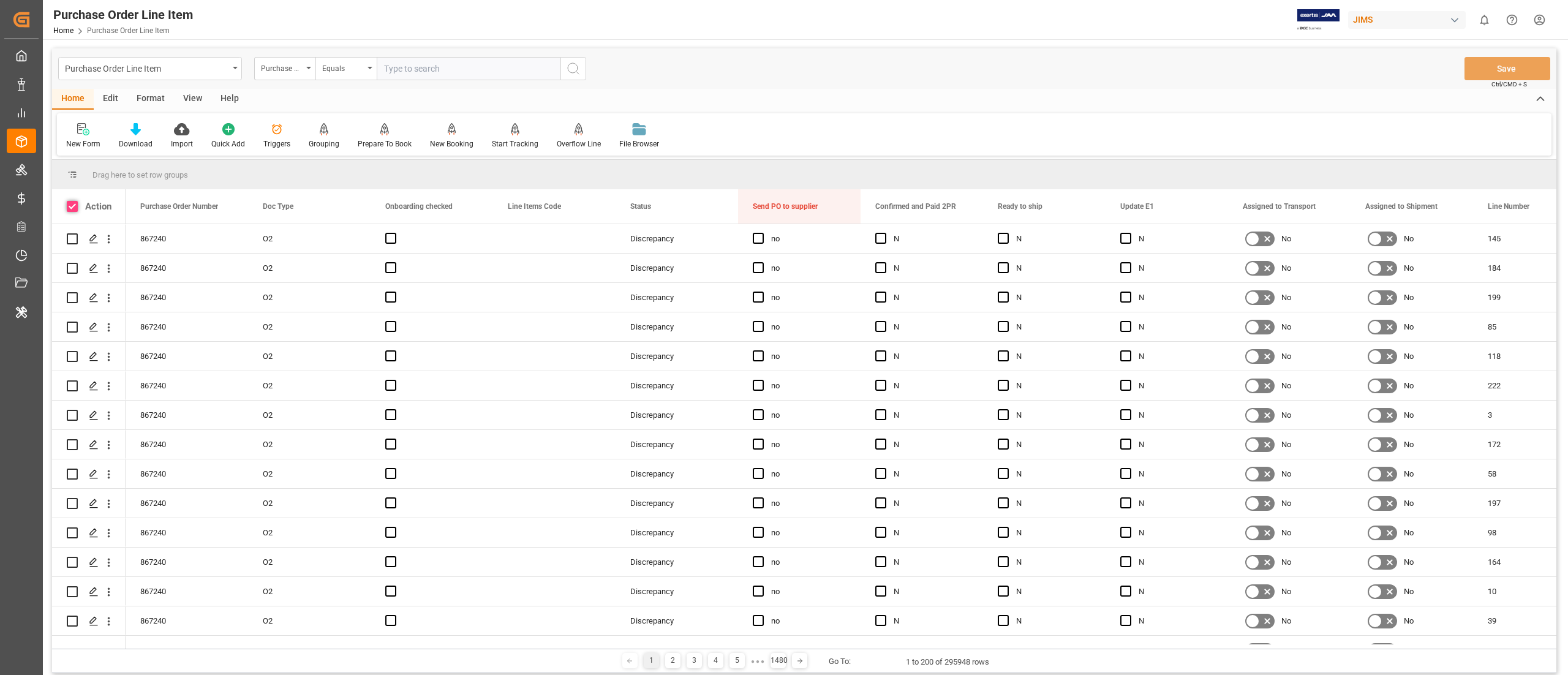
checkbox input "true"
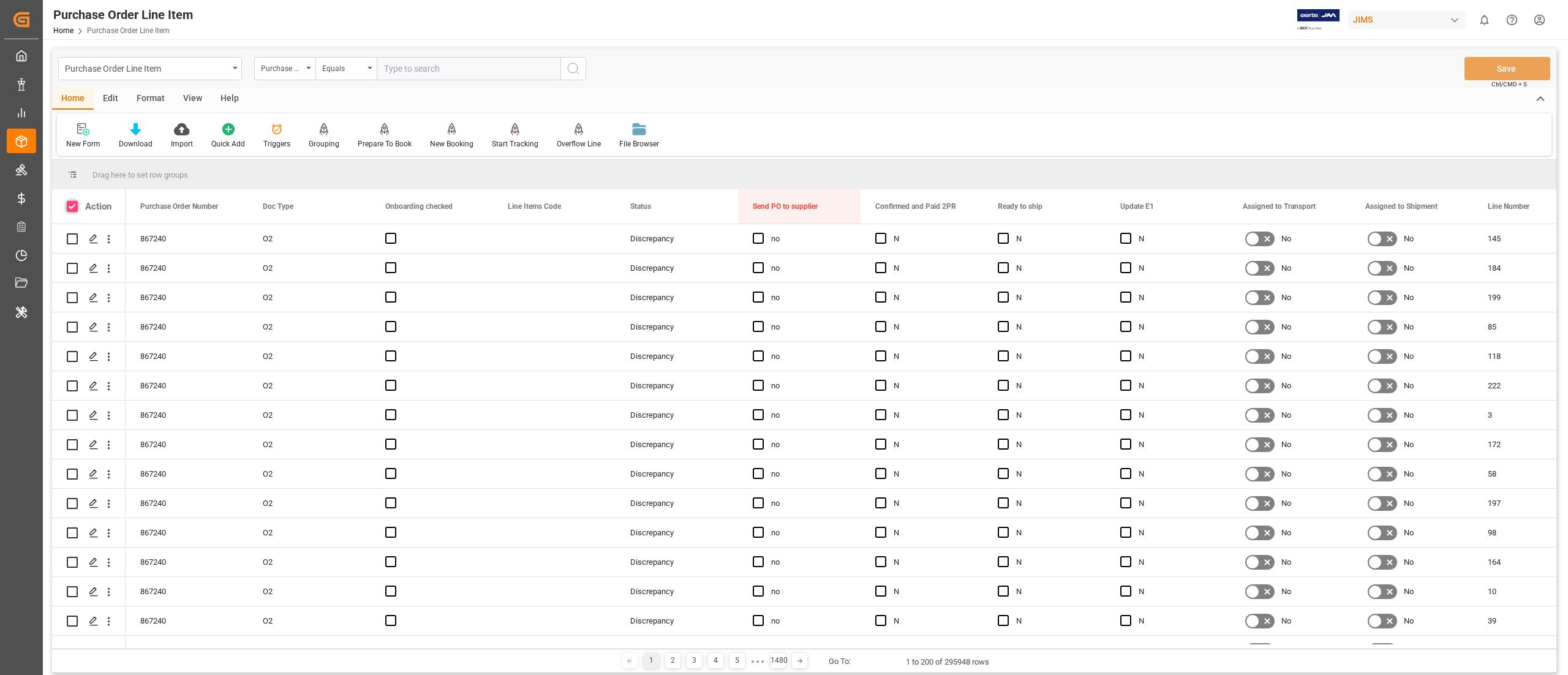
checkbox input "true"
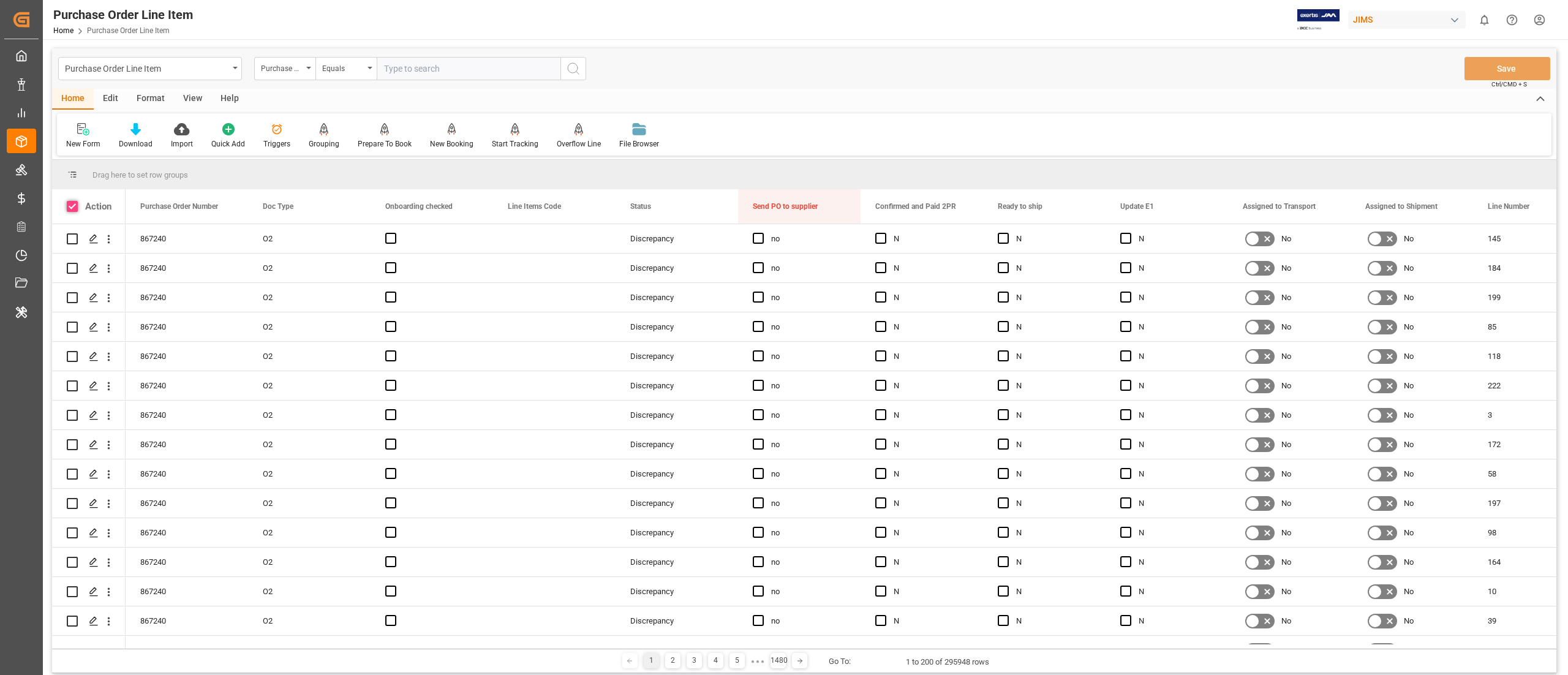
checkbox input "true"
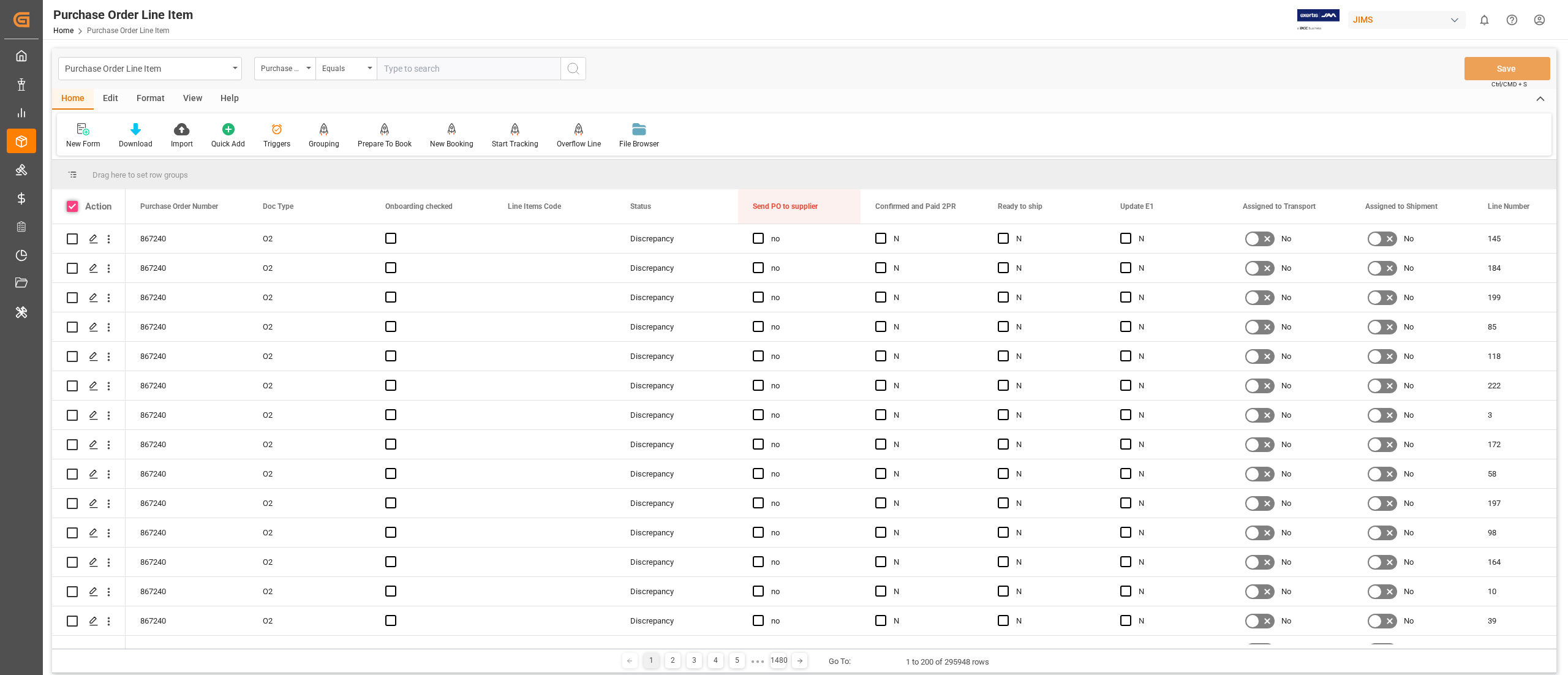
checkbox input "true"
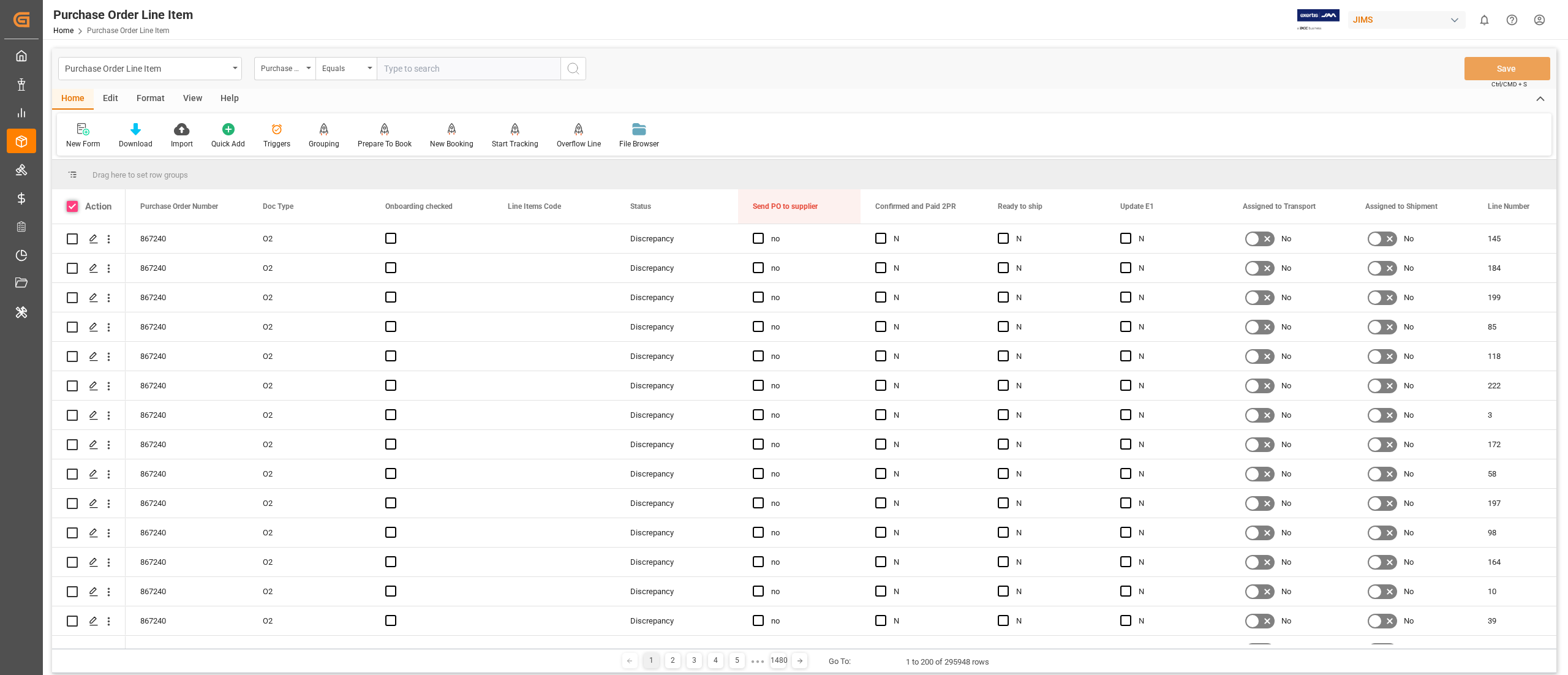
checkbox input "true"
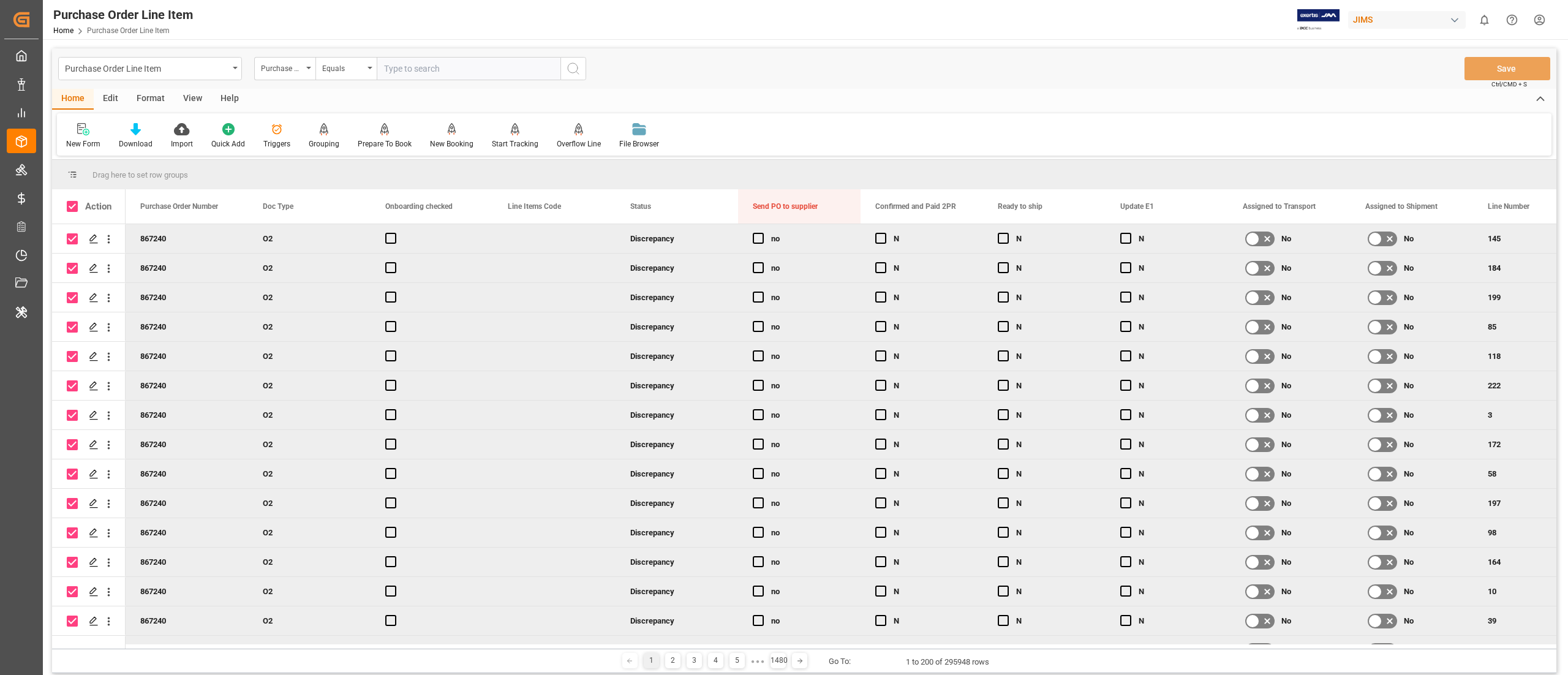
click at [74, 206] on span at bounding box center [72, 207] width 11 height 11
click at [76, 201] on input "checkbox" at bounding box center [76, 201] width 0 height 0
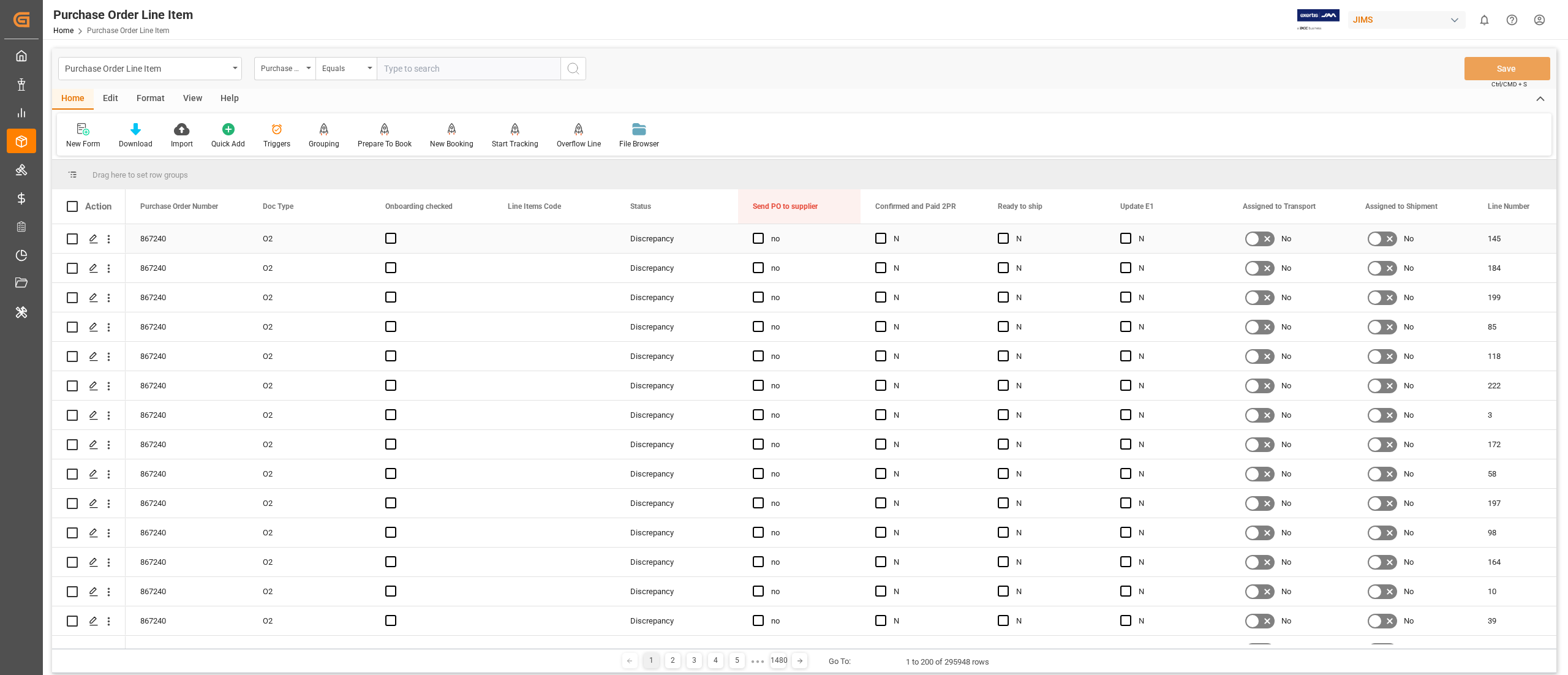
click at [70, 239] on input "Press Space to toggle row selection (unchecked)" at bounding box center [72, 239] width 11 height 11
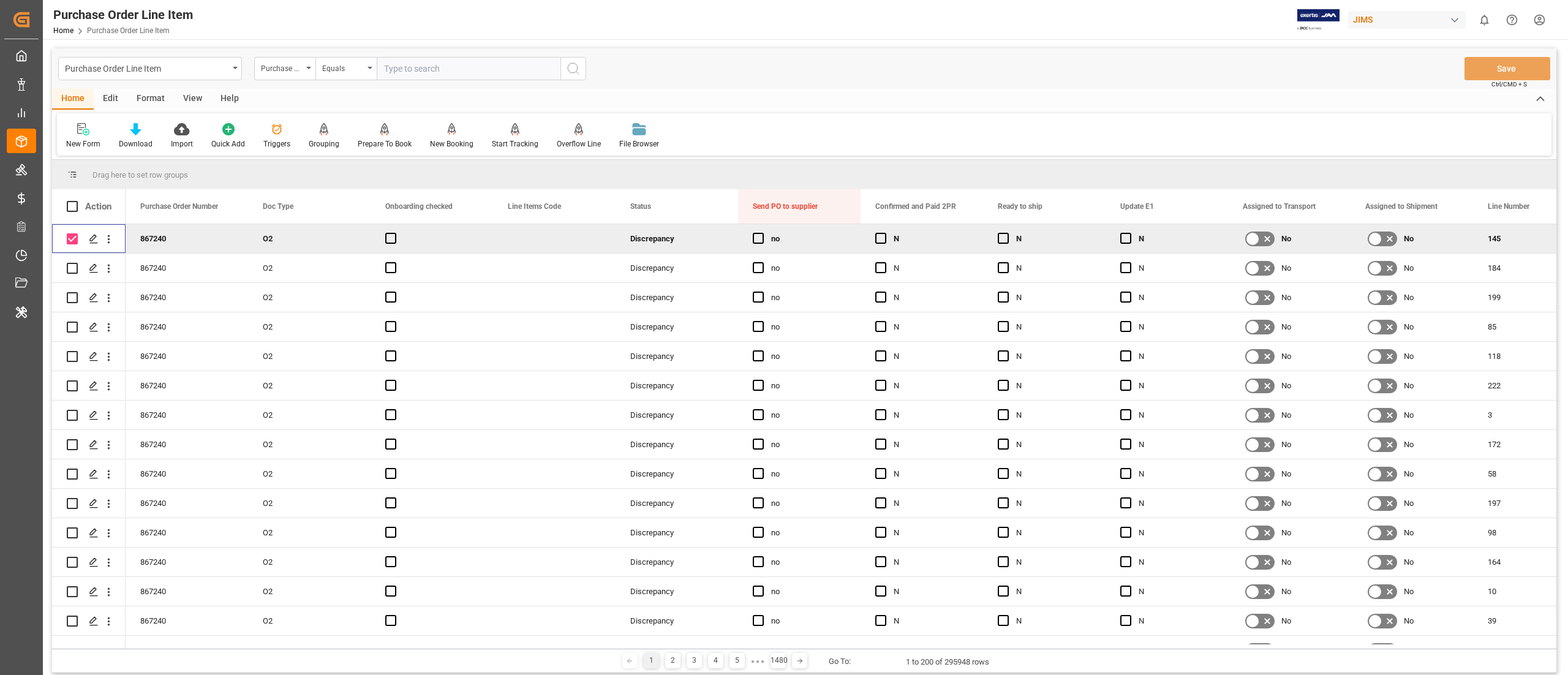
click at [70, 239] on input "Press Space to toggle row selection (checked)" at bounding box center [72, 239] width 11 height 11
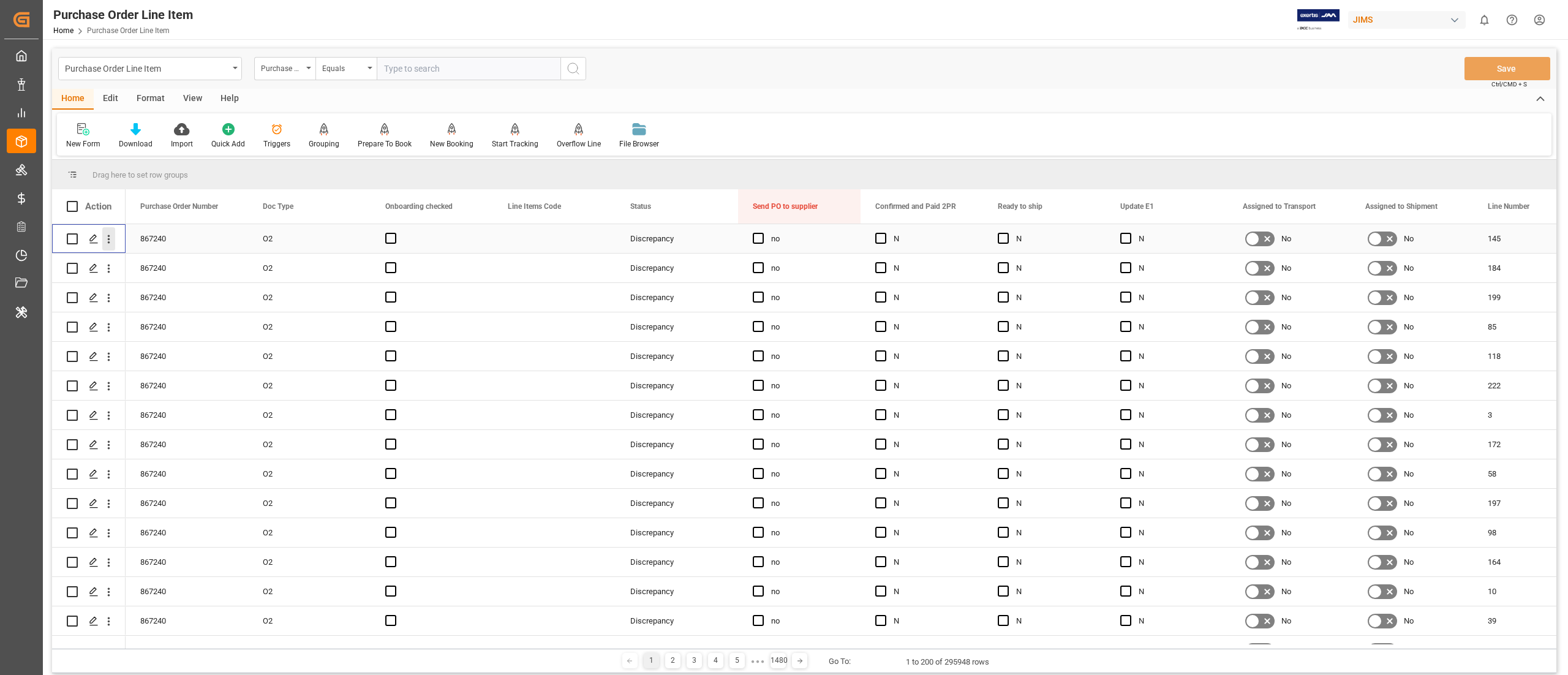
click at [103, 242] on icon "open menu" at bounding box center [109, 239] width 13 height 13
click at [169, 263] on span "Open in new tab" at bounding box center [189, 264] width 112 height 13
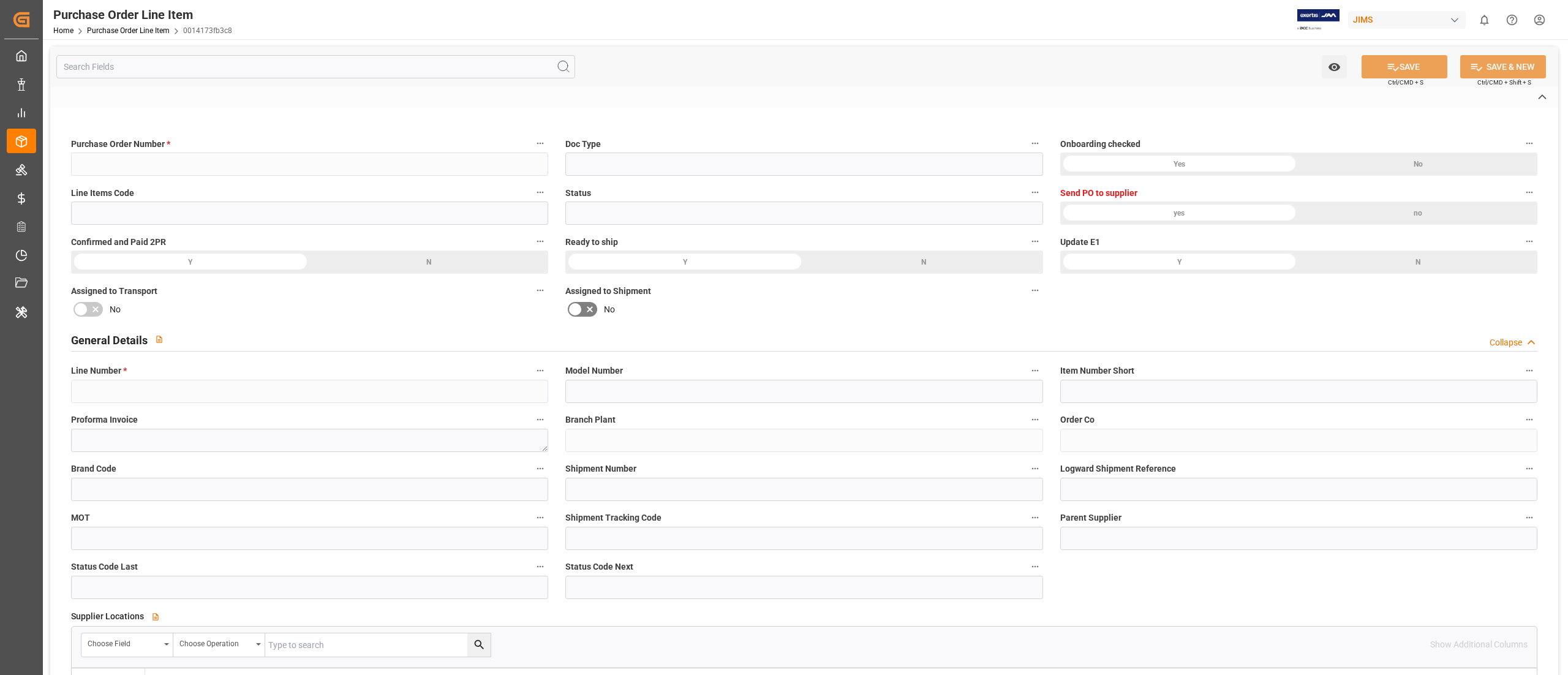
type input "867240"
type input "O2"
type input "Discrepancy"
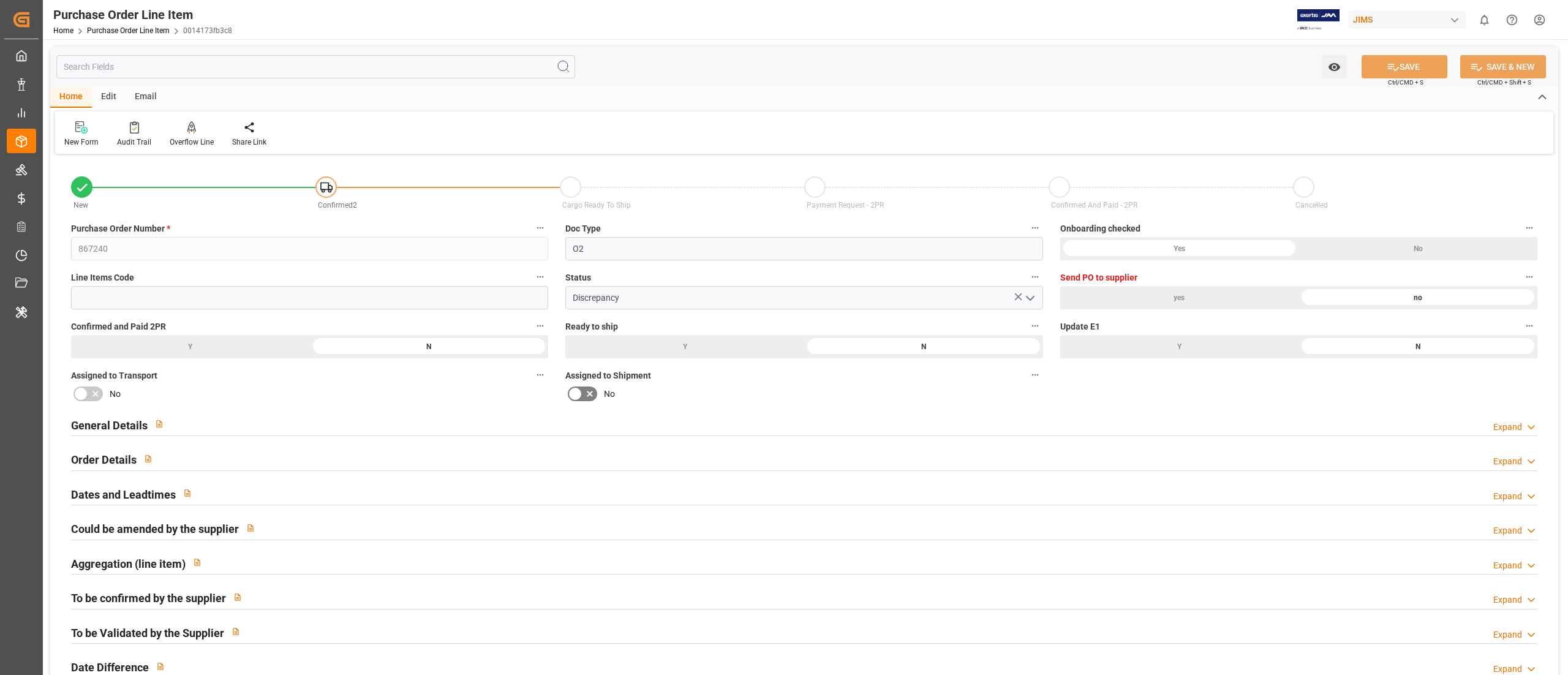
click at [97, 102] on div "Edit" at bounding box center [109, 97] width 34 height 21
click at [77, 126] on icon at bounding box center [78, 126] width 6 height 6
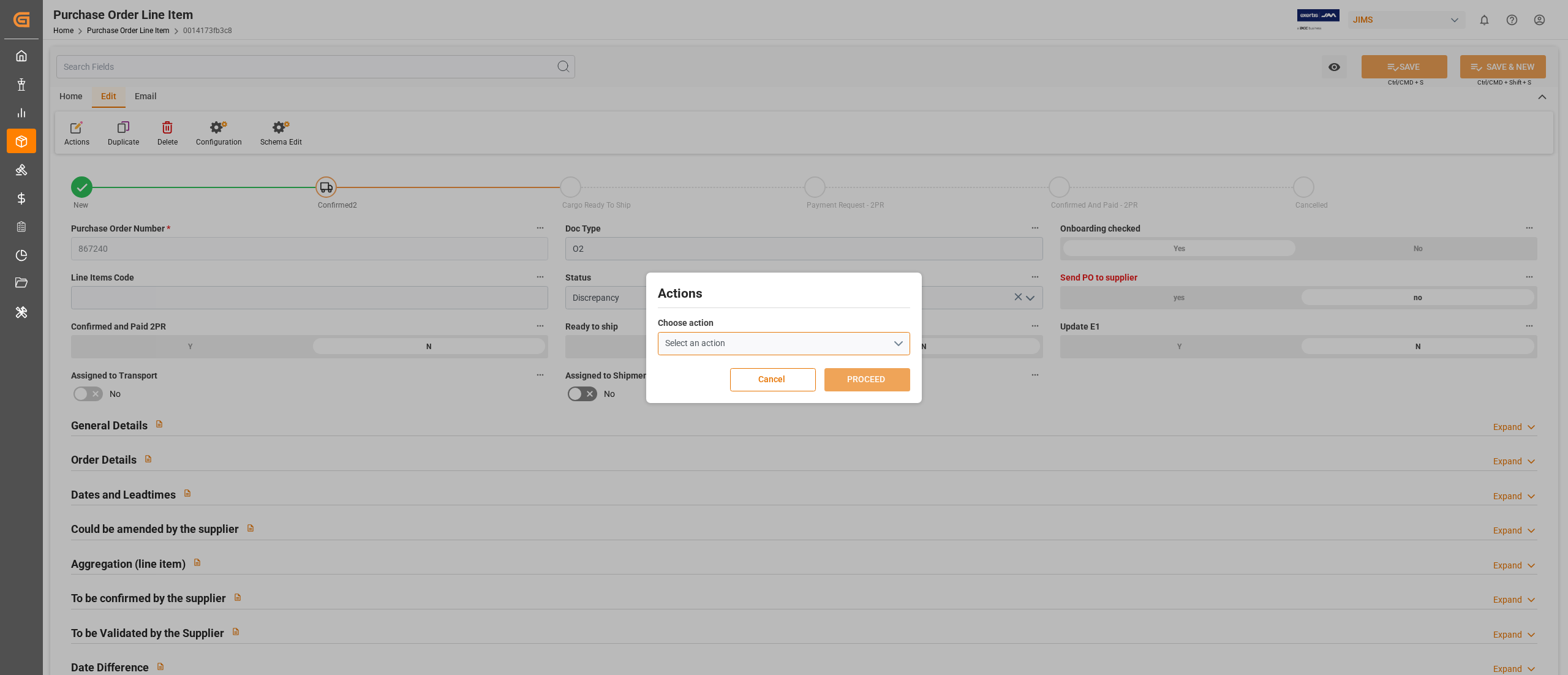
click at [784, 345] on button "Select an action" at bounding box center [784, 343] width 252 height 23
click at [1076, 366] on div "Actions Choose action Select an action Overflow Line Field is required Cancel P…" at bounding box center [784, 337] width 1568 height 675
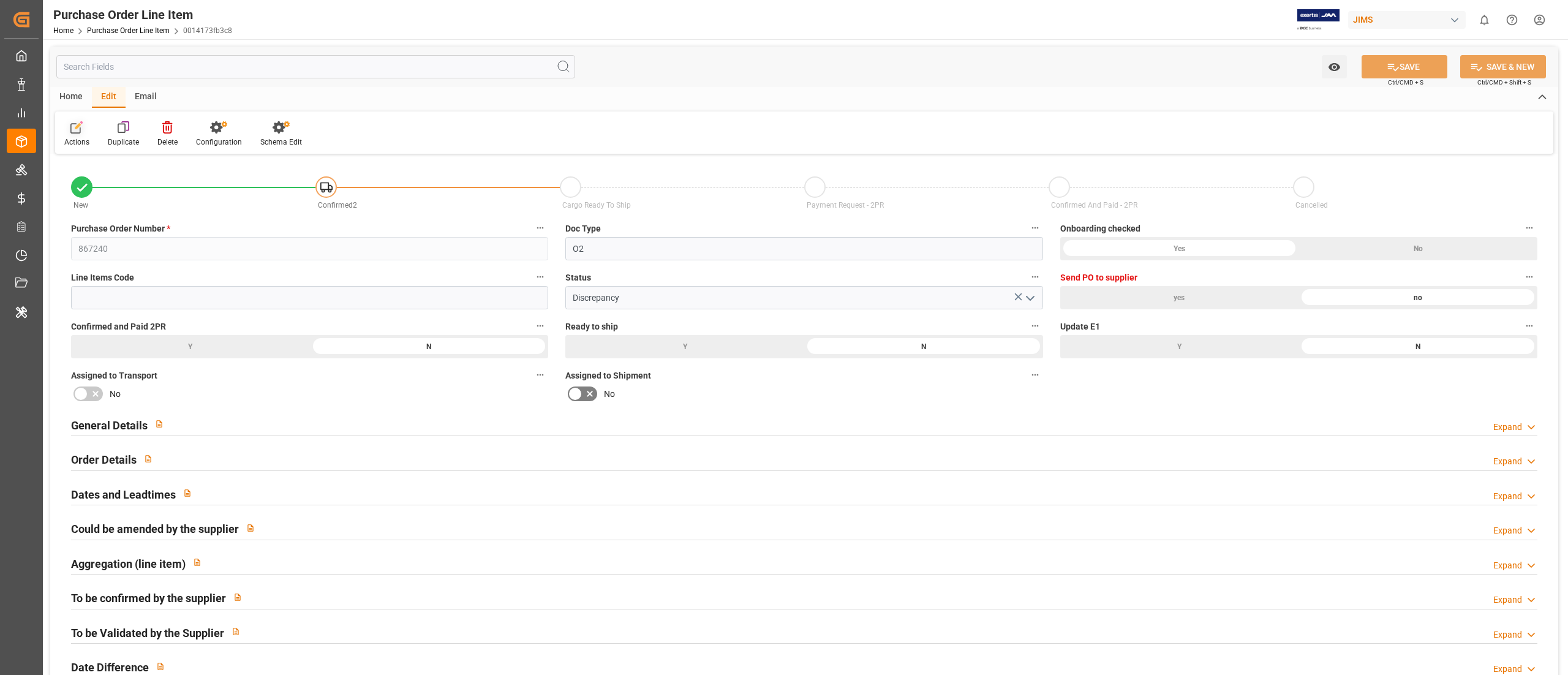
click at [76, 131] on icon at bounding box center [76, 128] width 12 height 12
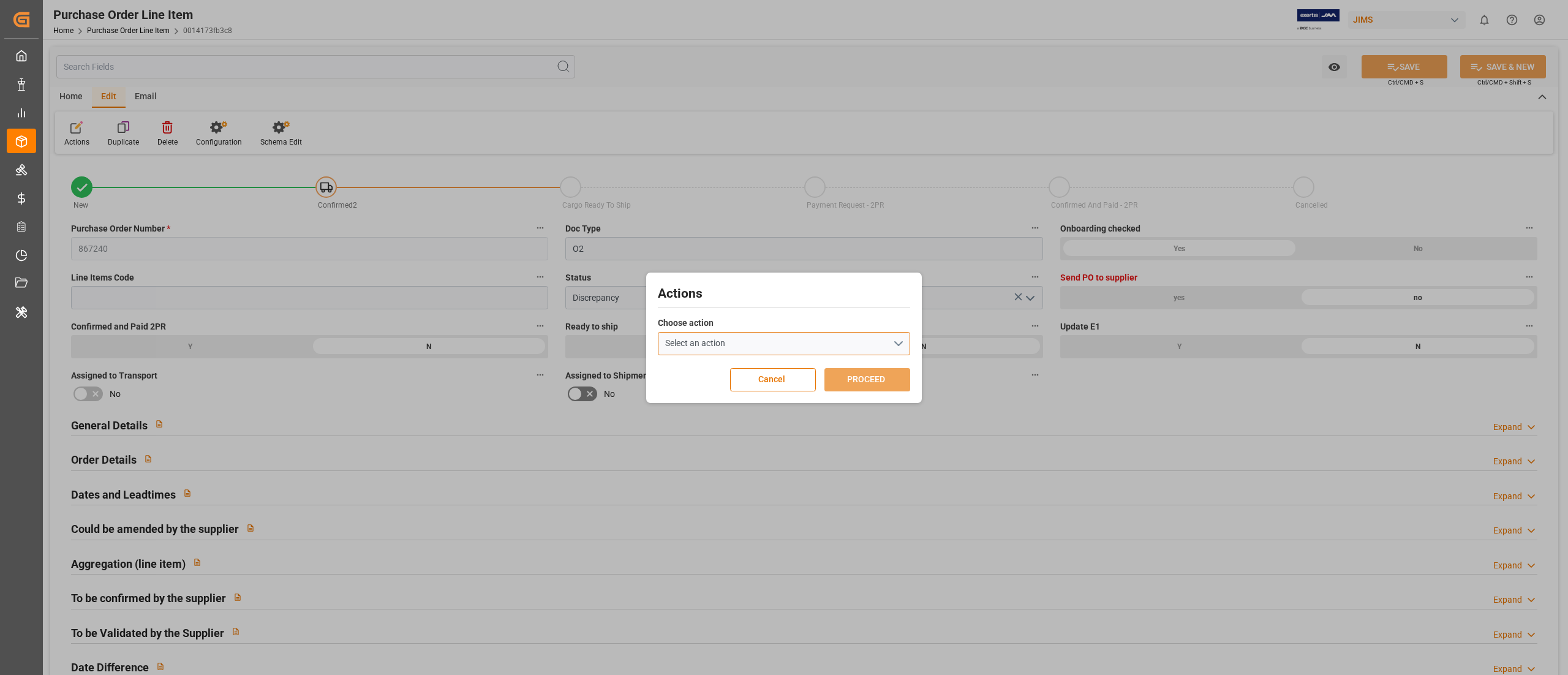
click at [715, 345] on div "Select an action" at bounding box center [695, 343] width 60 height 13
click at [638, 203] on div "Actions Choose action Select an action Overflow Line Field is required Cancel P…" at bounding box center [784, 337] width 1568 height 675
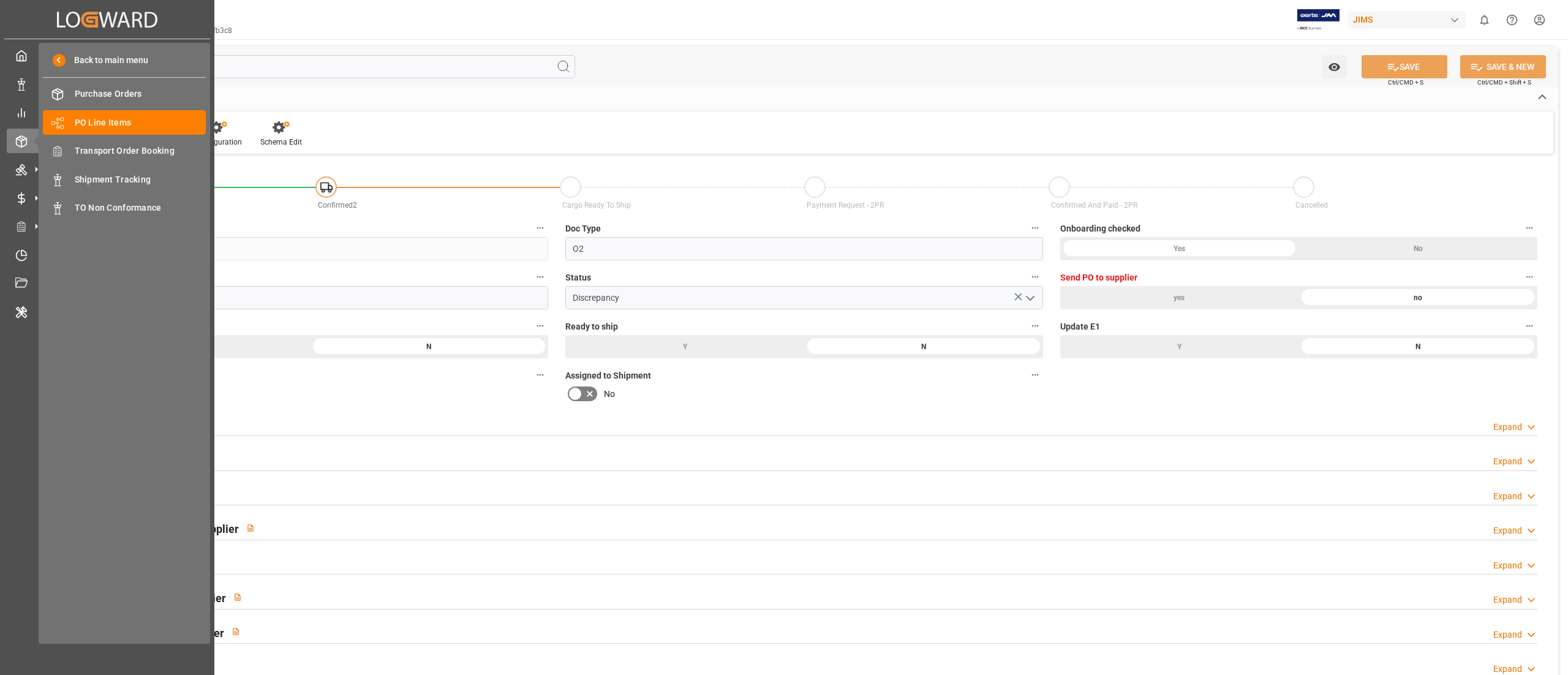
click at [103, 165] on div "Back to main menu Purchase Orders Purchase Orders PO Line Items PO Line Items T…" at bounding box center [125, 343] width 171 height 601
click at [98, 169] on div "Shipment Tracking Shipment Tracking" at bounding box center [125, 179] width 163 height 24
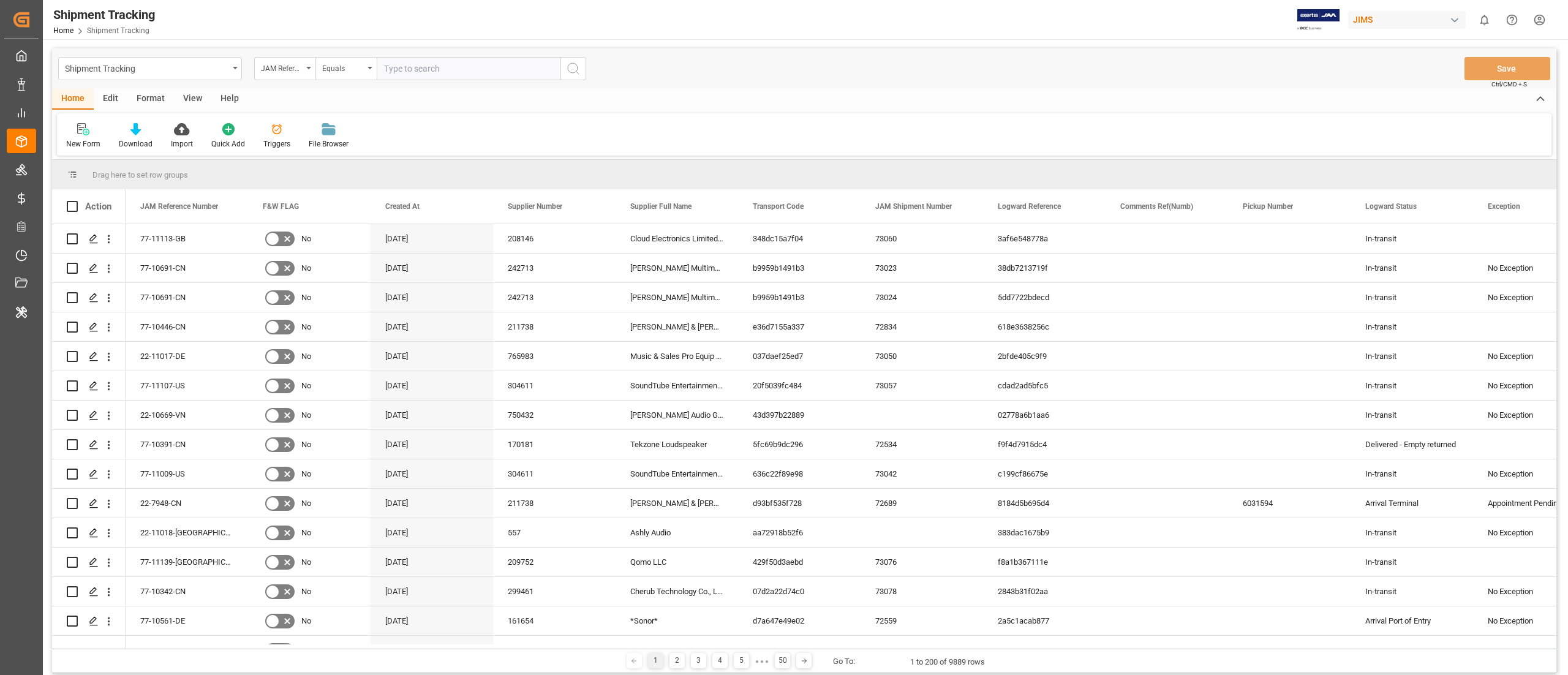
click at [109, 97] on div "Edit" at bounding box center [110, 99] width 34 height 21
click at [89, 239] on icon "Press SPACE to select this row." at bounding box center [94, 239] width 10 height 10
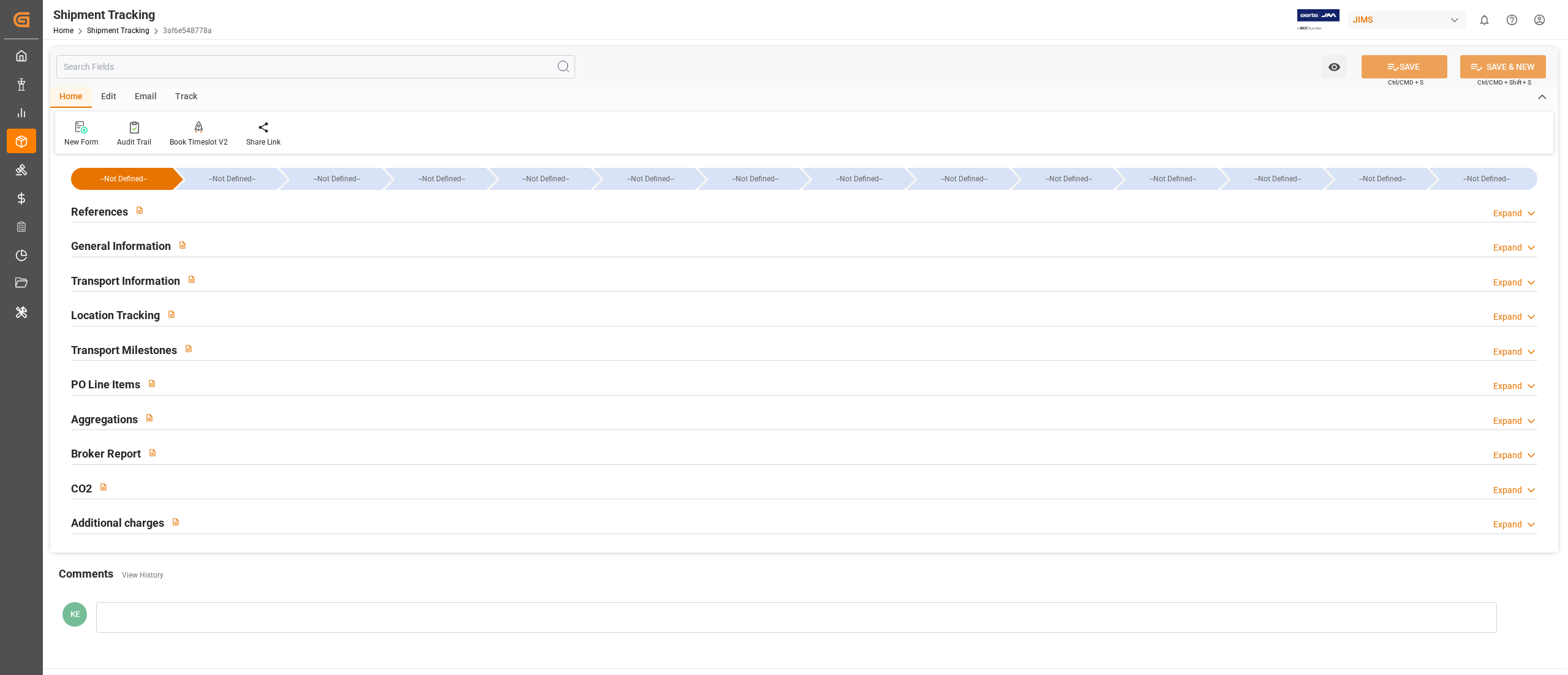
click at [101, 91] on div "Edit" at bounding box center [109, 97] width 34 height 21
click at [65, 142] on div "Actions" at bounding box center [76, 142] width 25 height 11
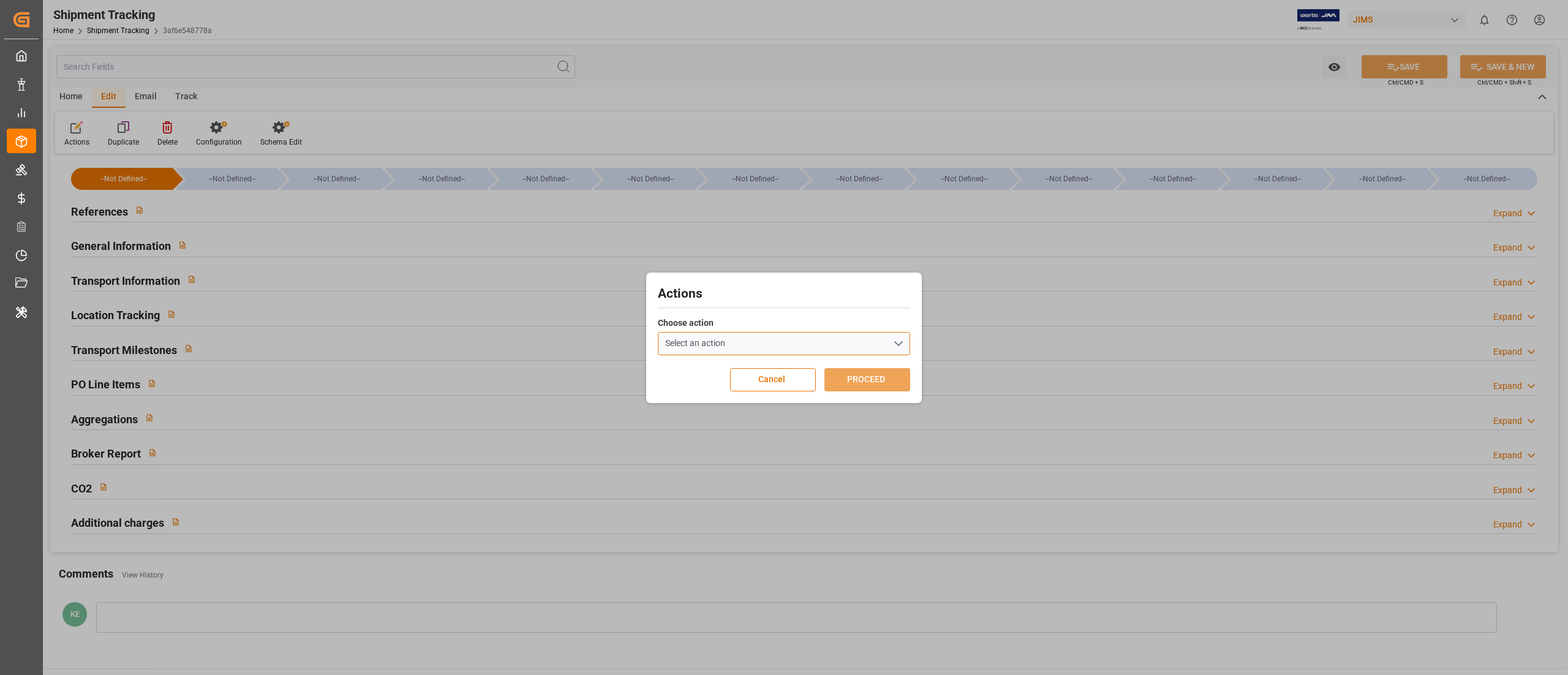
click at [694, 343] on div "Select an action" at bounding box center [695, 343] width 60 height 13
click at [735, 367] on div "Book Timeslot V2" at bounding box center [793, 368] width 269 height 22
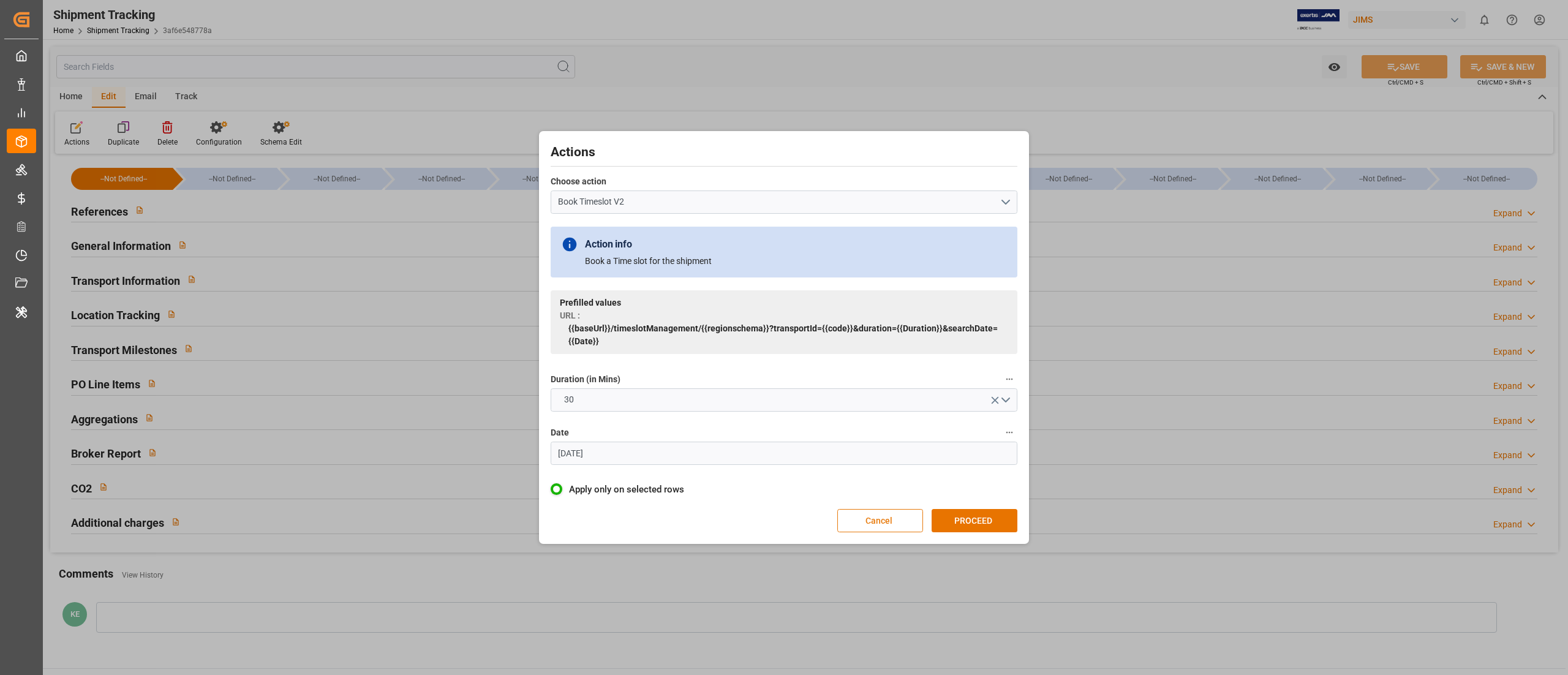
click at [907, 523] on button "Cancel" at bounding box center [880, 521] width 86 height 23
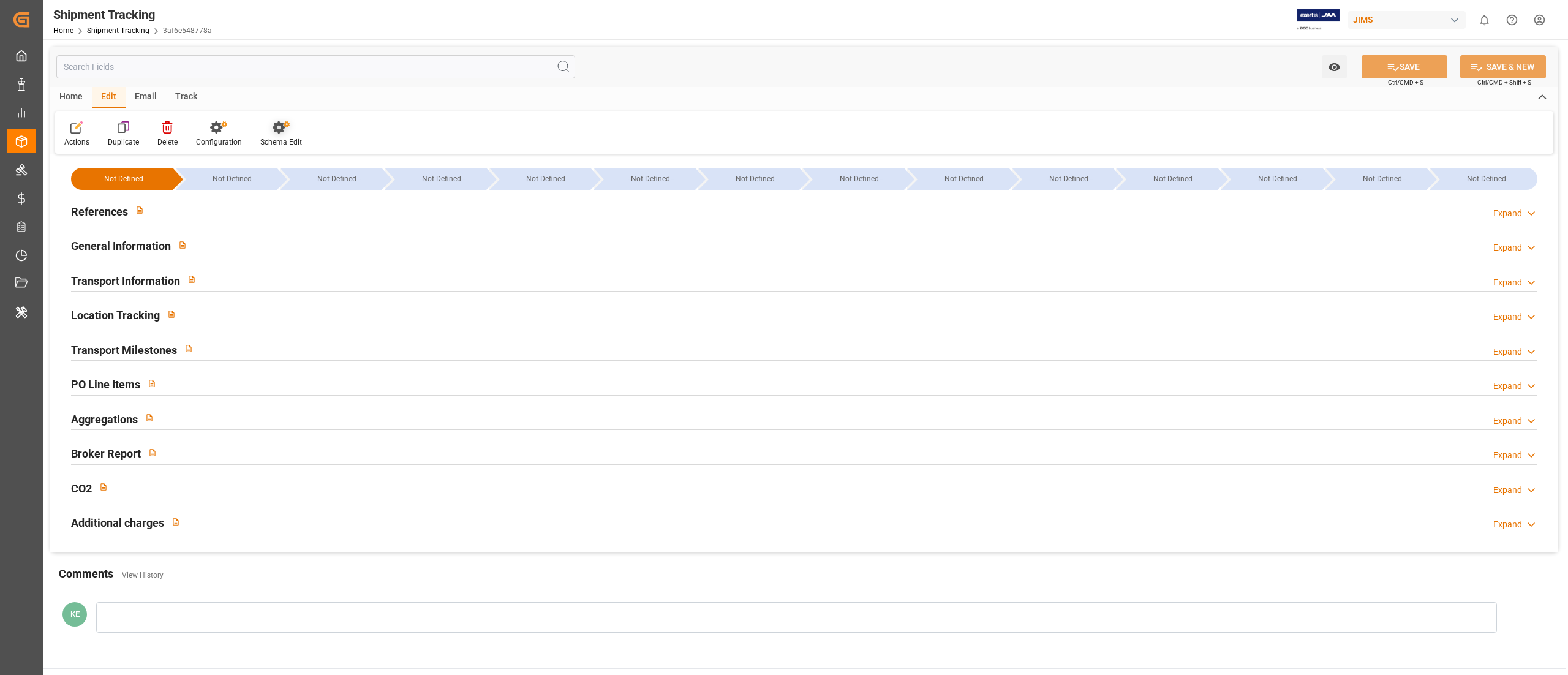
click at [268, 134] on div "Schema Edit" at bounding box center [281, 134] width 60 height 27
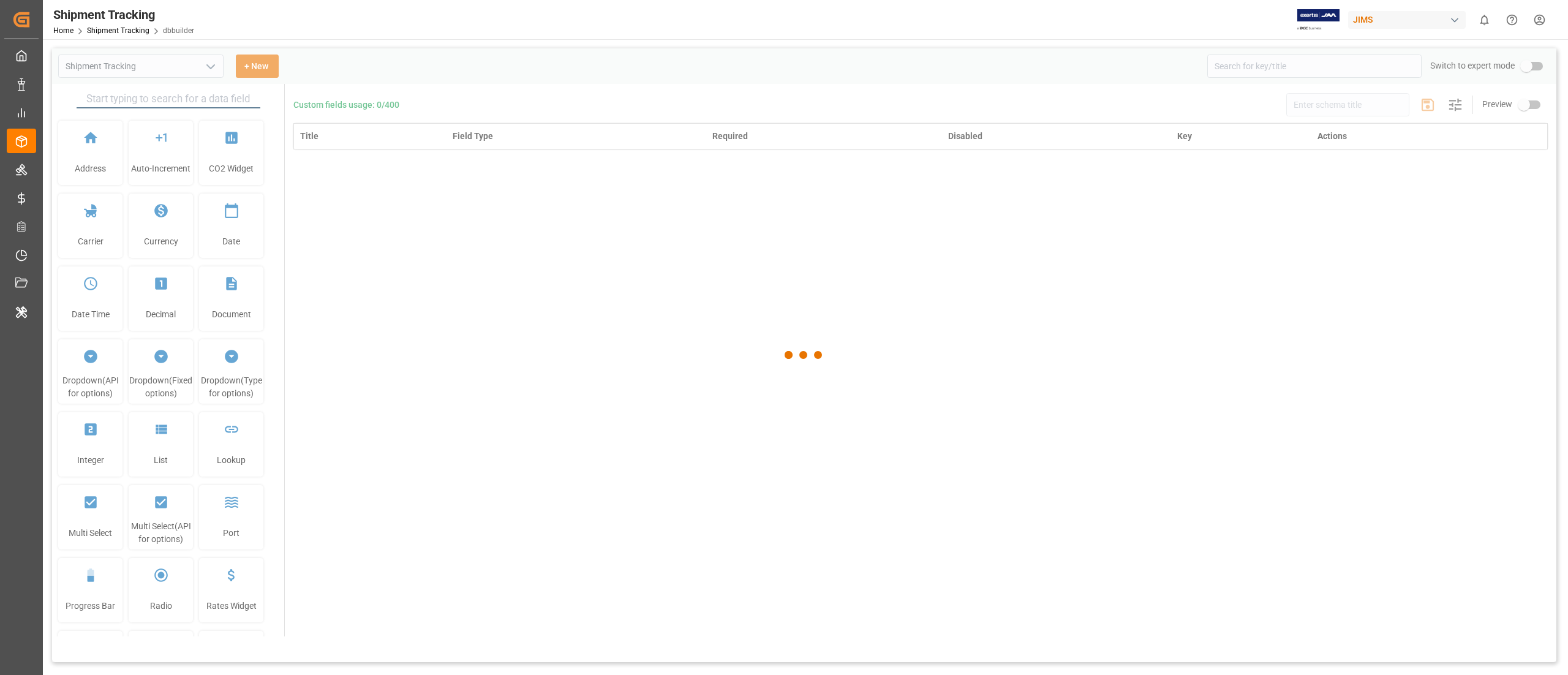
type input "Shipment Tracking"
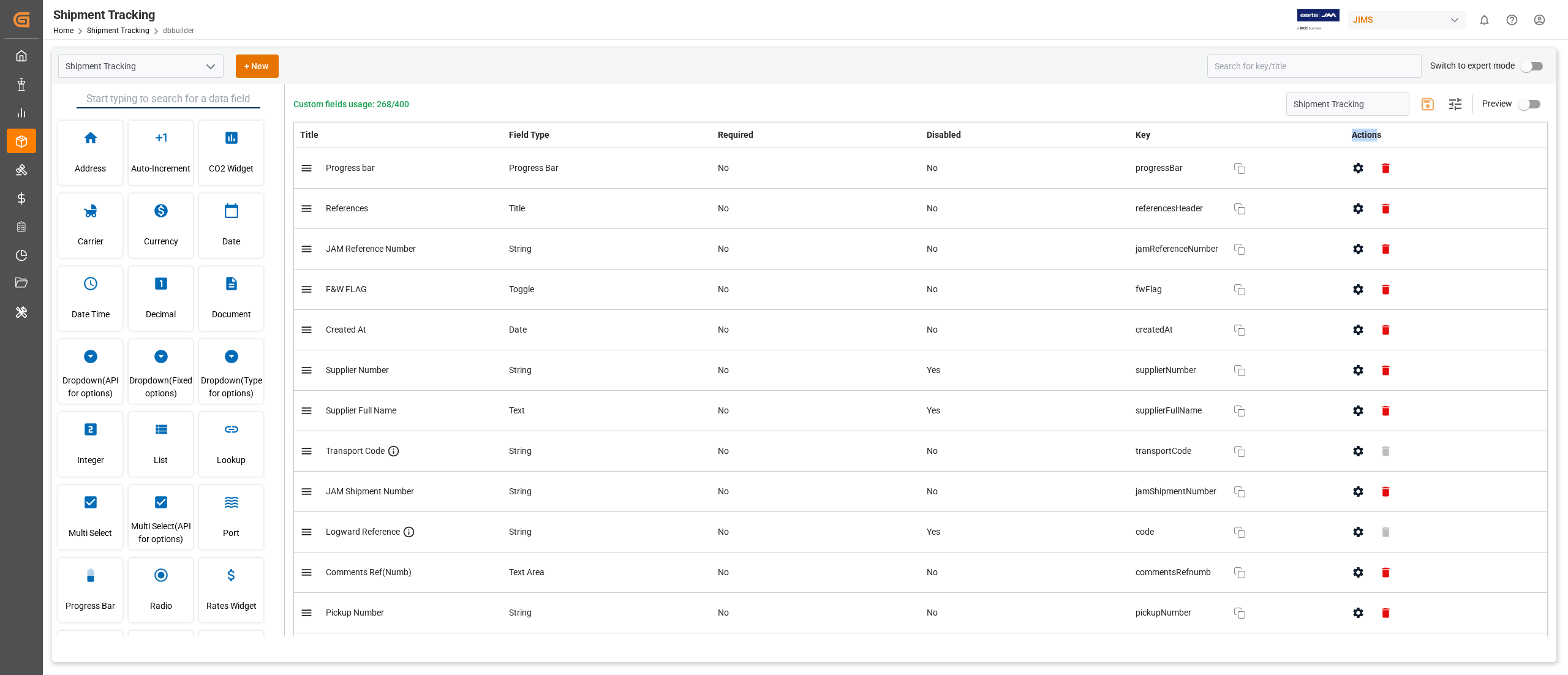
click at [210, 60] on icon "open menu" at bounding box center [211, 67] width 15 height 15
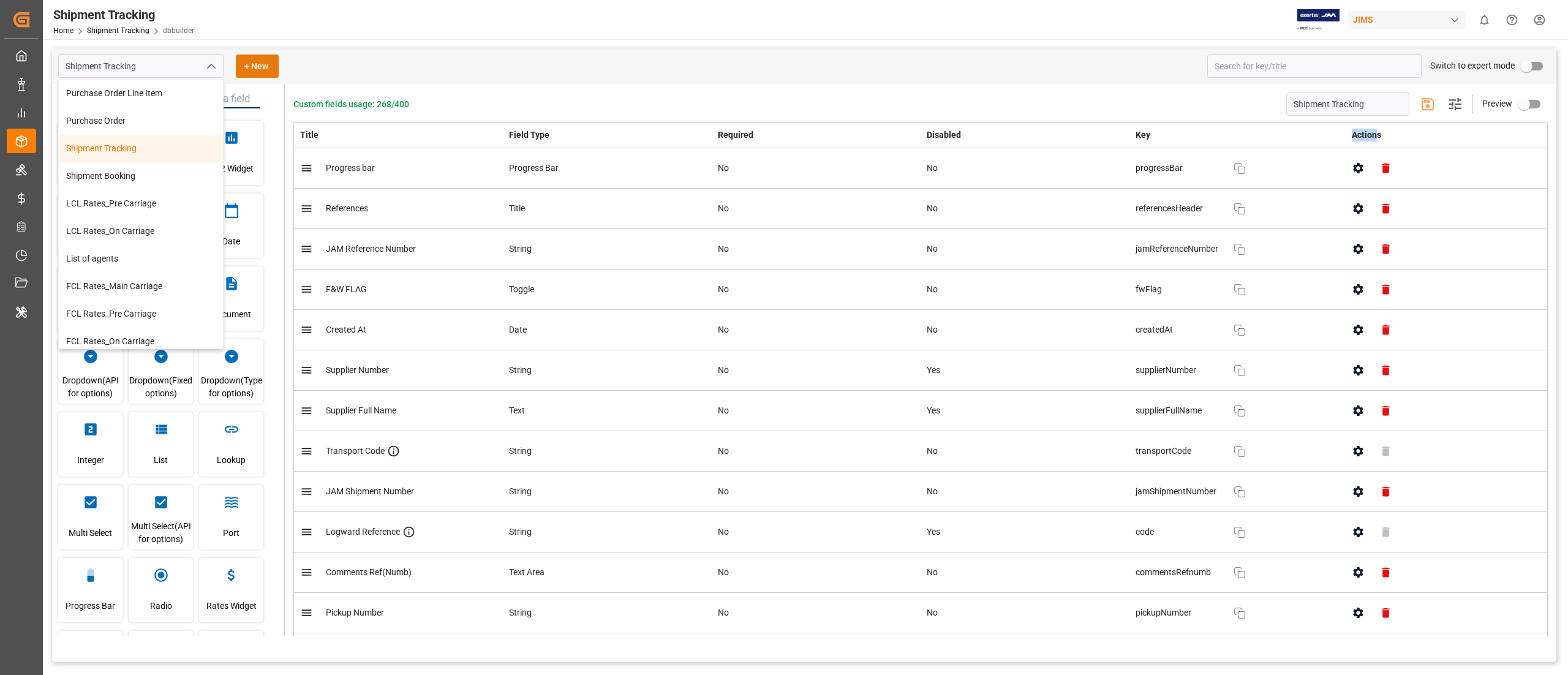
click at [245, 61] on button "+ New" at bounding box center [258, 66] width 43 height 23
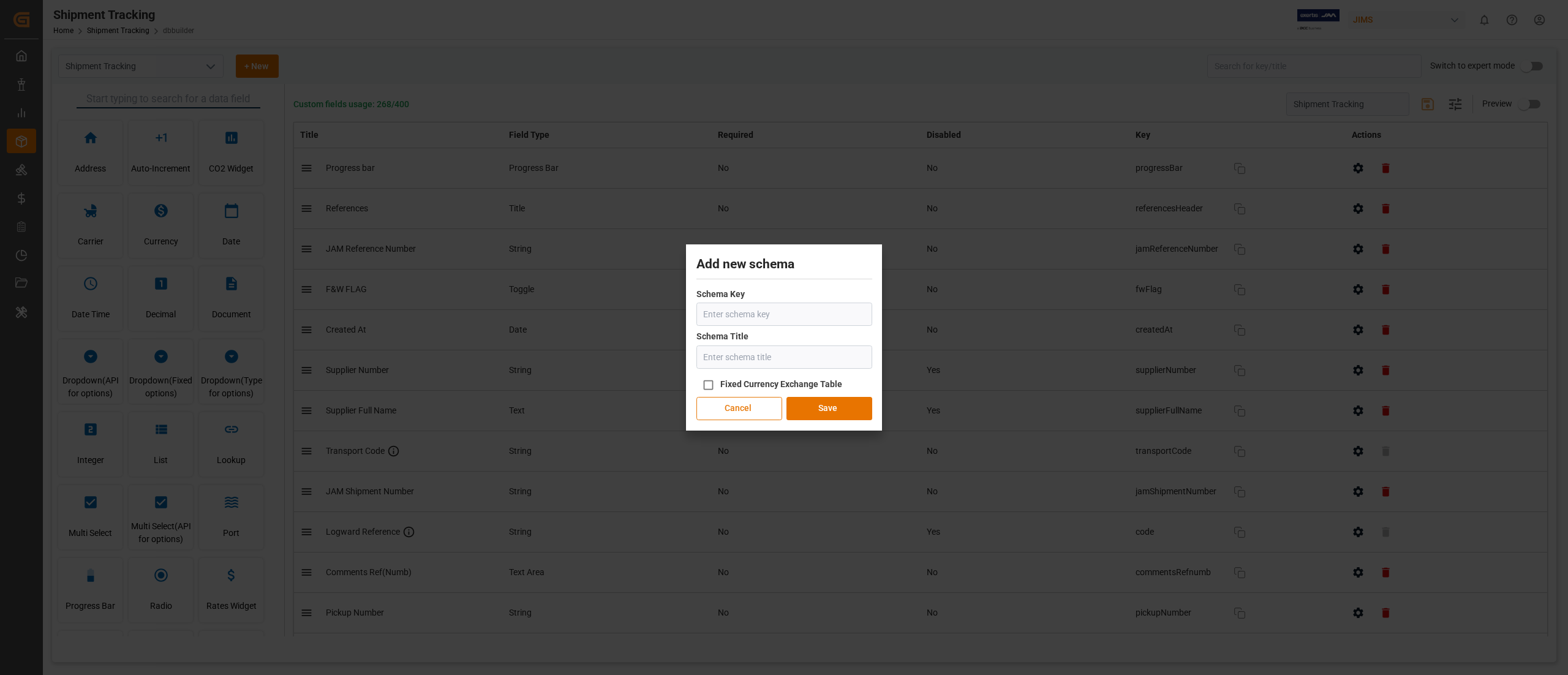
click at [733, 411] on button "Cancel" at bounding box center [739, 409] width 86 height 23
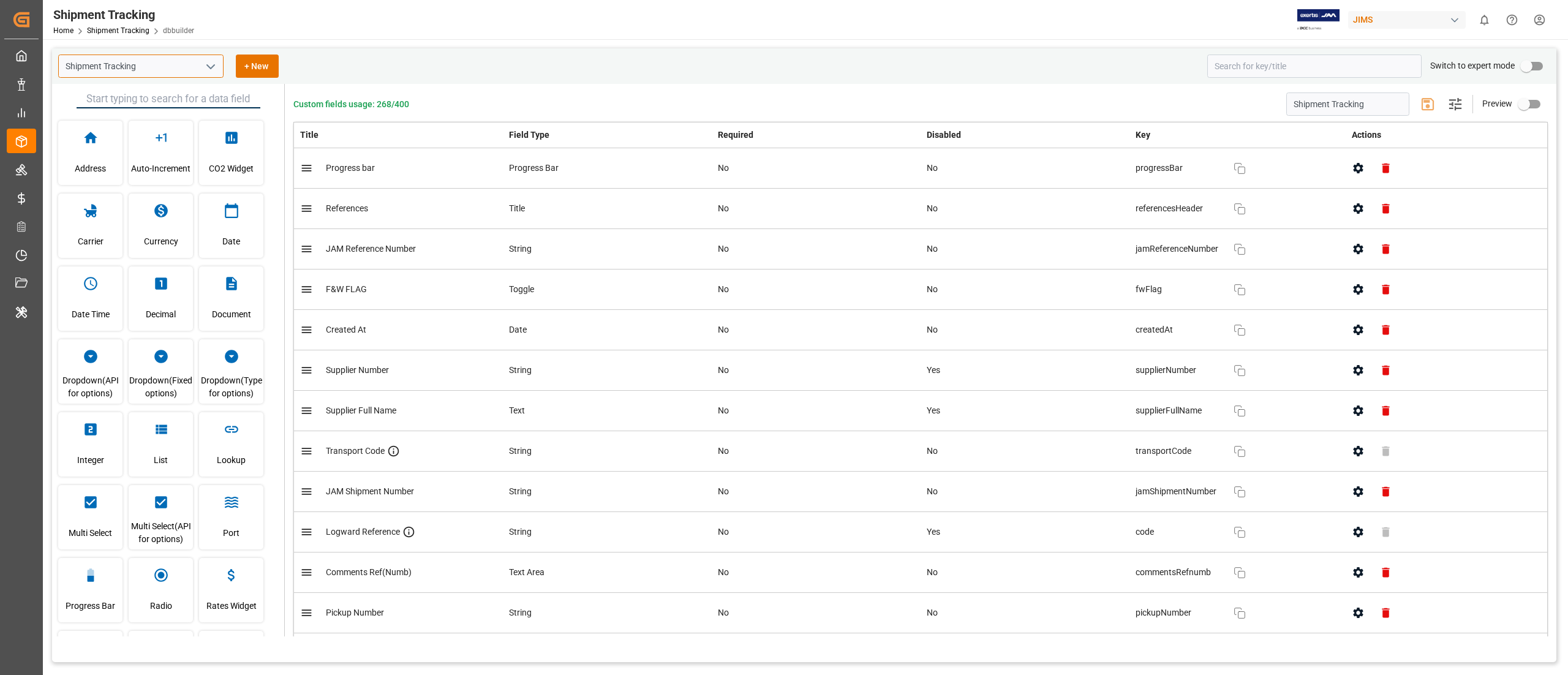
click at [152, 70] on input "Shipment Tracking" at bounding box center [141, 66] width 165 height 23
click at [212, 63] on icon "open menu" at bounding box center [211, 67] width 15 height 15
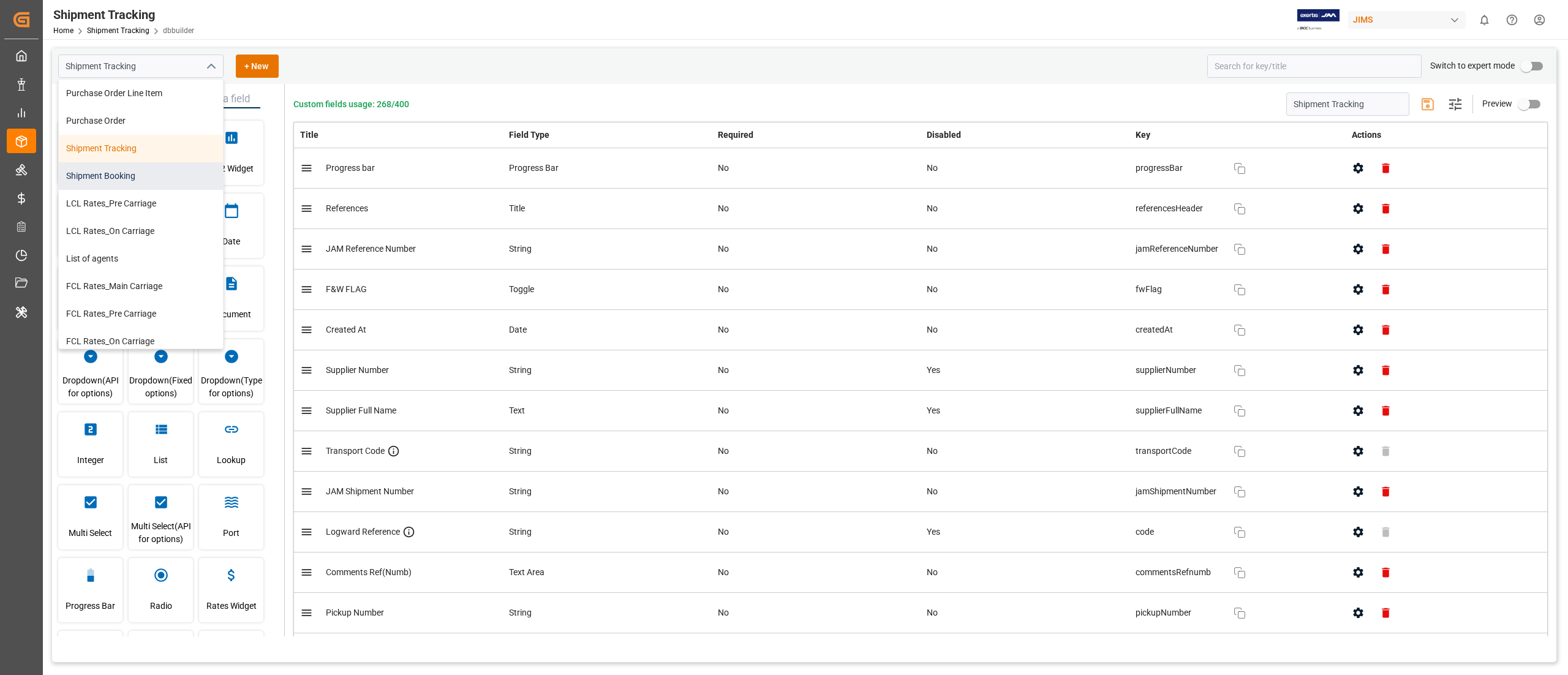
click at [136, 170] on div "Shipment Booking" at bounding box center [141, 176] width 164 height 28
type input "Shipment Booking"
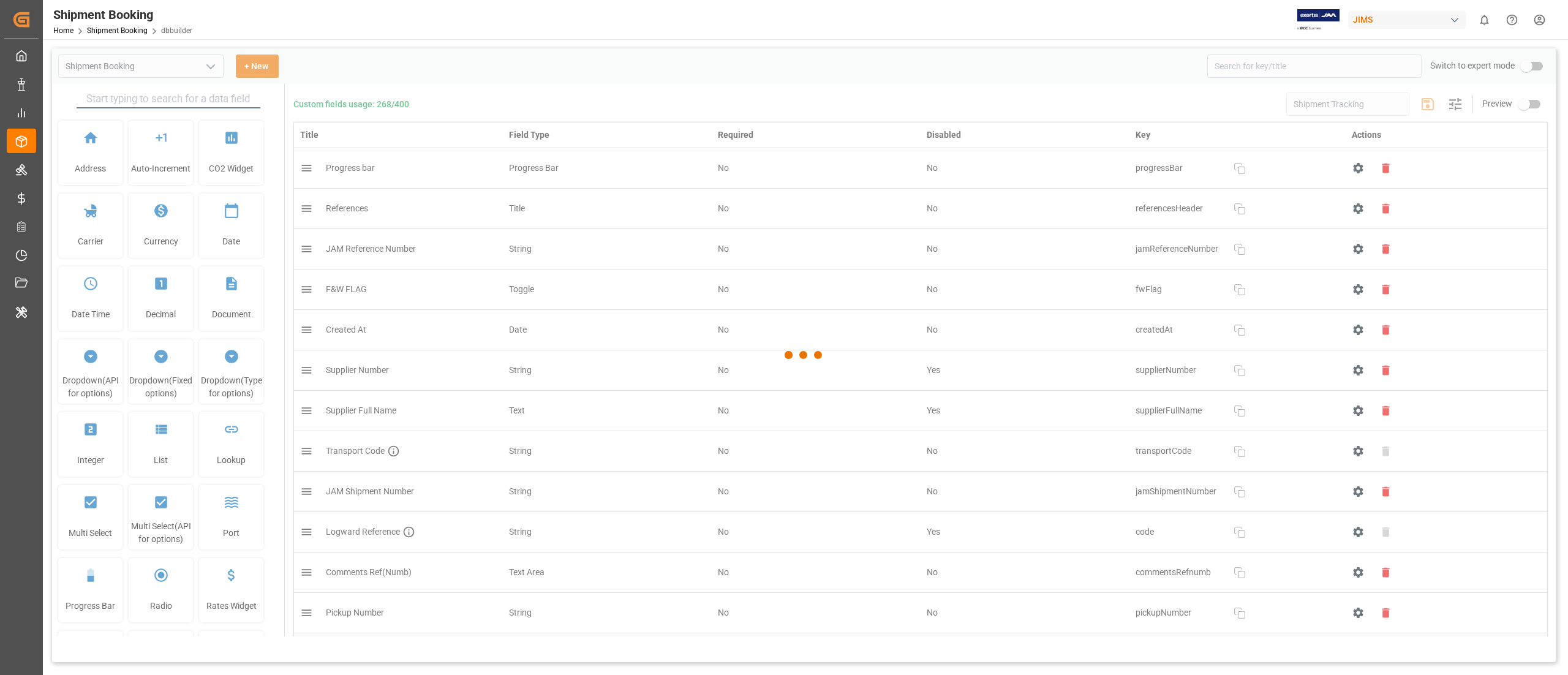
type input "Shipment Booking"
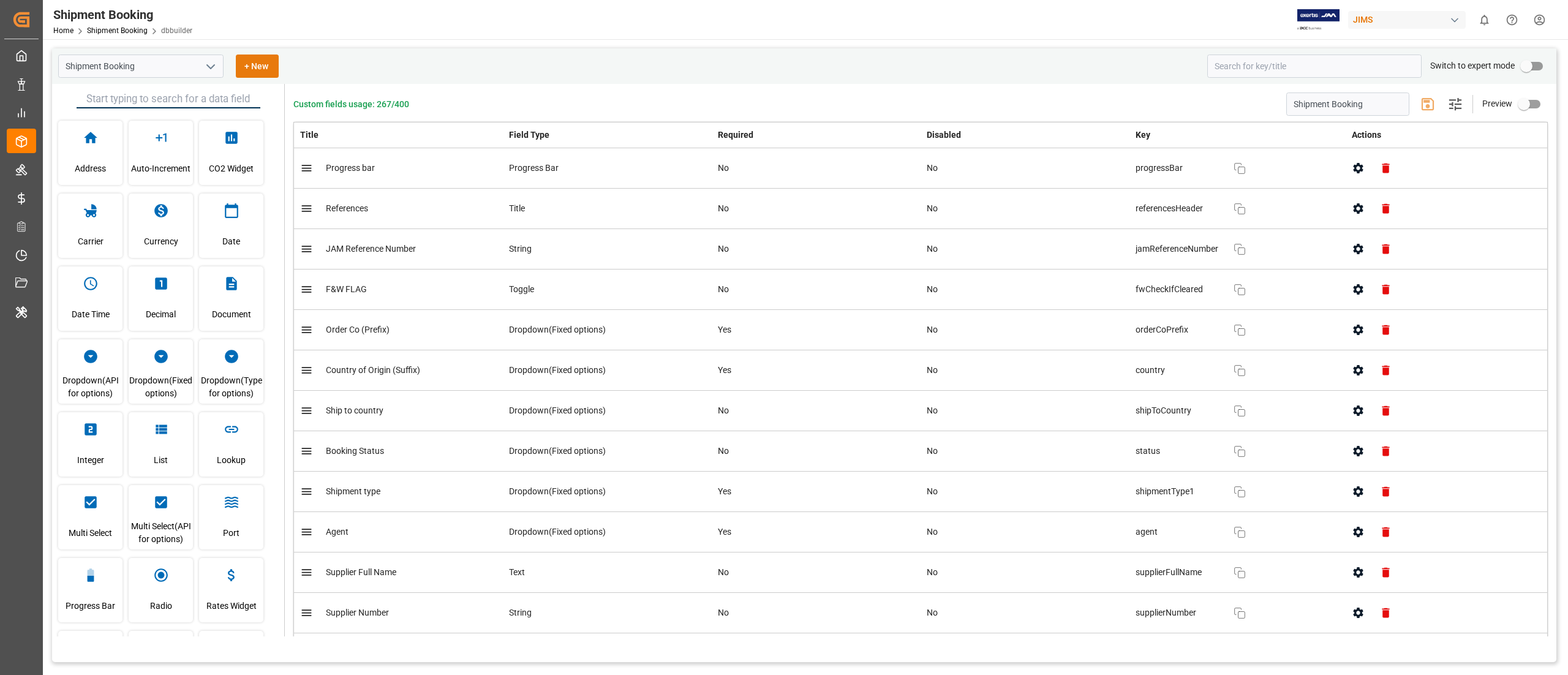
click at [245, 67] on button "+ New" at bounding box center [258, 66] width 43 height 23
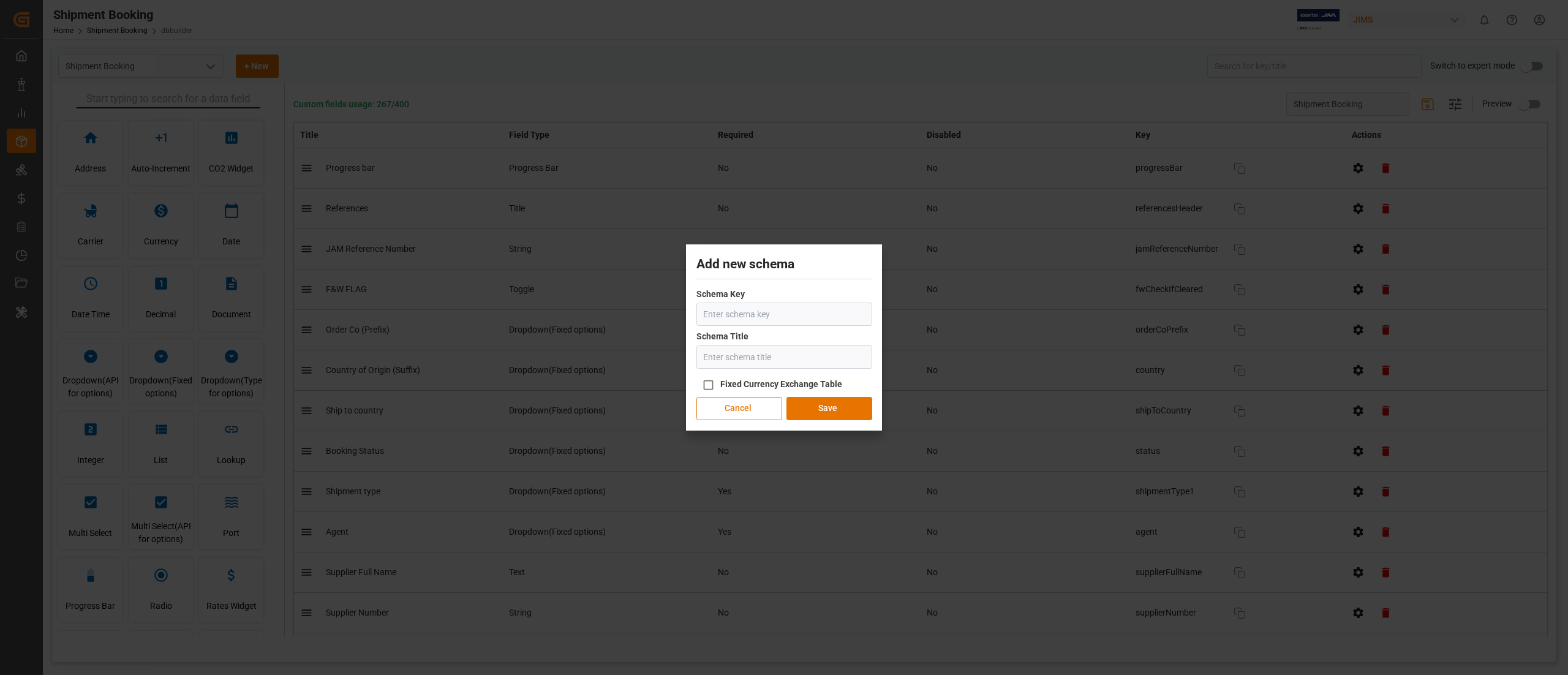
click at [749, 409] on button "Cancel" at bounding box center [739, 409] width 86 height 23
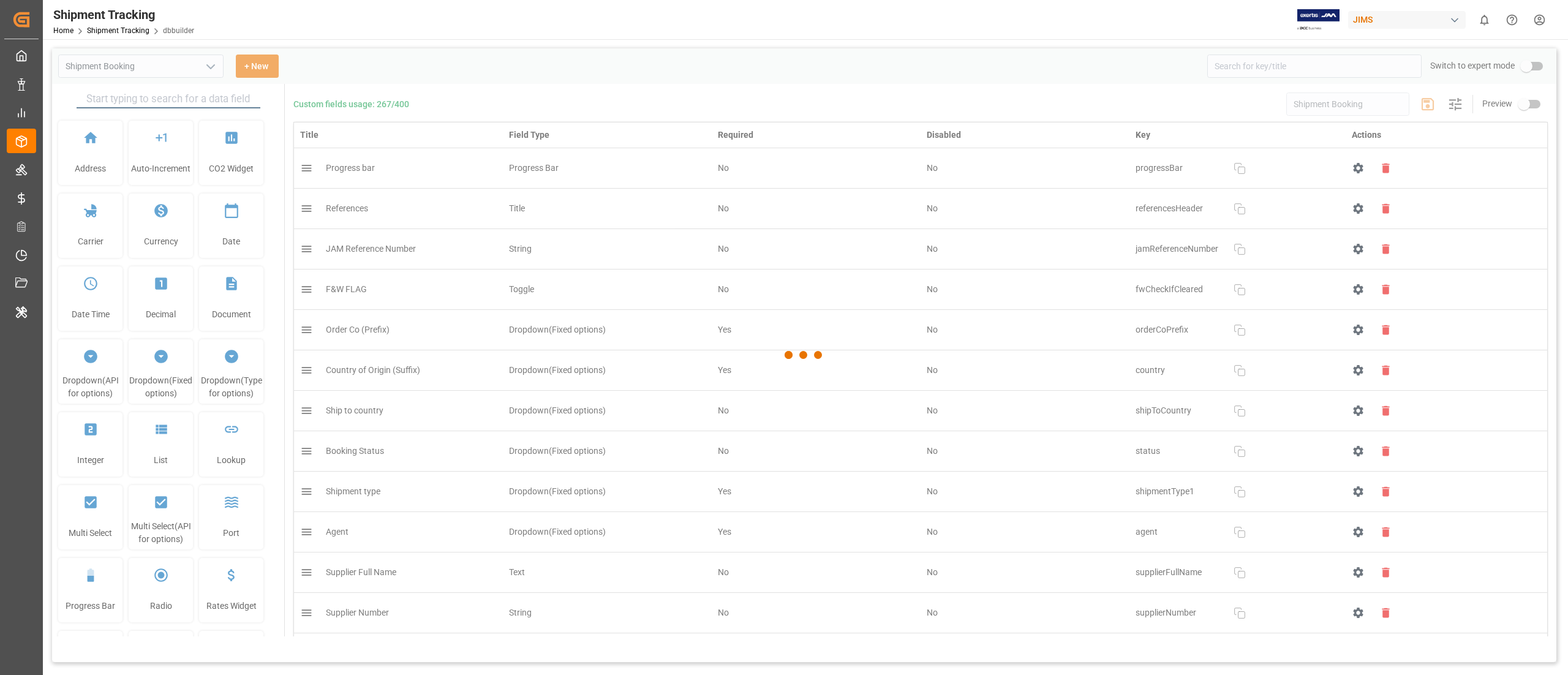
type input "Shipment Tracking"
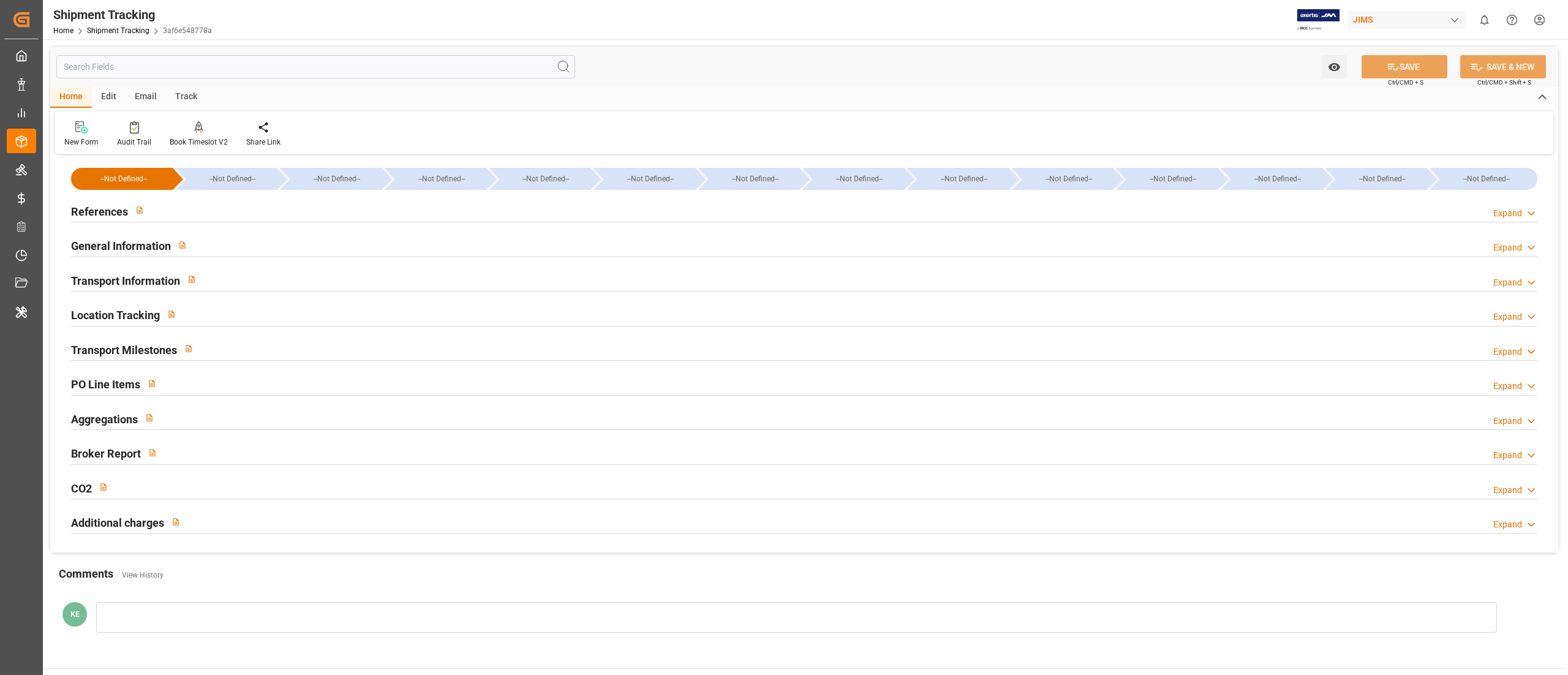
click at [112, 99] on div "Edit" at bounding box center [109, 97] width 34 height 21
click at [67, 98] on div "Home" at bounding box center [71, 97] width 42 height 21
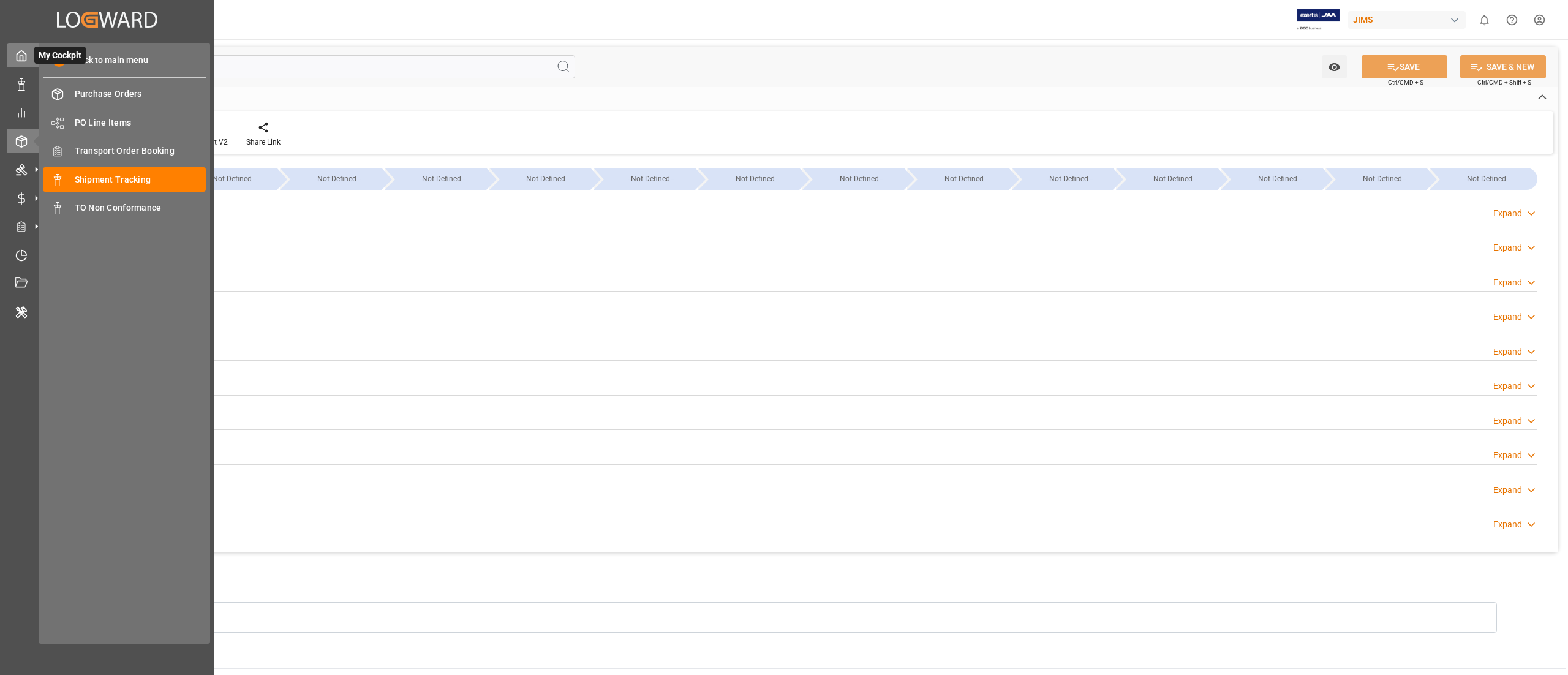
click at [25, 63] on div "My Cockpit My Cockpit" at bounding box center [107, 55] width 201 height 24
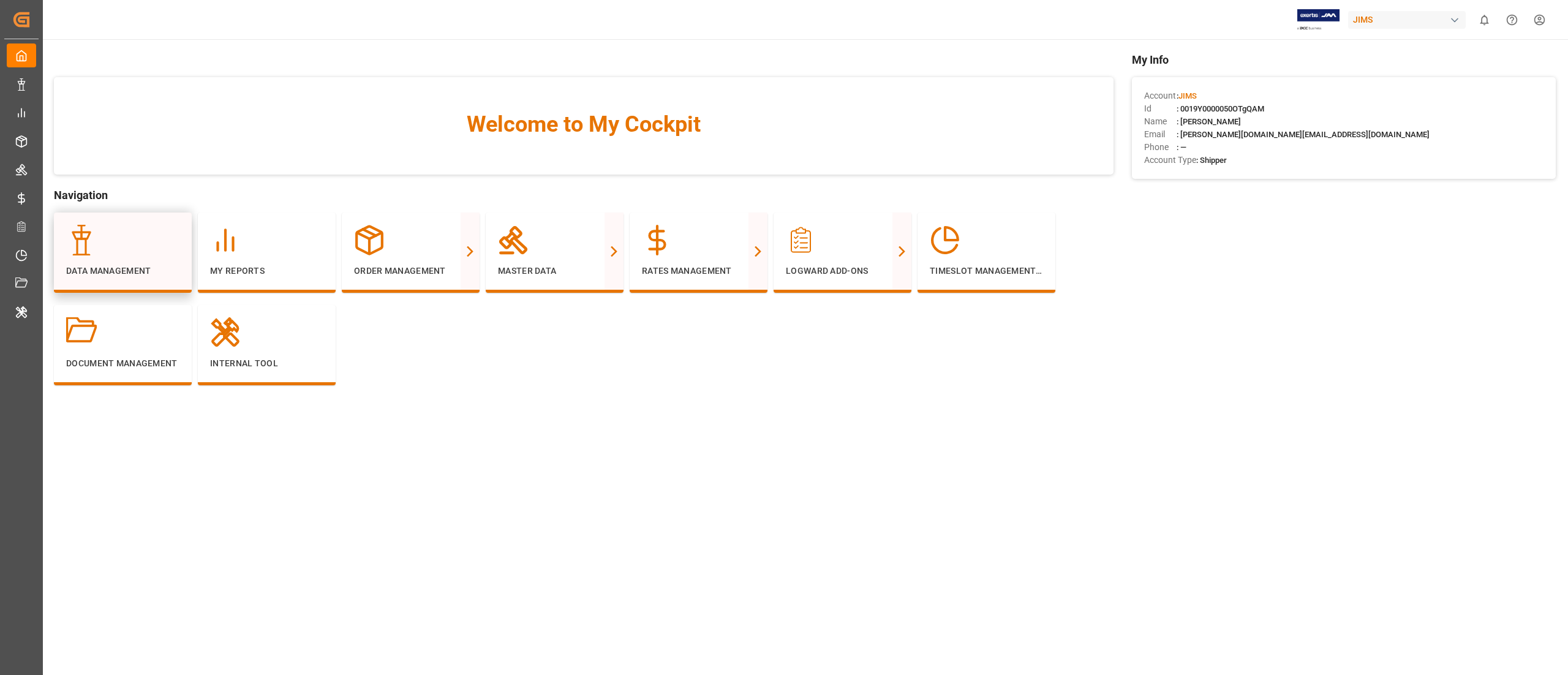
click at [133, 240] on div at bounding box center [123, 240] width 113 height 31
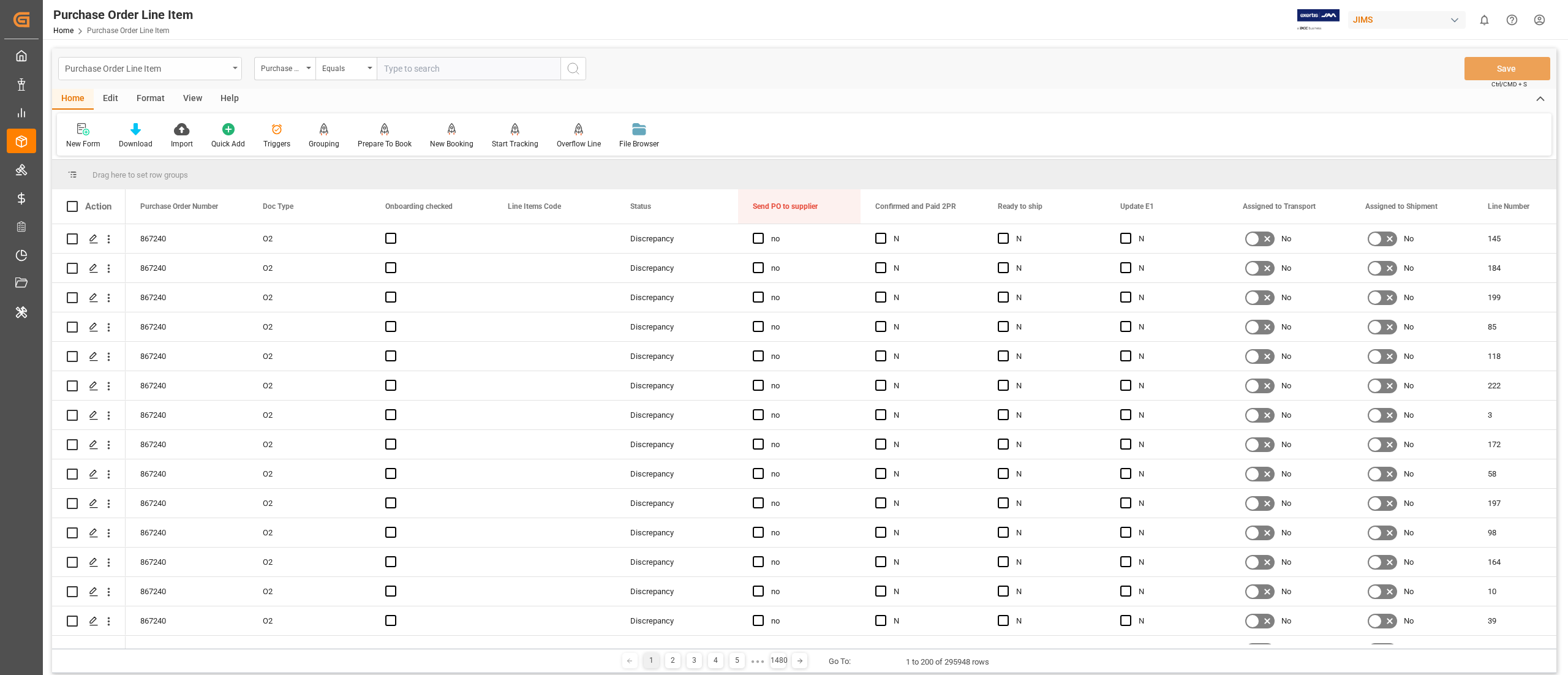
click at [163, 68] on div "Purchase Order Line Item" at bounding box center [146, 67] width 163 height 15
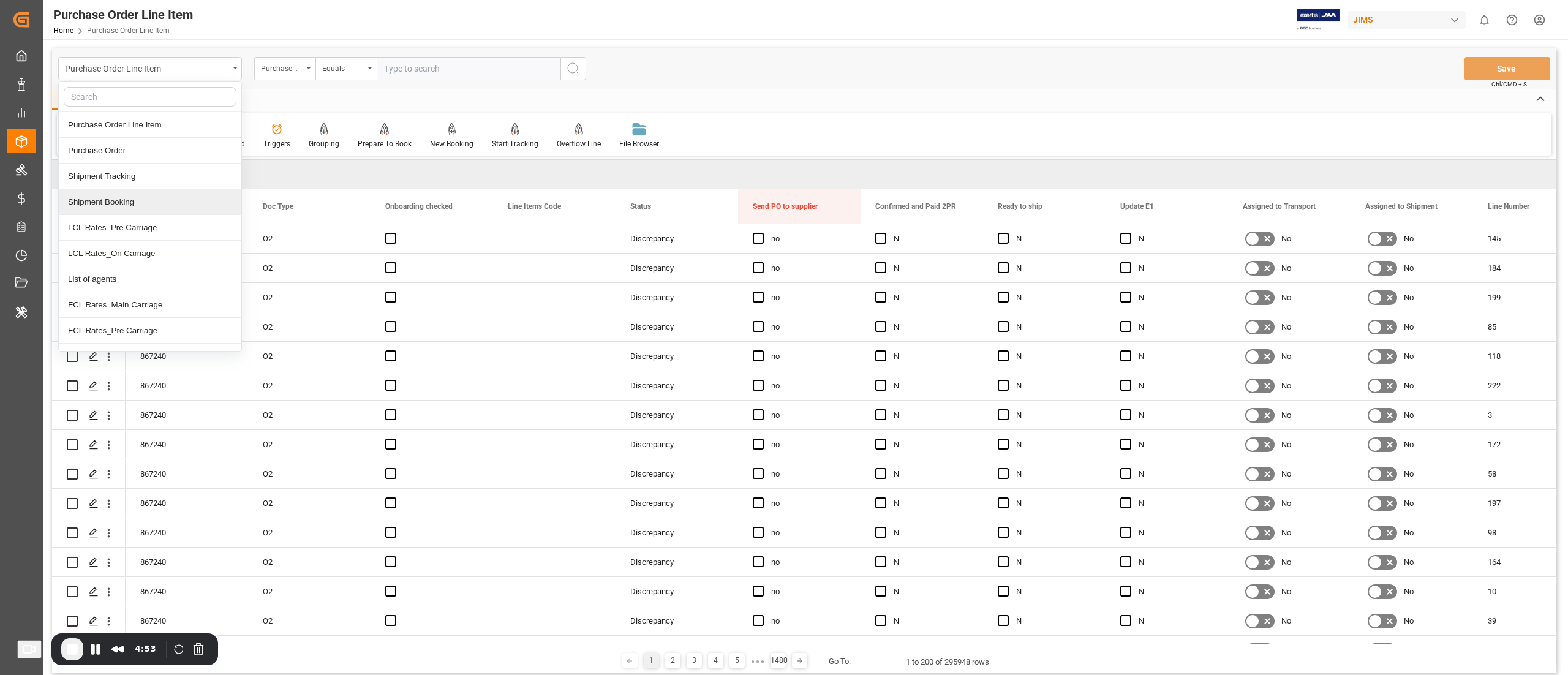
click at [150, 205] on div "Shipment Booking" at bounding box center [150, 202] width 183 height 26
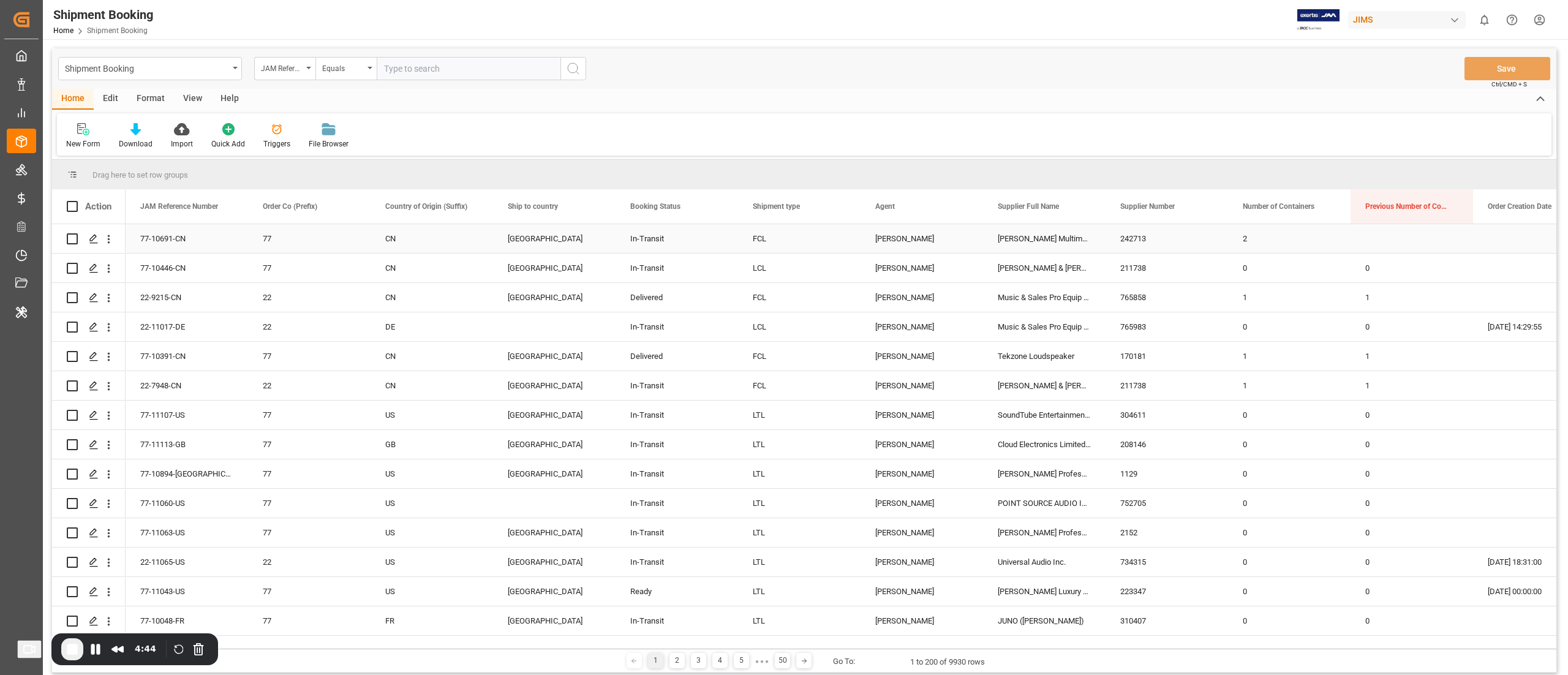
click at [93, 239] on polygon "Press SPACE to select this row." at bounding box center [93, 239] width 6 height 6
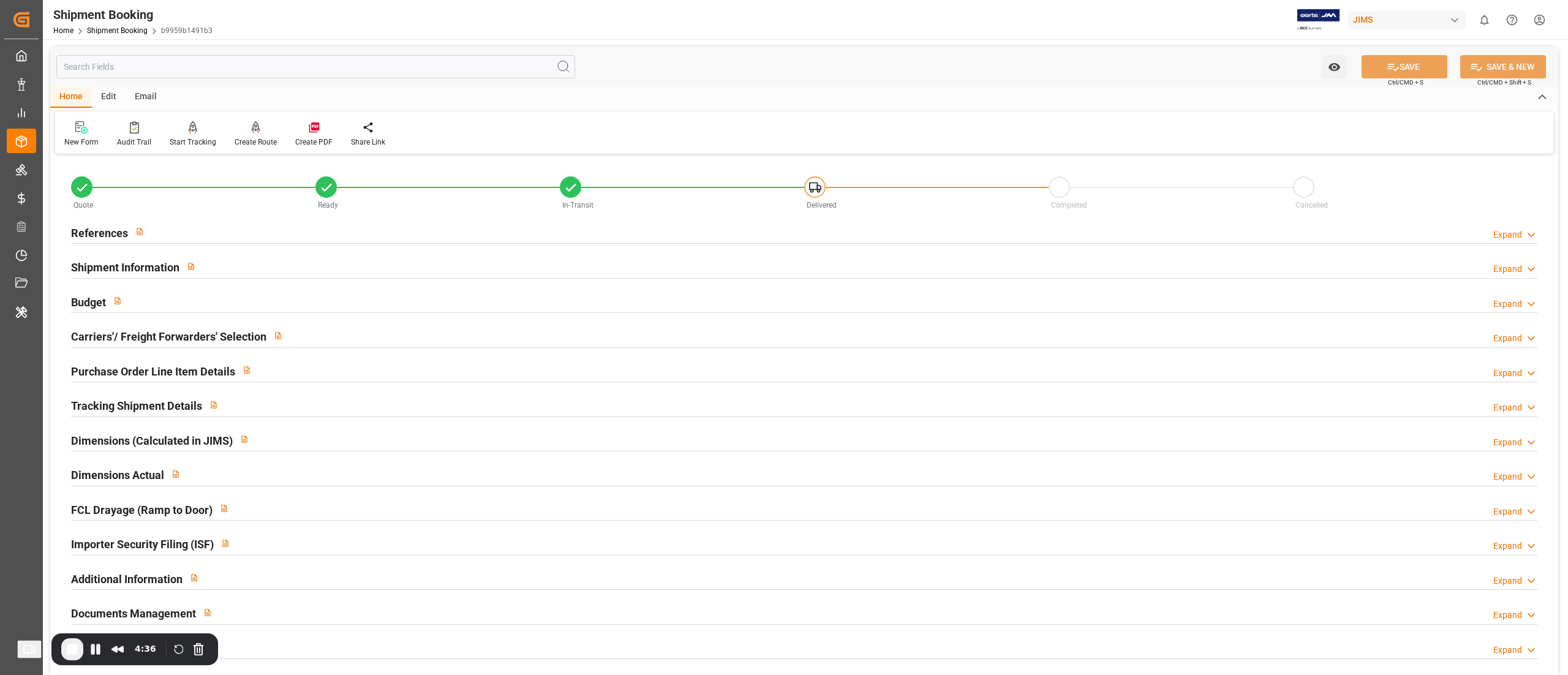
click at [251, 140] on div "Create Route" at bounding box center [256, 142] width 43 height 11
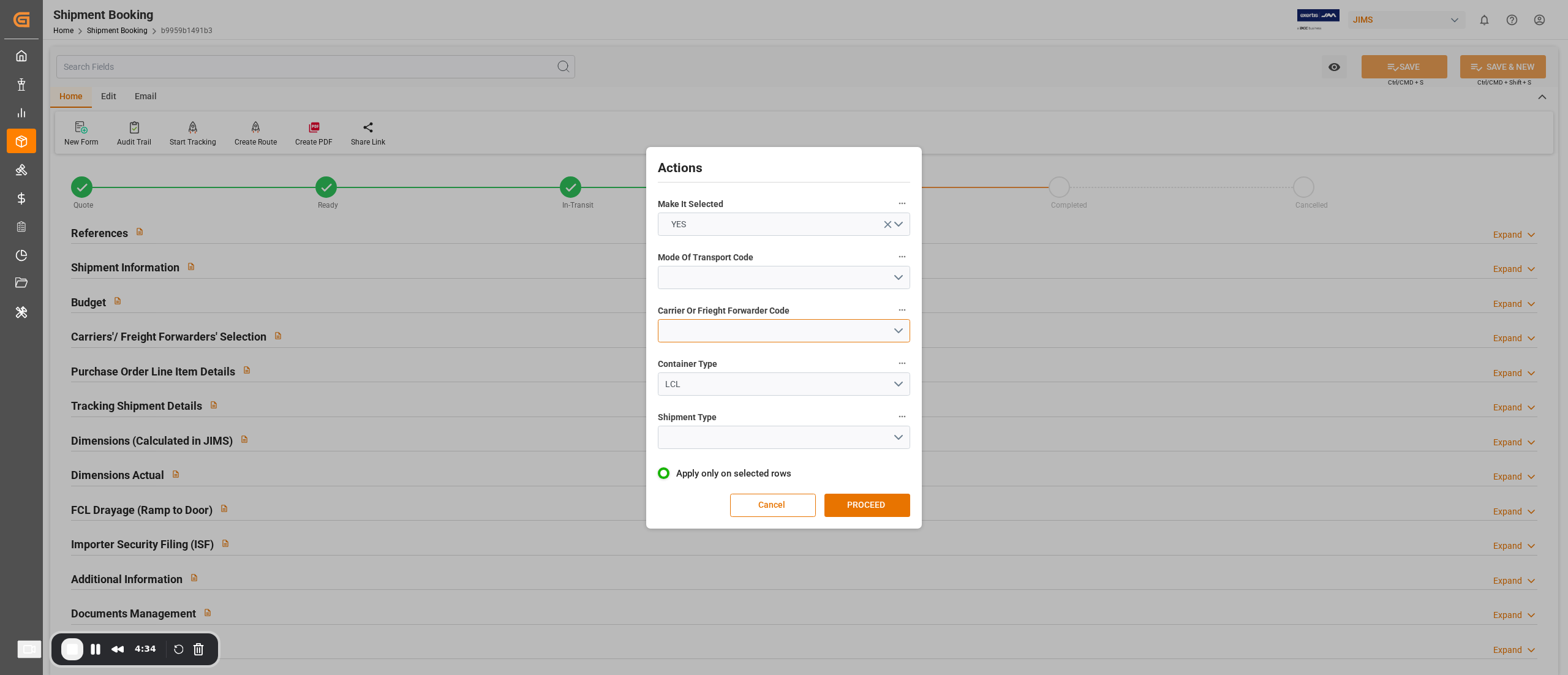
click at [837, 322] on button "open menu" at bounding box center [784, 331] width 252 height 23
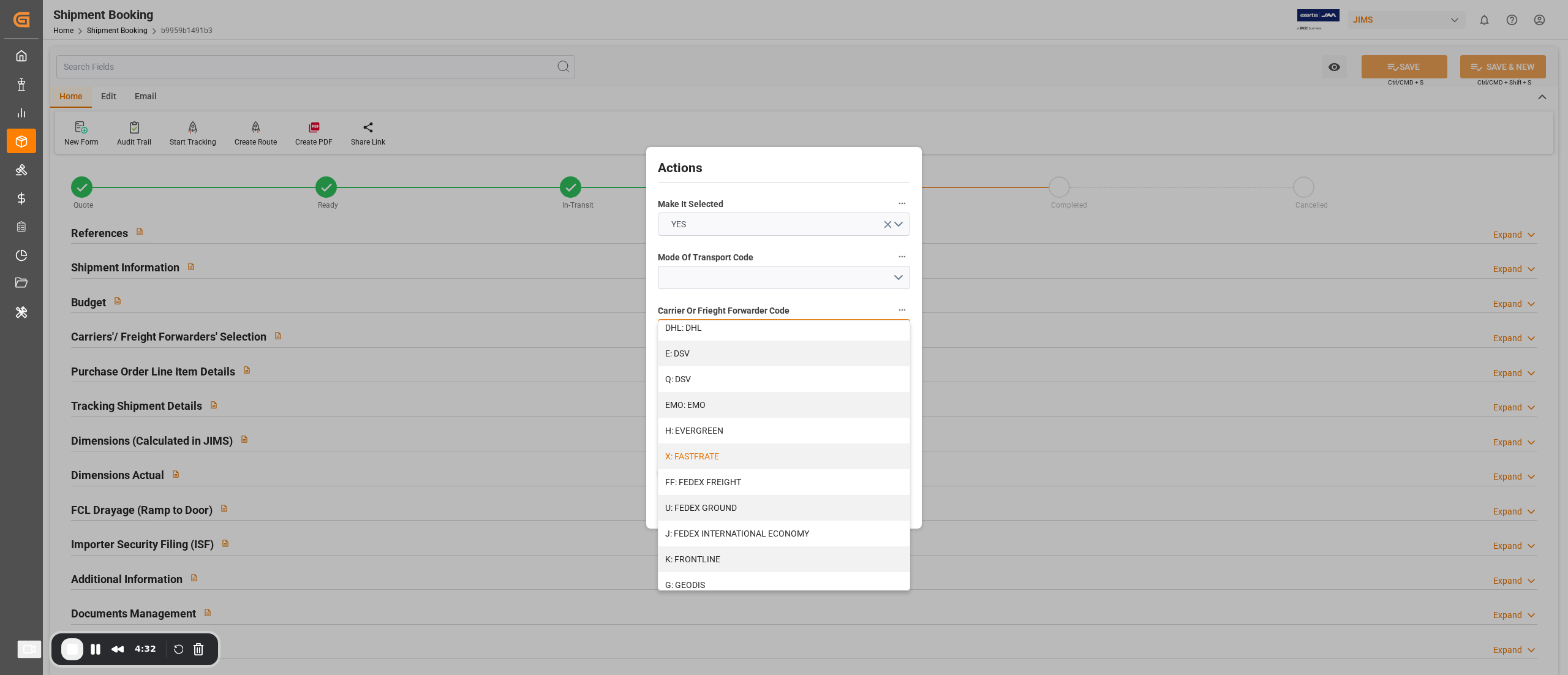
scroll to position [211, 0]
click at [701, 132] on div "Actions Make It Selected YES Mode Of Transport Code Carrier Or Frieght Forwarde…" at bounding box center [784, 337] width 1568 height 675
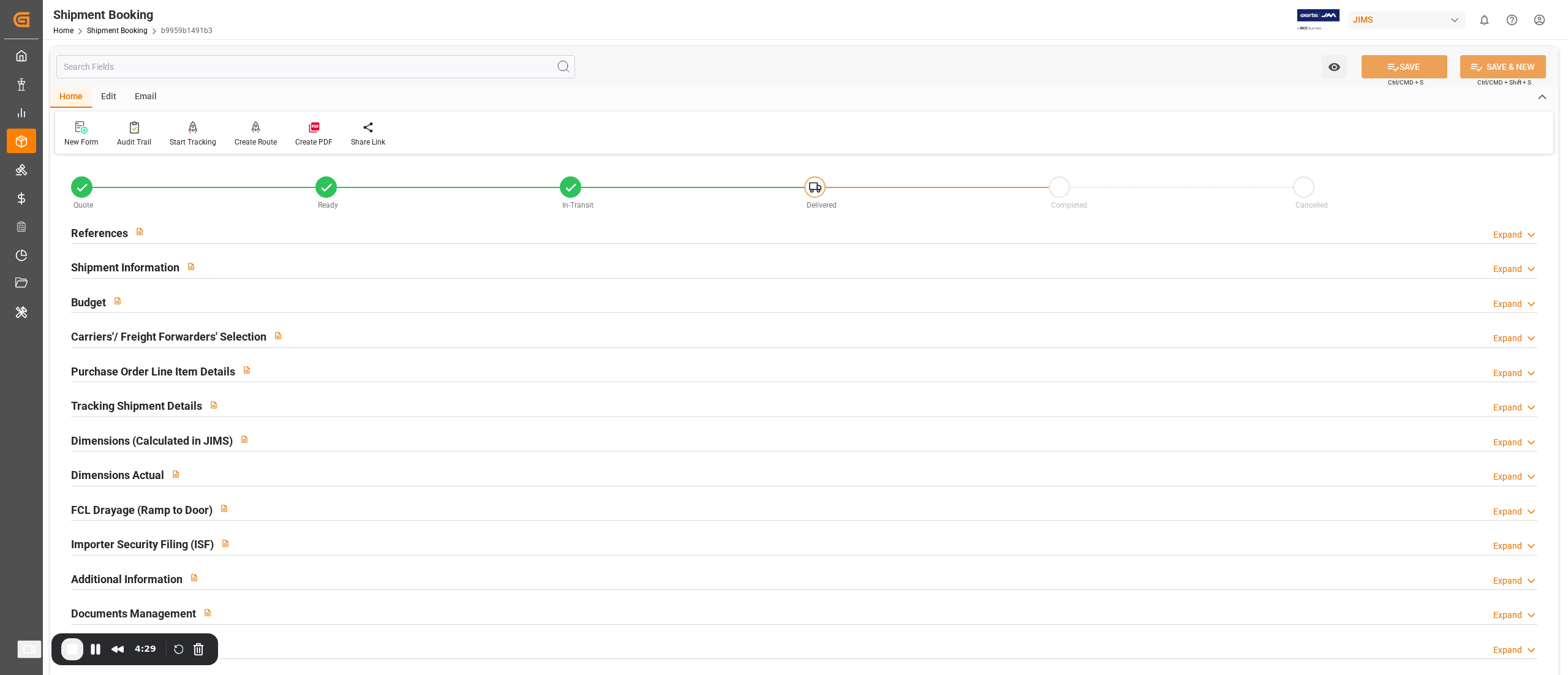
click at [113, 94] on div "Edit" at bounding box center [109, 97] width 34 height 21
click at [221, 135] on div "Configuration" at bounding box center [219, 134] width 64 height 27
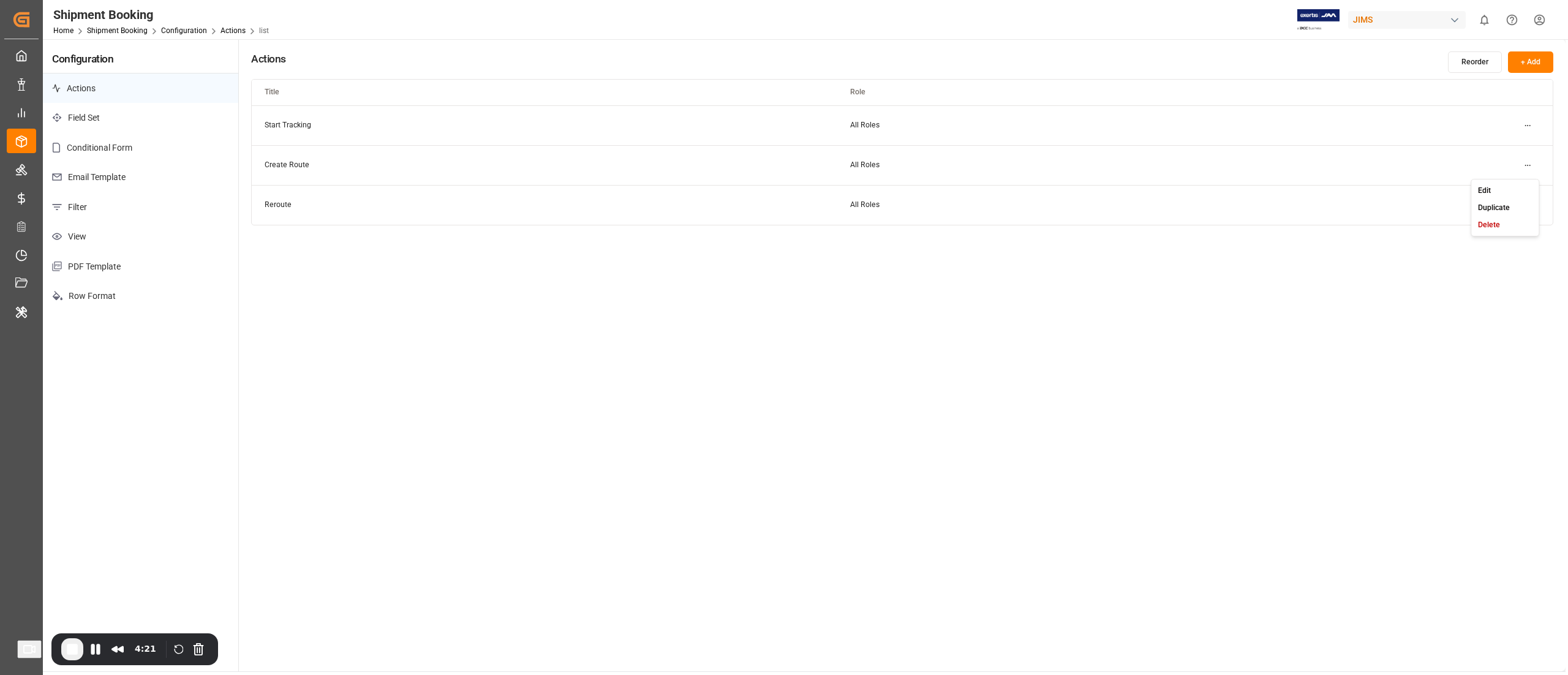
click at [1527, 163] on html "Created by potrace 1.15, written by Peter Selinger 2001-2017 Created by potrace…" at bounding box center [784, 337] width 1568 height 675
click at [1506, 187] on div "Edit" at bounding box center [1505, 190] width 63 height 17
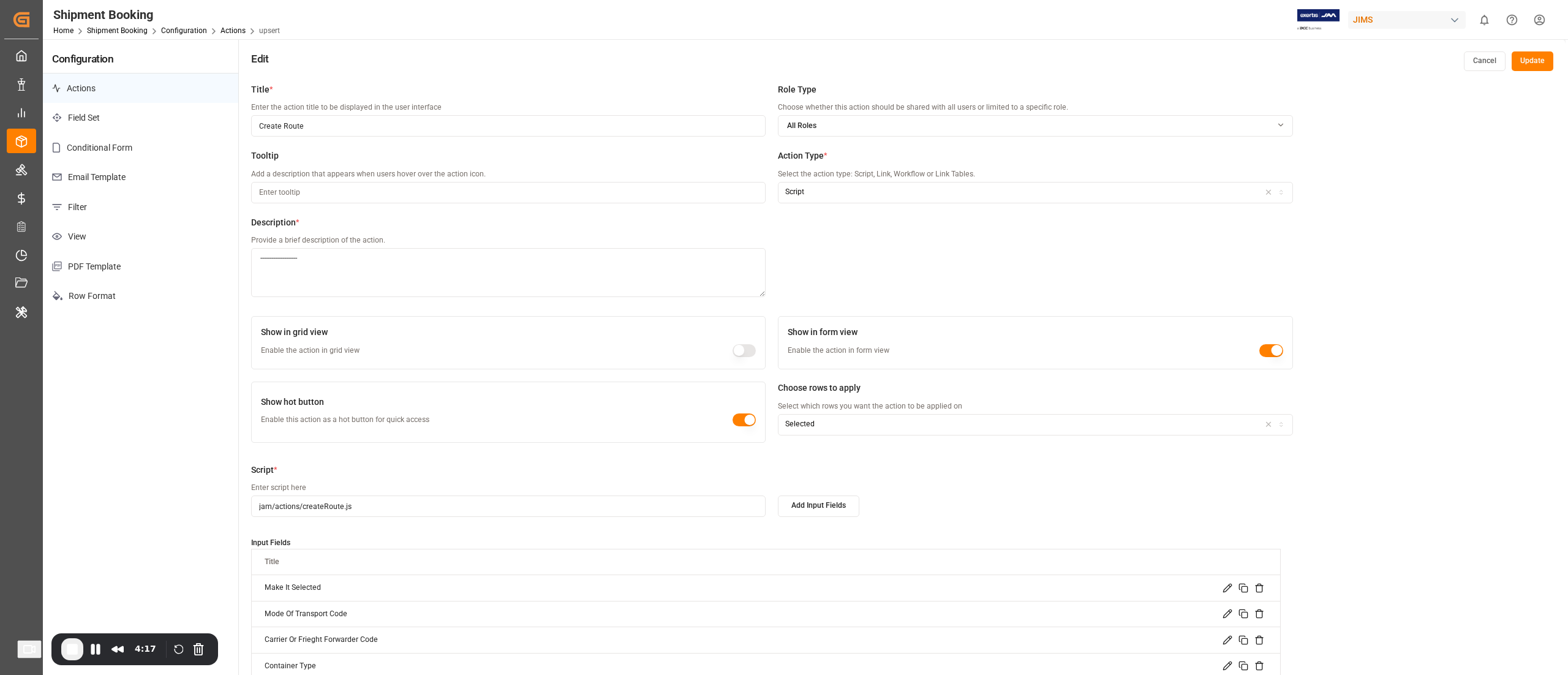
scroll to position [216, 0]
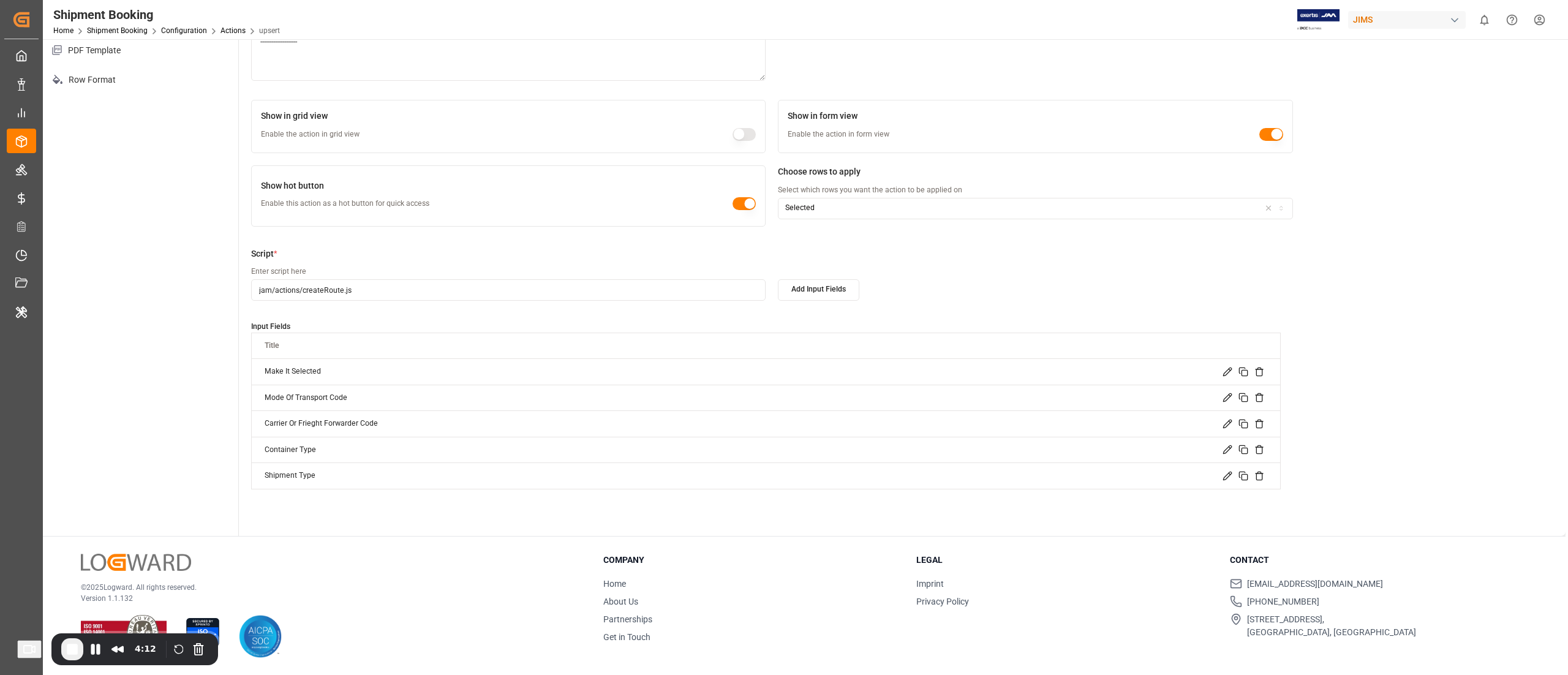
click at [1230, 424] on icon at bounding box center [1228, 424] width 10 height 10
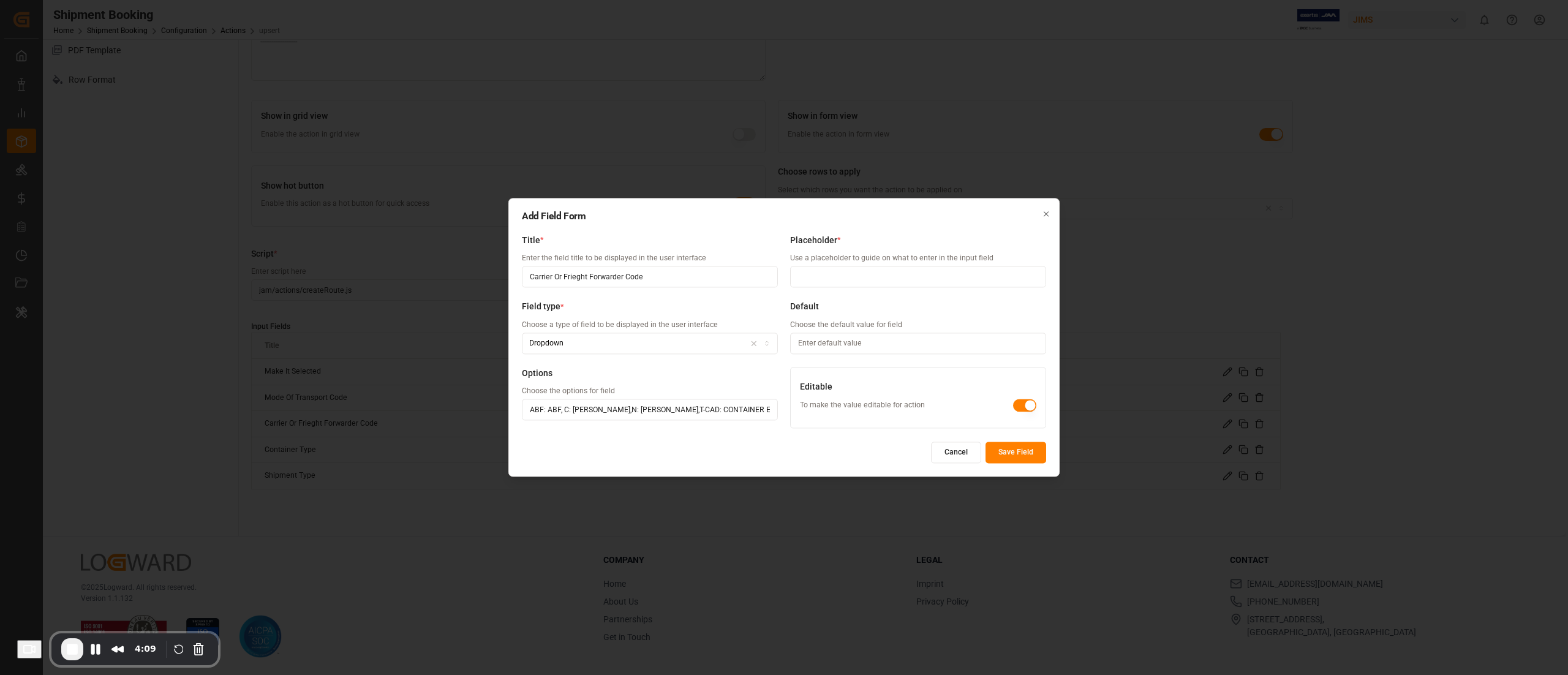
click at [708, 409] on input "ABF: ABF, C: CH ROBINSON,N: CH ROBINSON,T-CAD: CONTAINER EXPRESS,T-MTL: CP CAMI…" at bounding box center [649, 410] width 256 height 22
click at [691, 412] on input "ABF: ABF, C: CH ROBINSON,N: CH ROBINSON,T-CAD: CONTAINER EXPRESS,T-MTL: CP CAMI…" at bounding box center [649, 410] width 256 height 22
click at [730, 415] on input "ABF: ABF, C: CH ROBINSON,N: CH ROBINSON,T-CAD: CONTAINER EXPRESS,T-MTL: CP CAMI…" at bounding box center [649, 410] width 256 height 22
type input "ABF: ABF, C: CH ROBINSON,N: CH ROBINSON,T-CAD: CONTAINER EXPRESS,T-MTL: CP CAMI…"
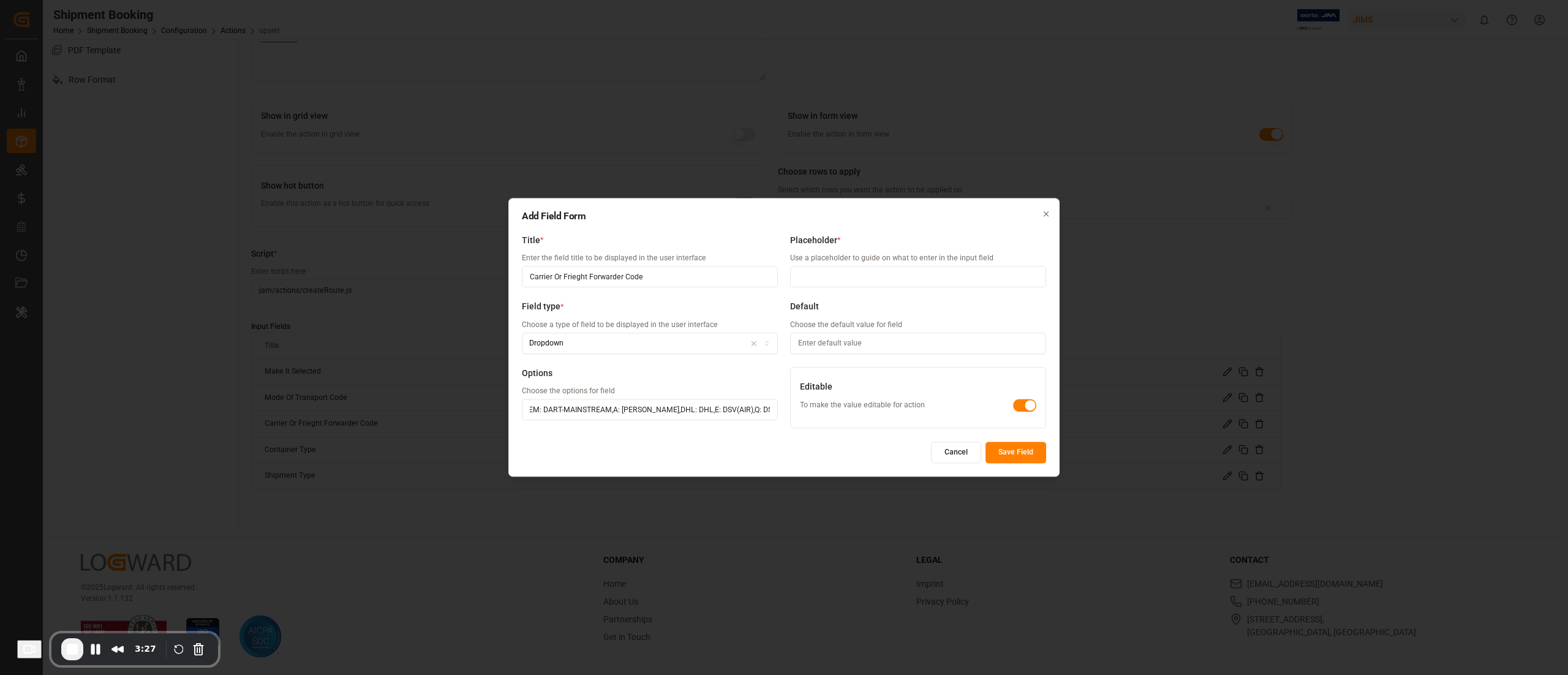
scroll to position [0, 0]
click at [1020, 452] on button "Save Field" at bounding box center [1016, 452] width 60 height 22
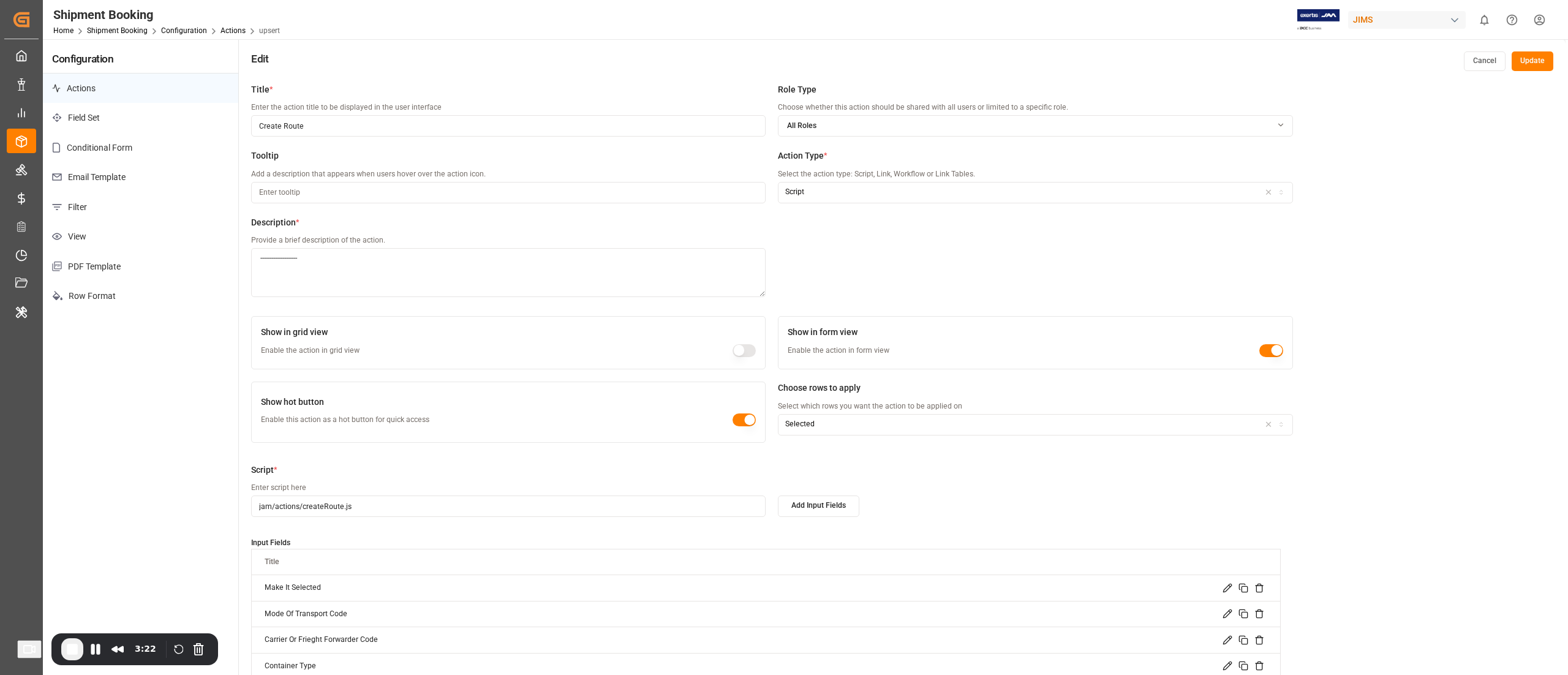
click at [1528, 57] on button "Update" at bounding box center [1533, 61] width 42 height 20
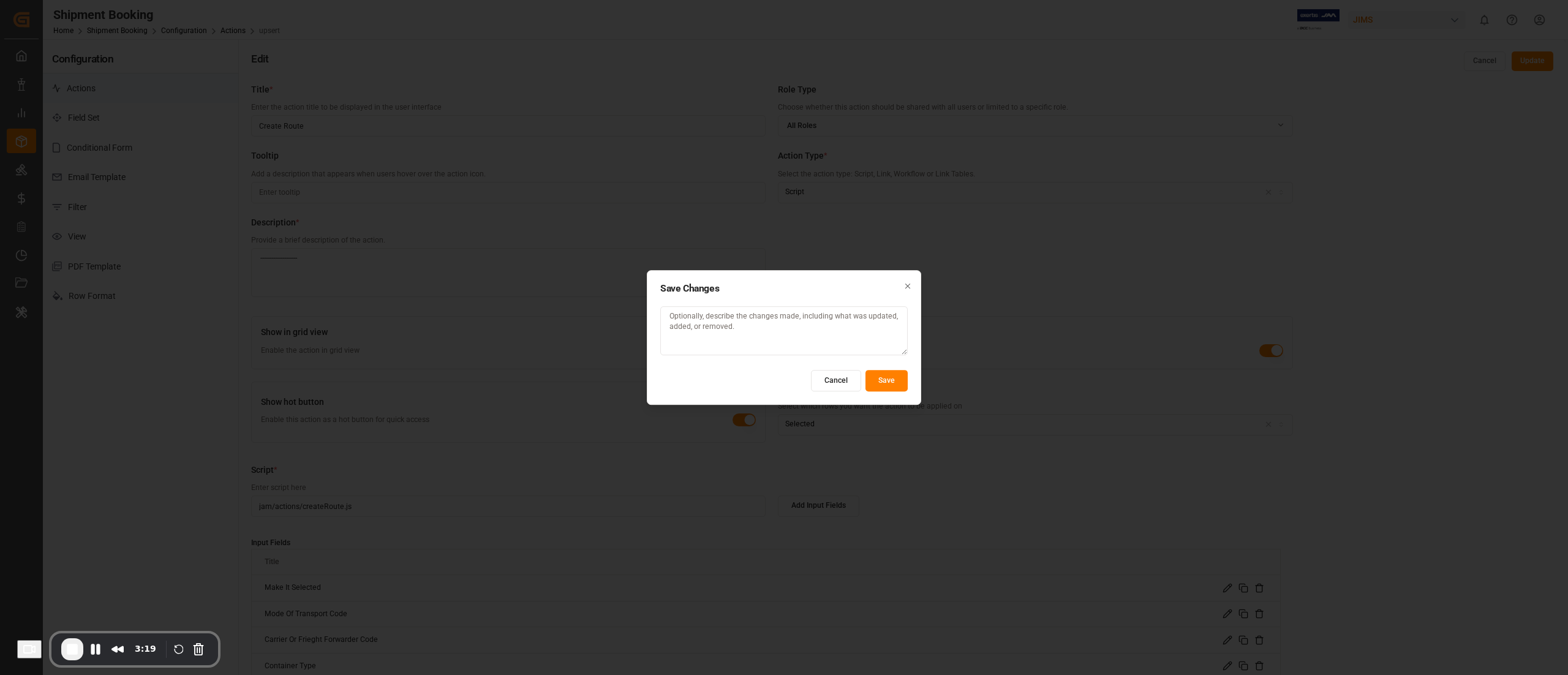
click at [889, 382] on button "Save" at bounding box center [887, 380] width 43 height 22
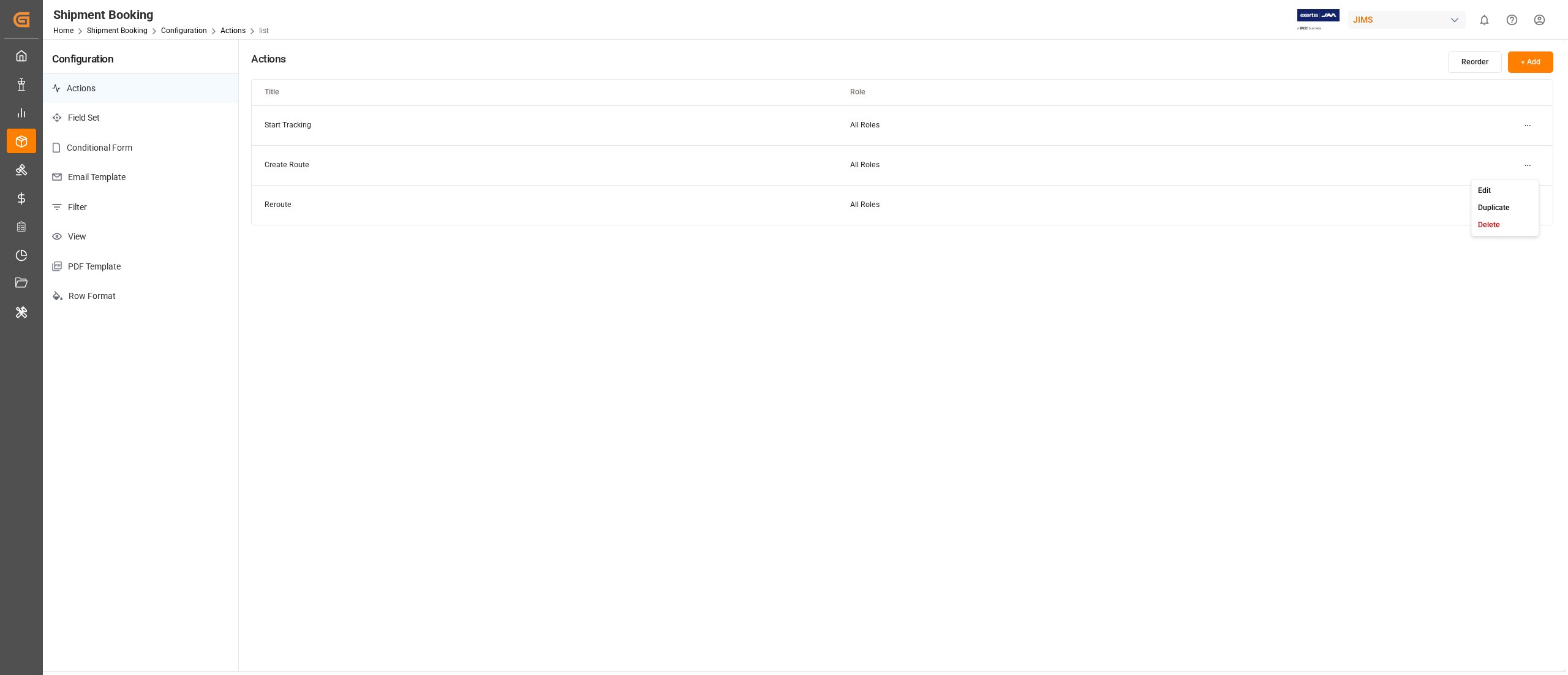
click at [1522, 163] on html "Created by potrace 1.15, written by Peter Selinger 2001-2017 Created by potrace…" at bounding box center [784, 337] width 1568 height 675
click at [1492, 192] on div "Edit" at bounding box center [1505, 190] width 63 height 17
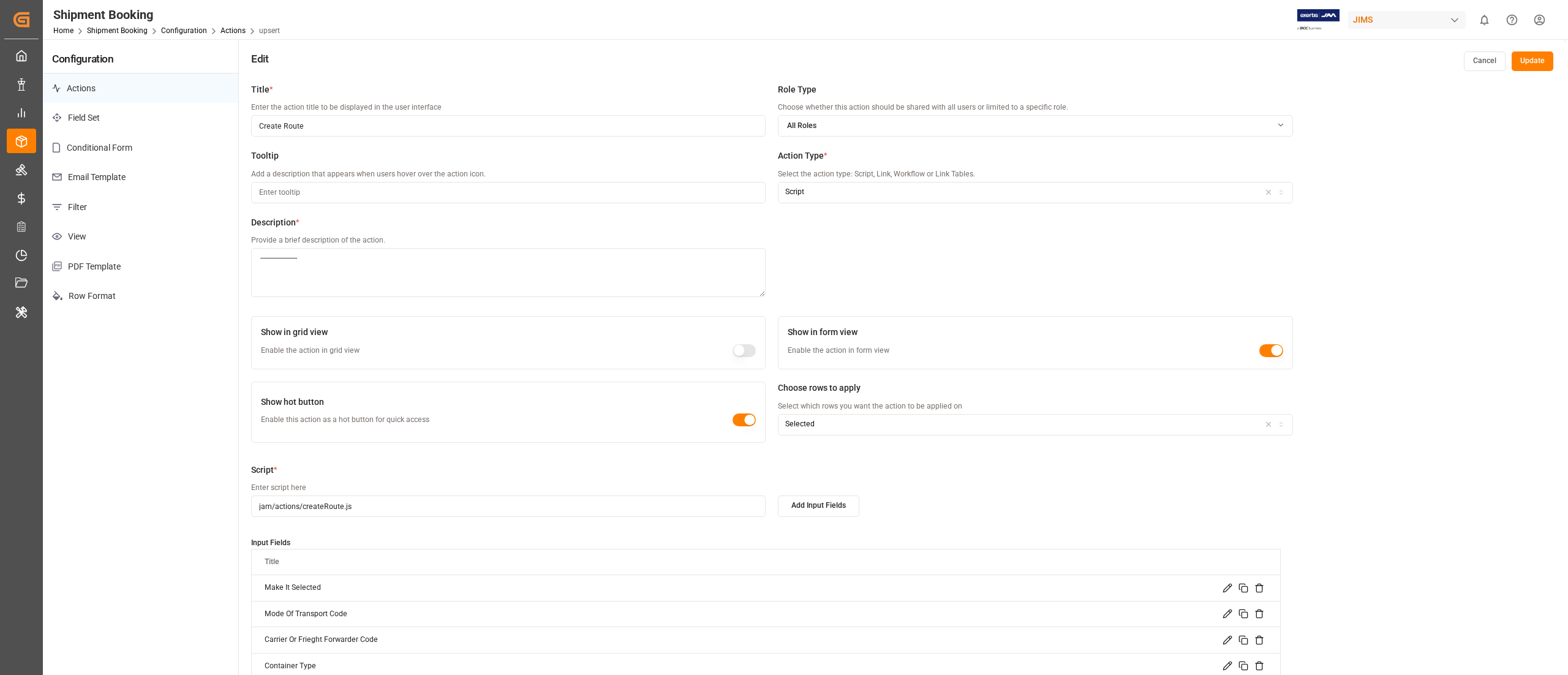
scroll to position [216, 0]
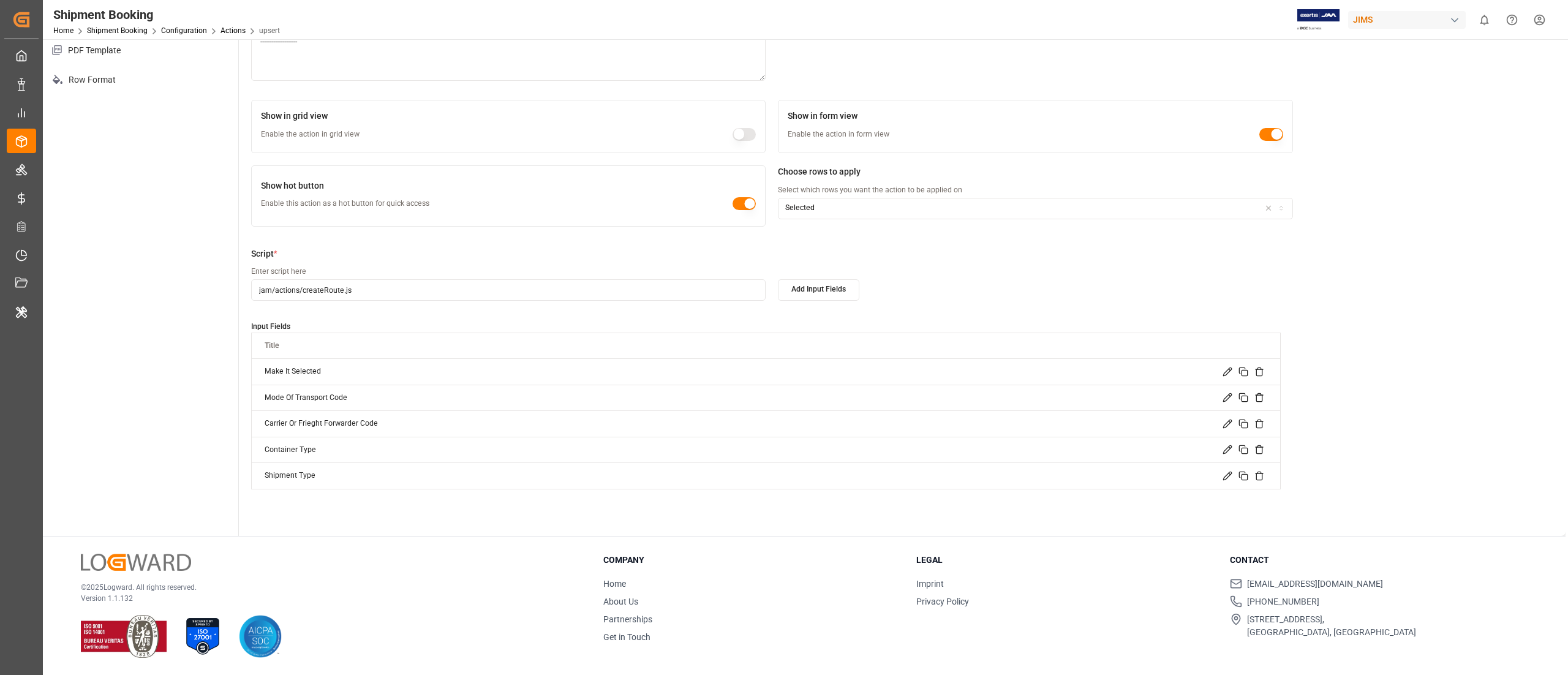
click at [1223, 426] on icon at bounding box center [1228, 424] width 10 height 10
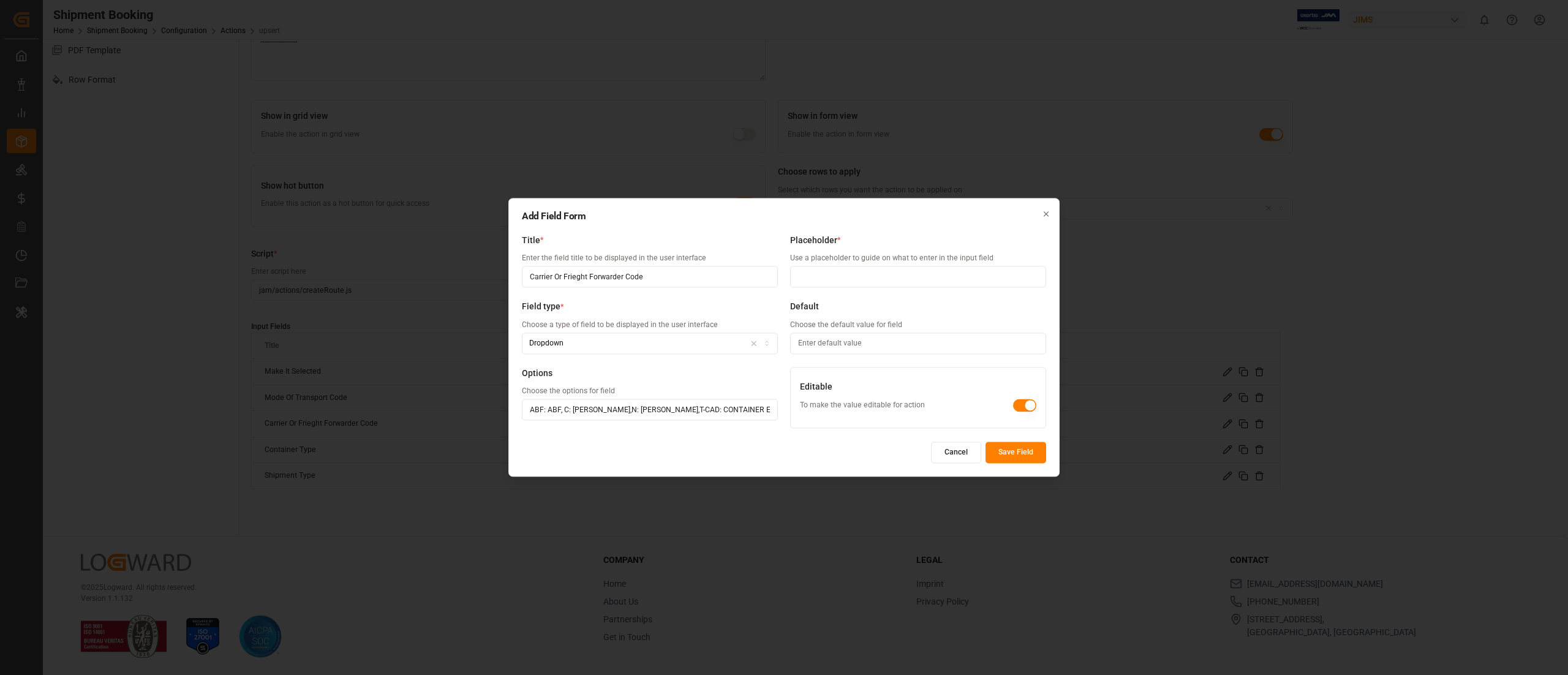
click at [1047, 211] on icon "button" at bounding box center [1046, 215] width 9 height 9
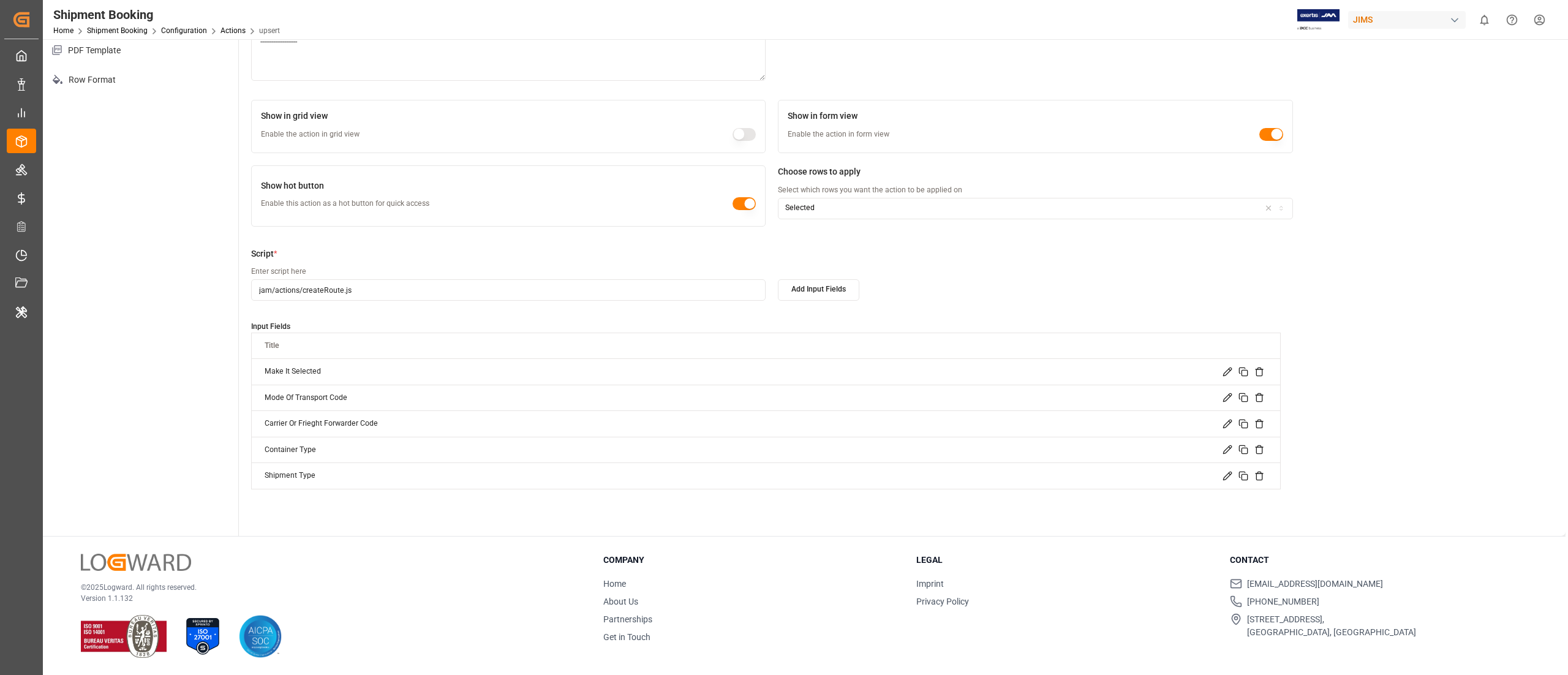
click at [1226, 426] on icon at bounding box center [1228, 424] width 10 height 10
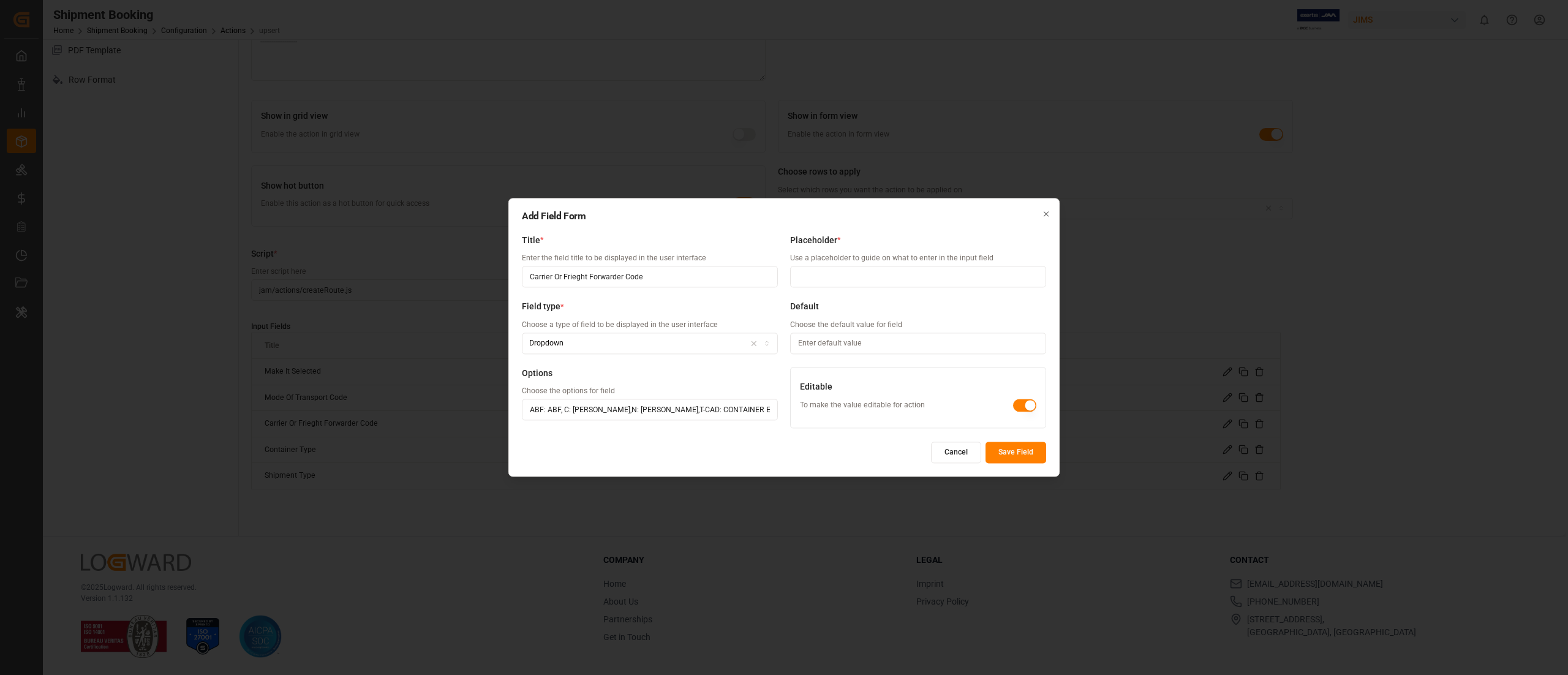
click at [1045, 213] on icon "button" at bounding box center [1046, 214] width 4 height 4
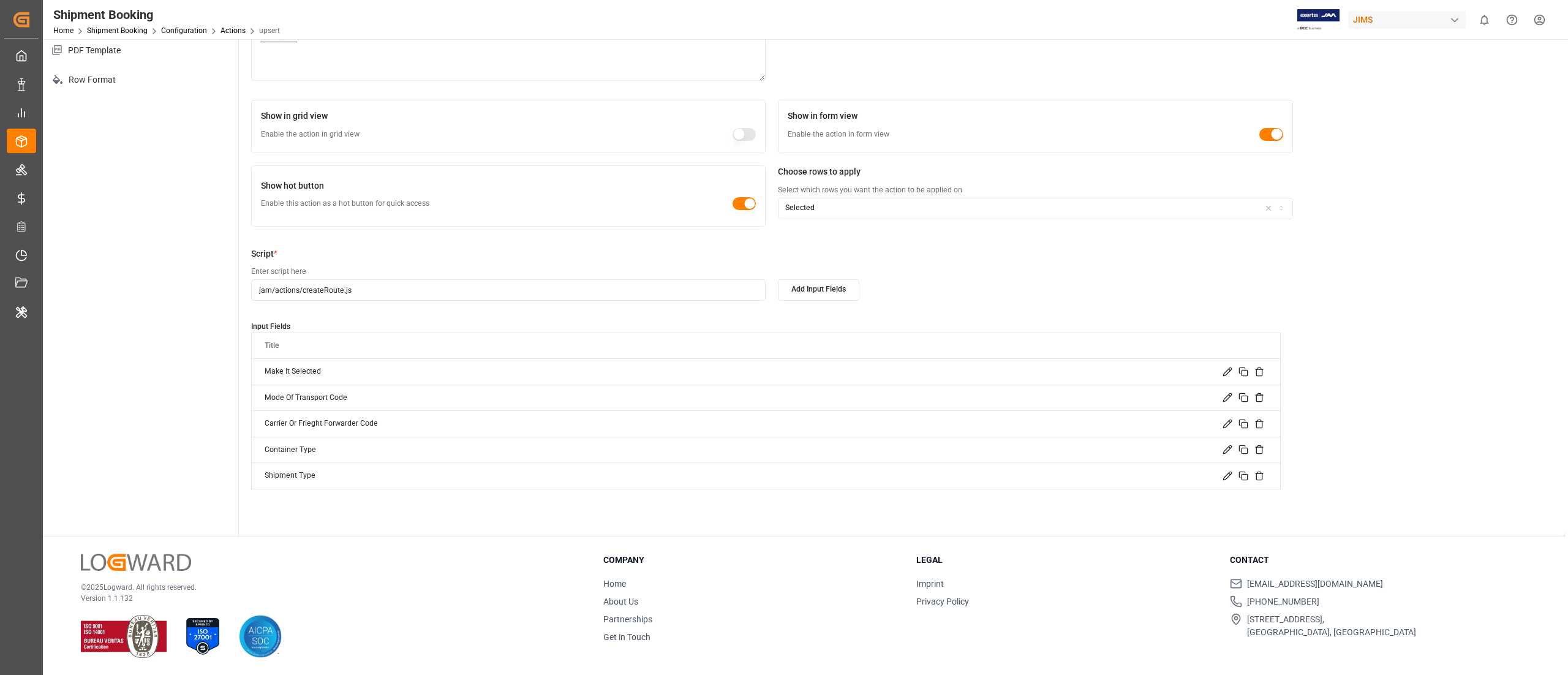
click at [1223, 425] on icon at bounding box center [1228, 424] width 10 height 10
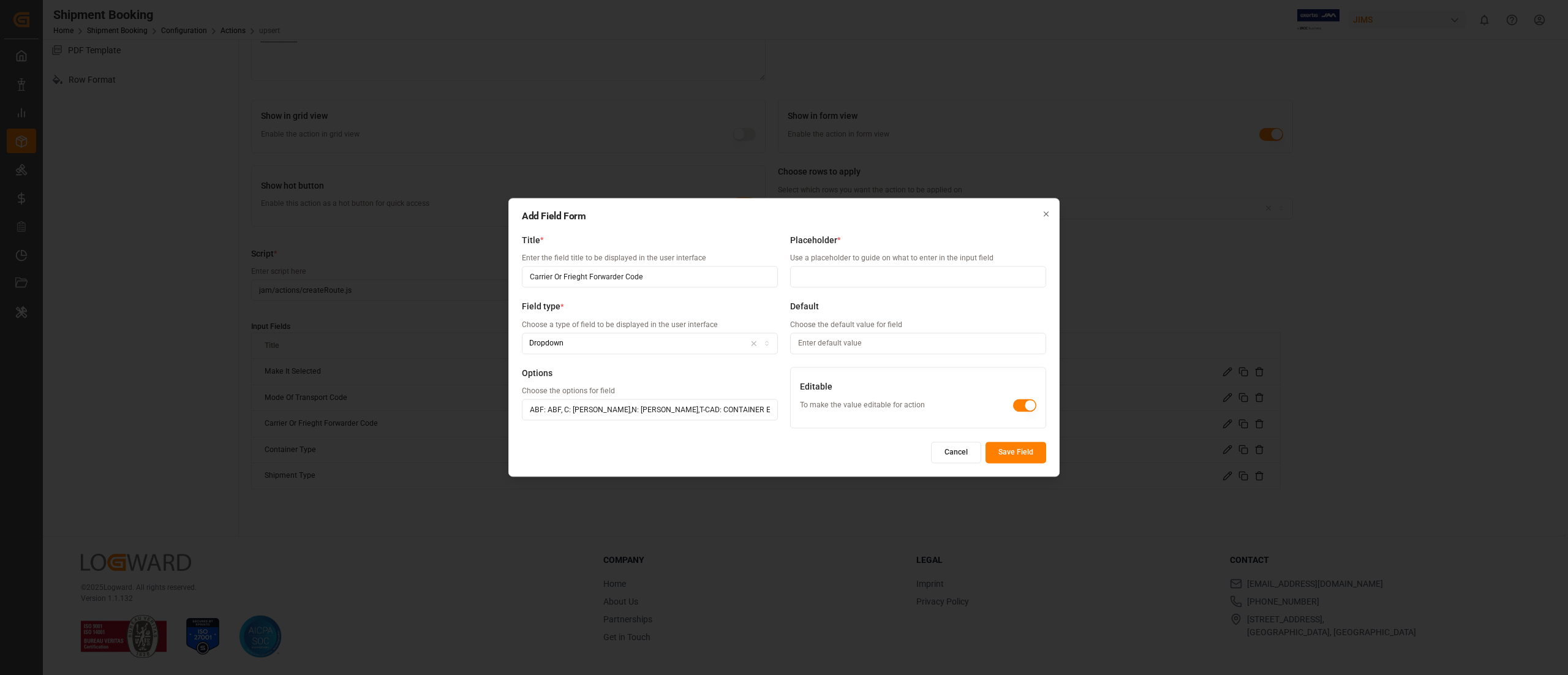
click at [968, 449] on button "Cancel" at bounding box center [956, 452] width 50 height 22
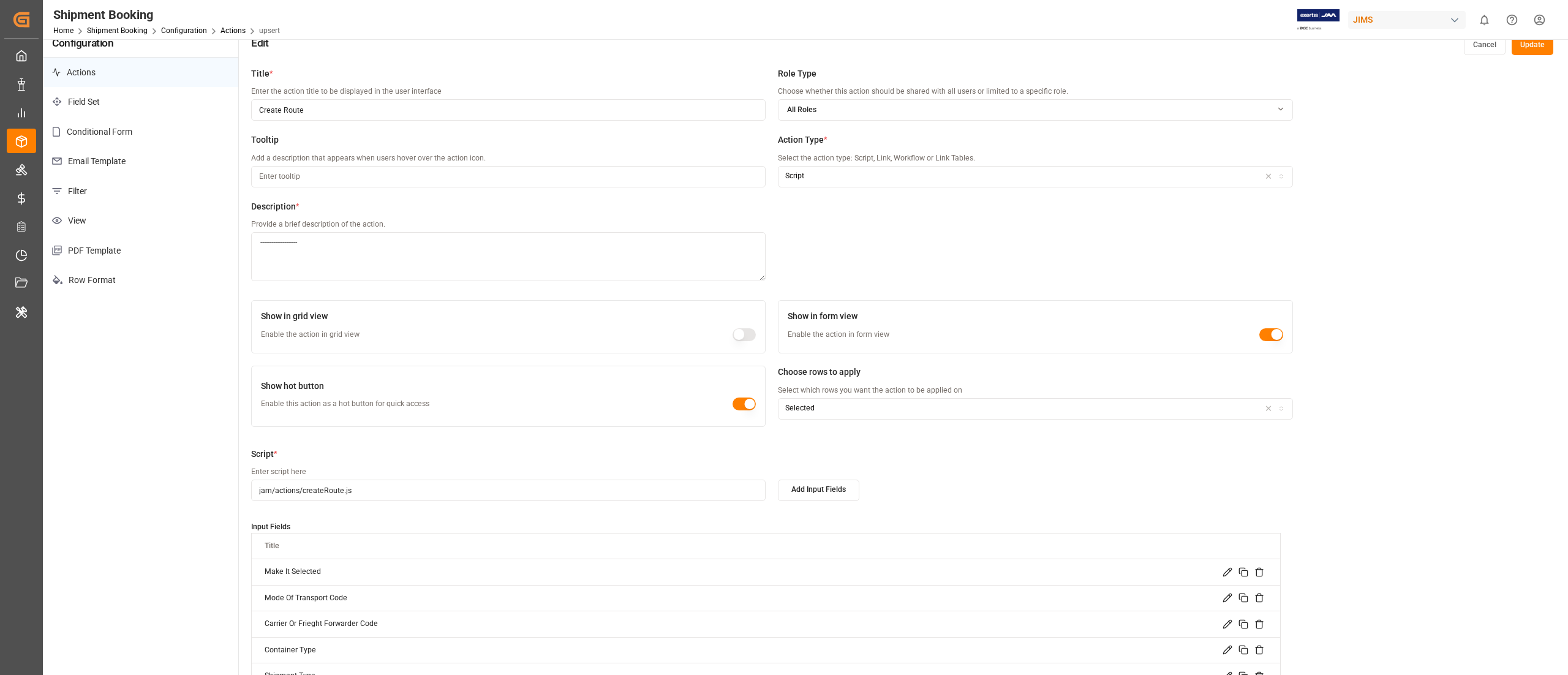
scroll to position [0, 0]
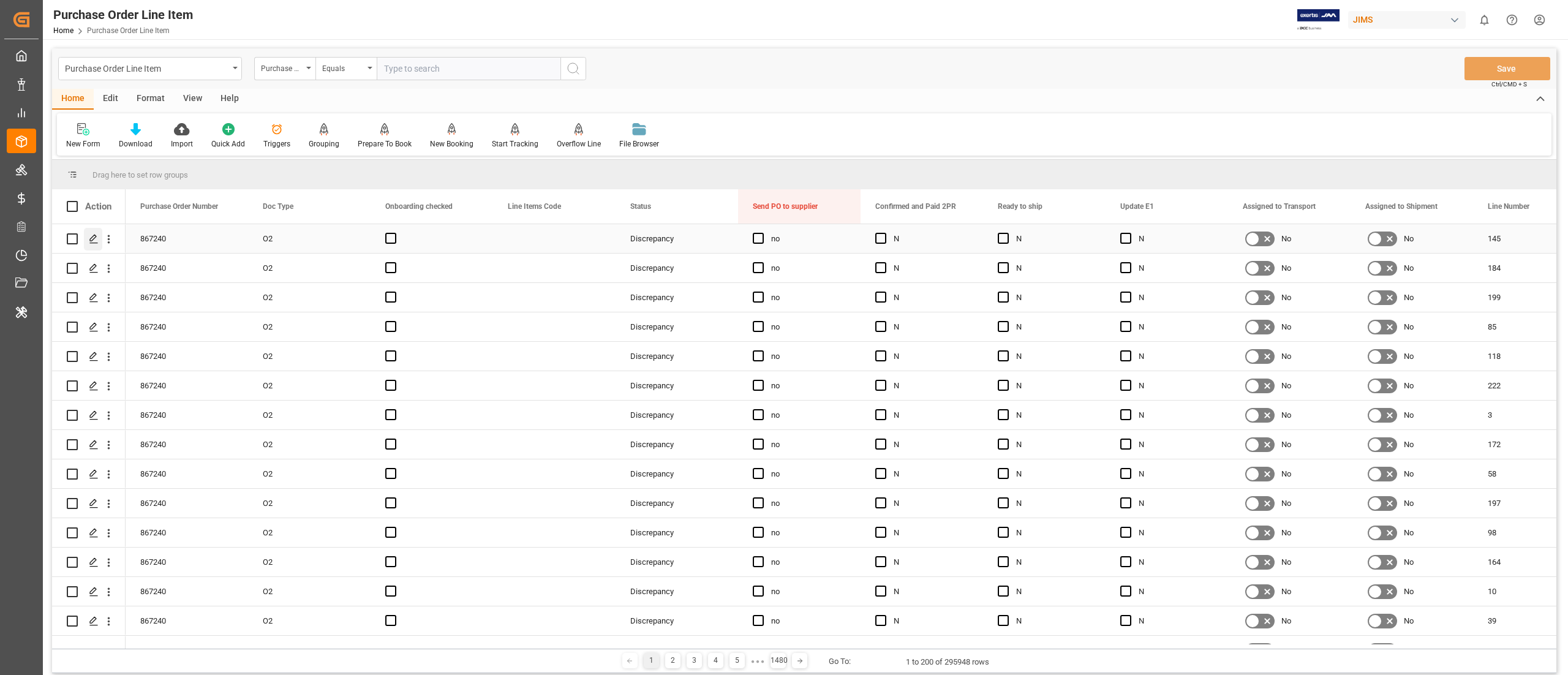
click at [97, 240] on icon "Press SPACE to select this row." at bounding box center [94, 239] width 10 height 10
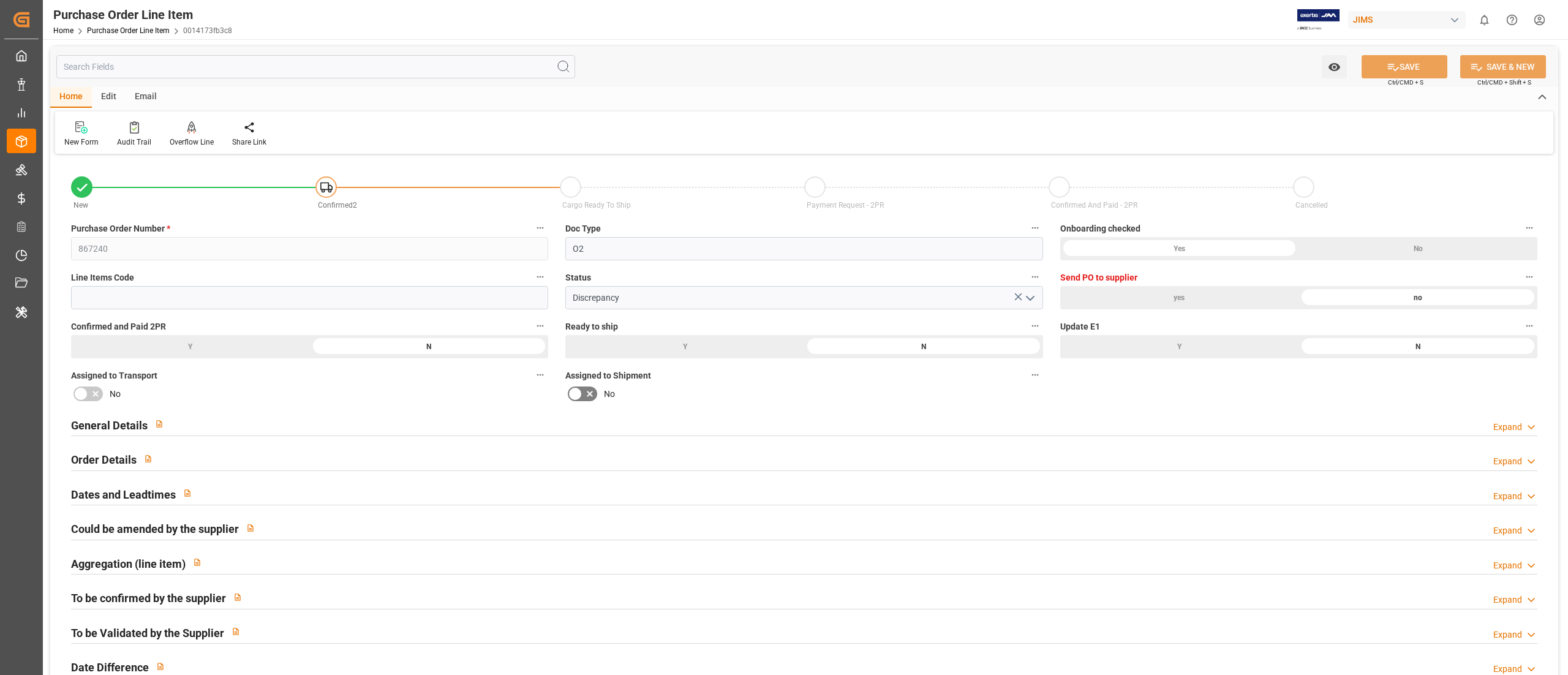
click at [113, 37] on div "Purchase Order Line Item Home Purchase Order Line Item 0014173fb3c8" at bounding box center [142, 20] width 187 height 39
click at [112, 30] on link "Purchase Order Line Item" at bounding box center [128, 31] width 83 height 9
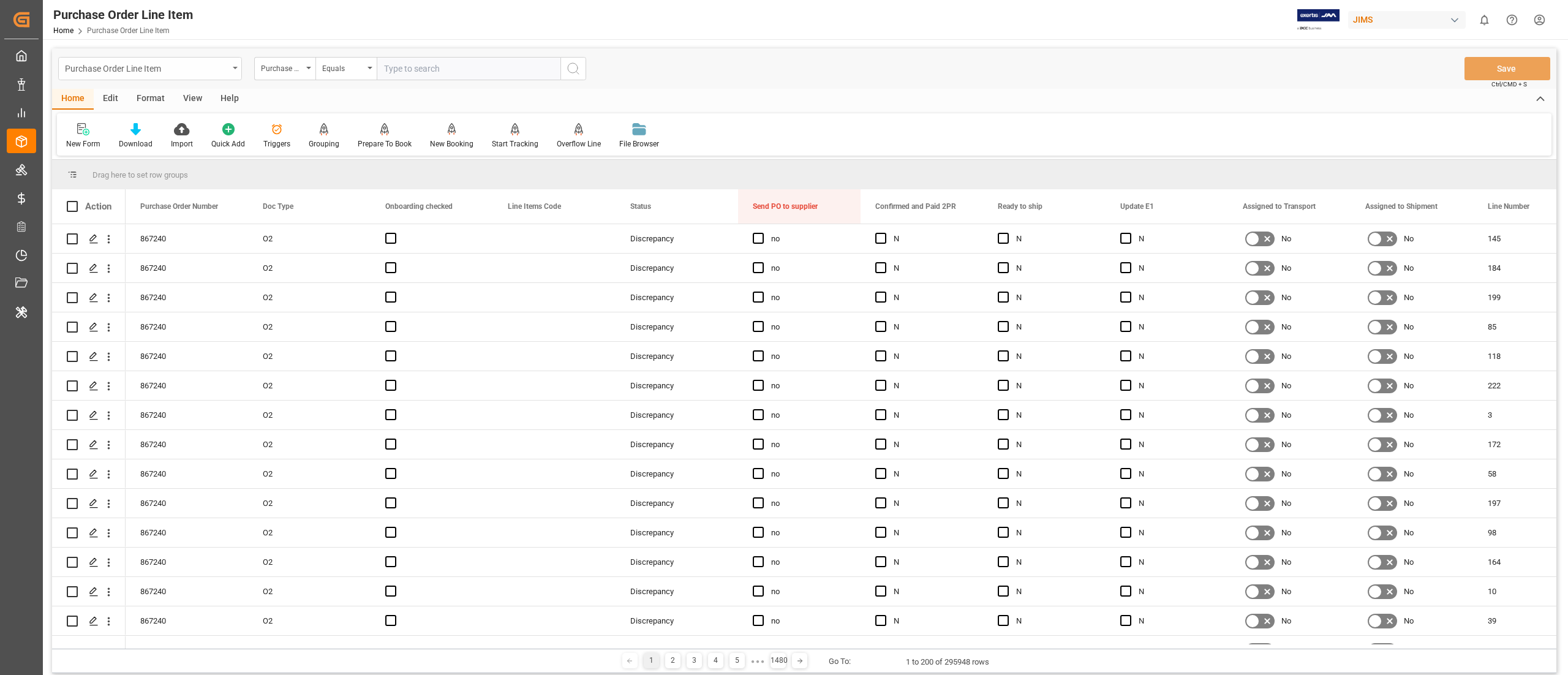
click at [176, 73] on div "Purchase Order Line Item" at bounding box center [146, 67] width 163 height 15
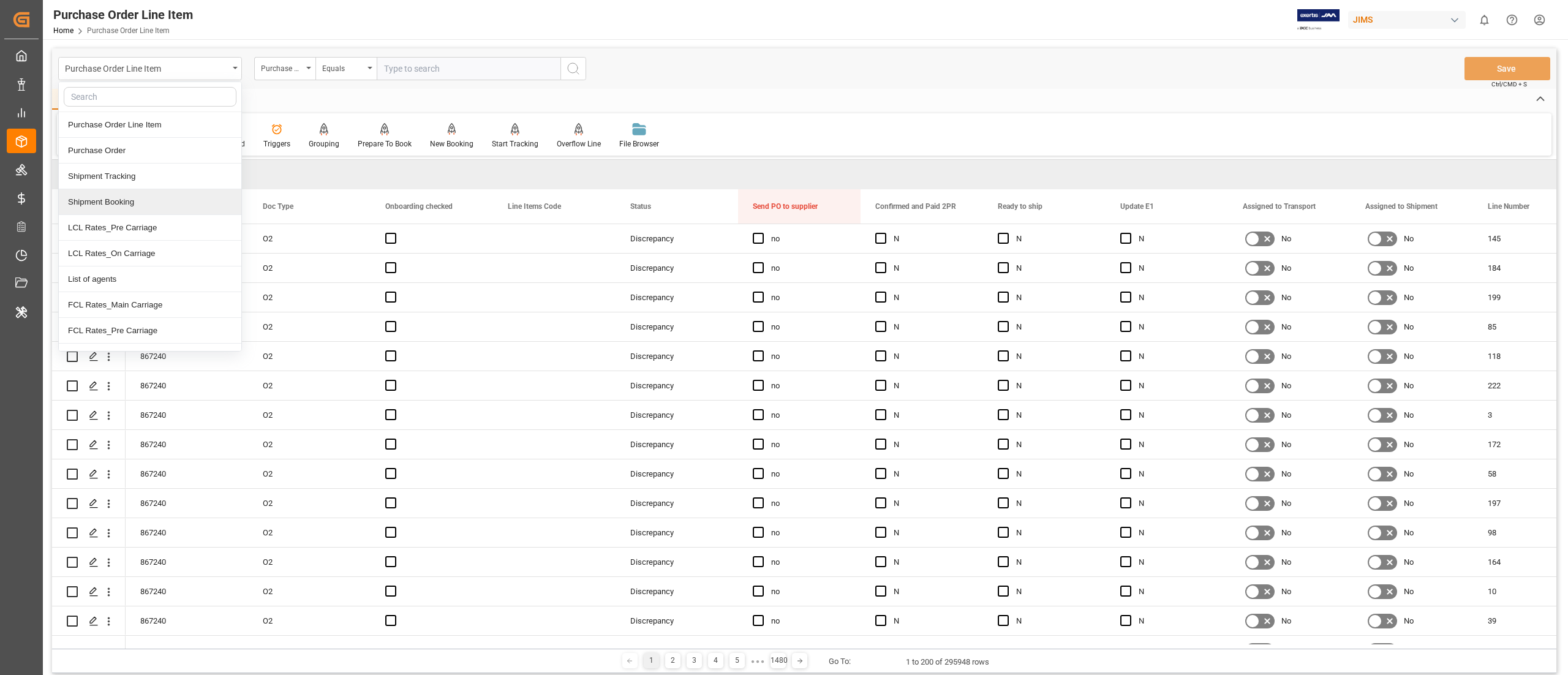
click at [165, 202] on div "Shipment Booking" at bounding box center [150, 202] width 183 height 26
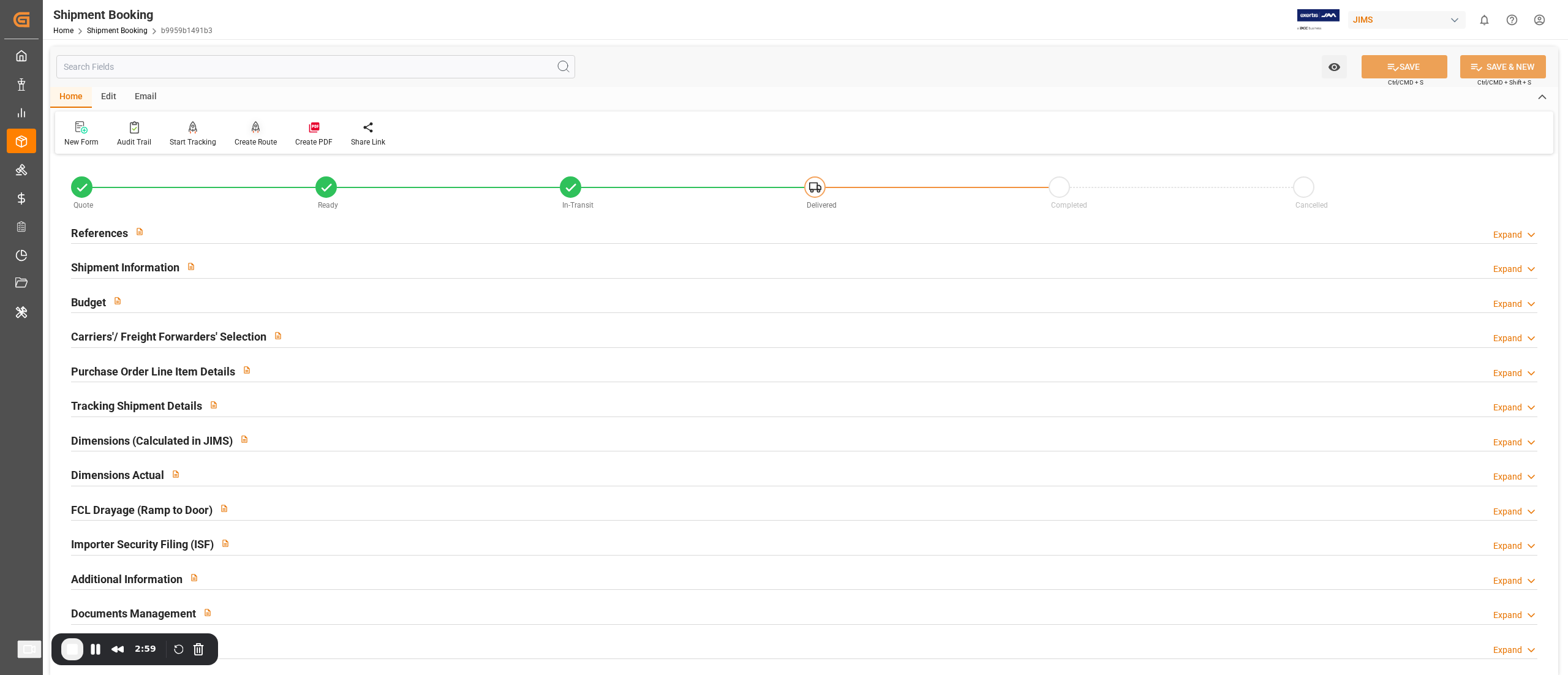
click at [236, 143] on div "Create Route" at bounding box center [256, 142] width 43 height 11
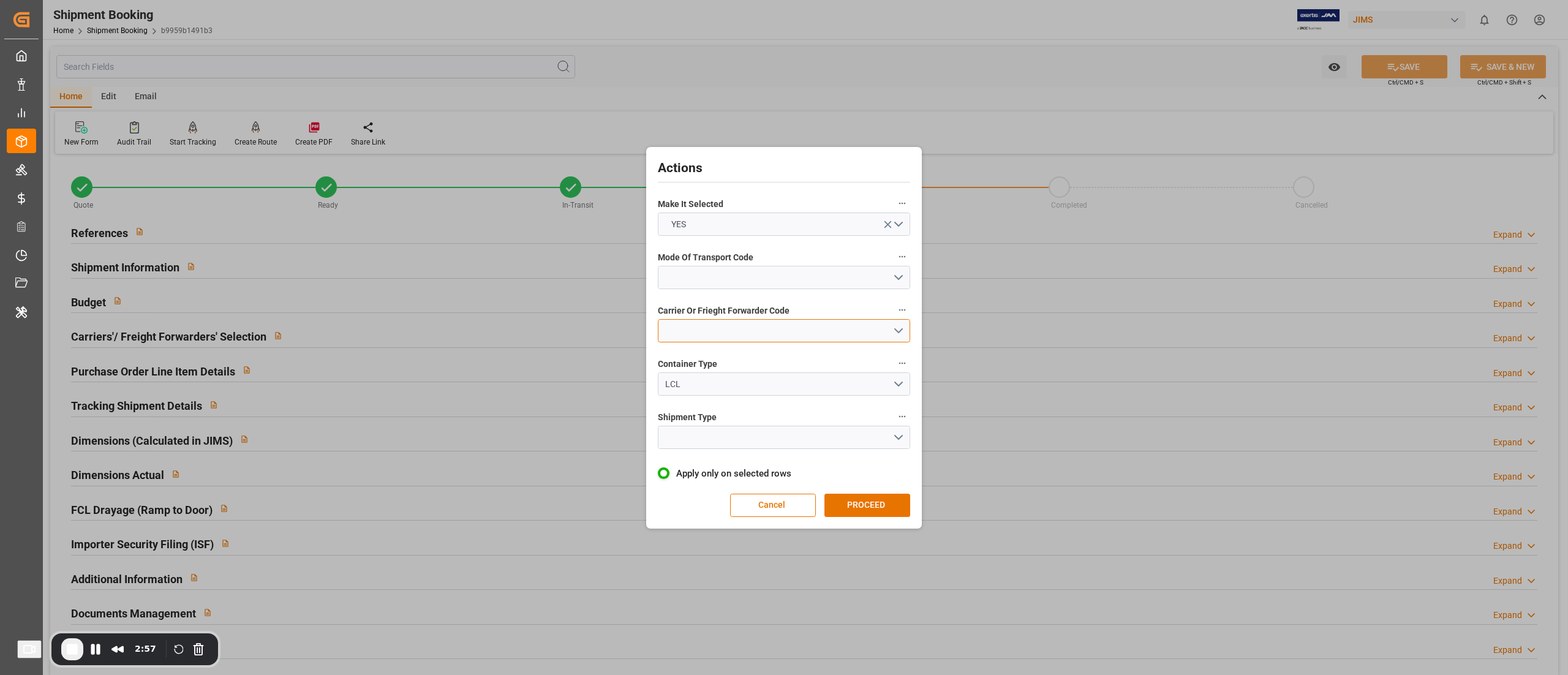
click at [831, 329] on button "open menu" at bounding box center [784, 331] width 252 height 23
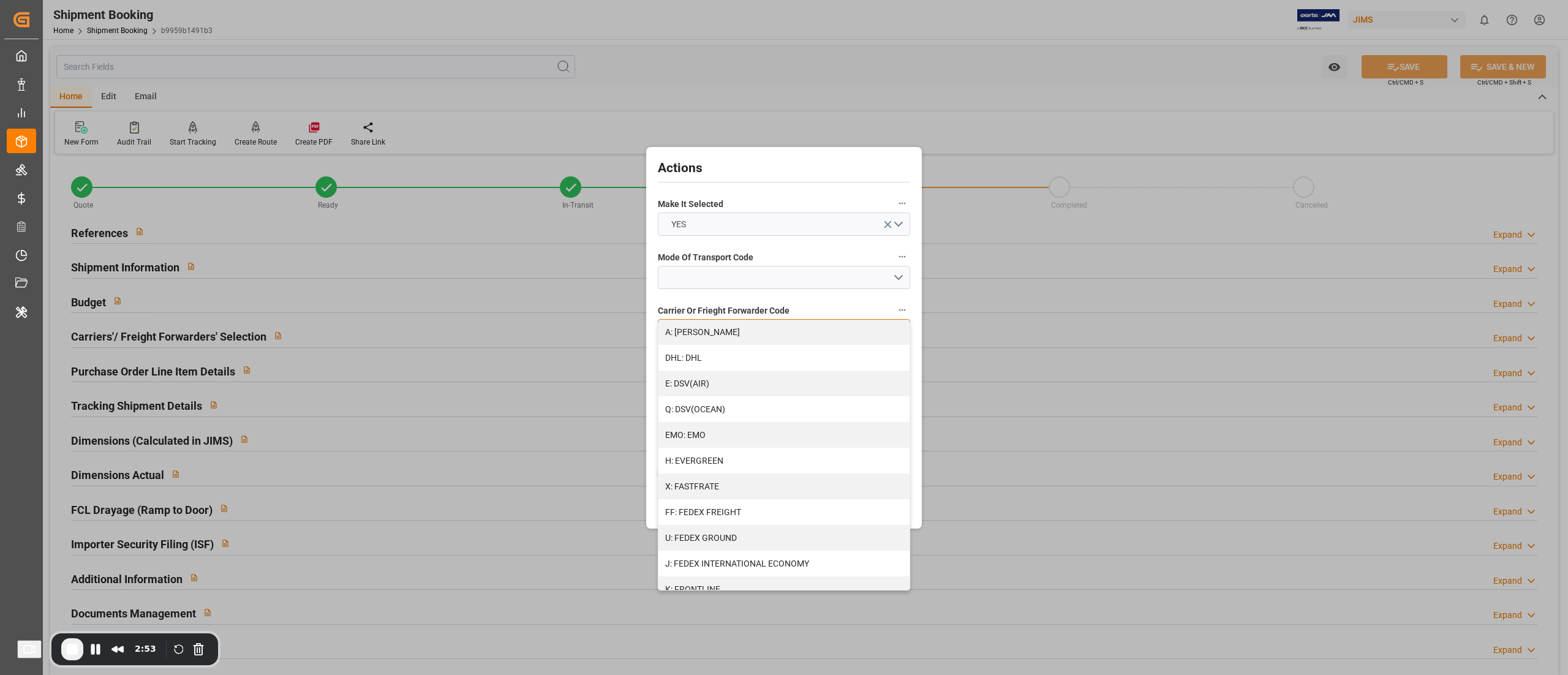
scroll to position [173, 0]
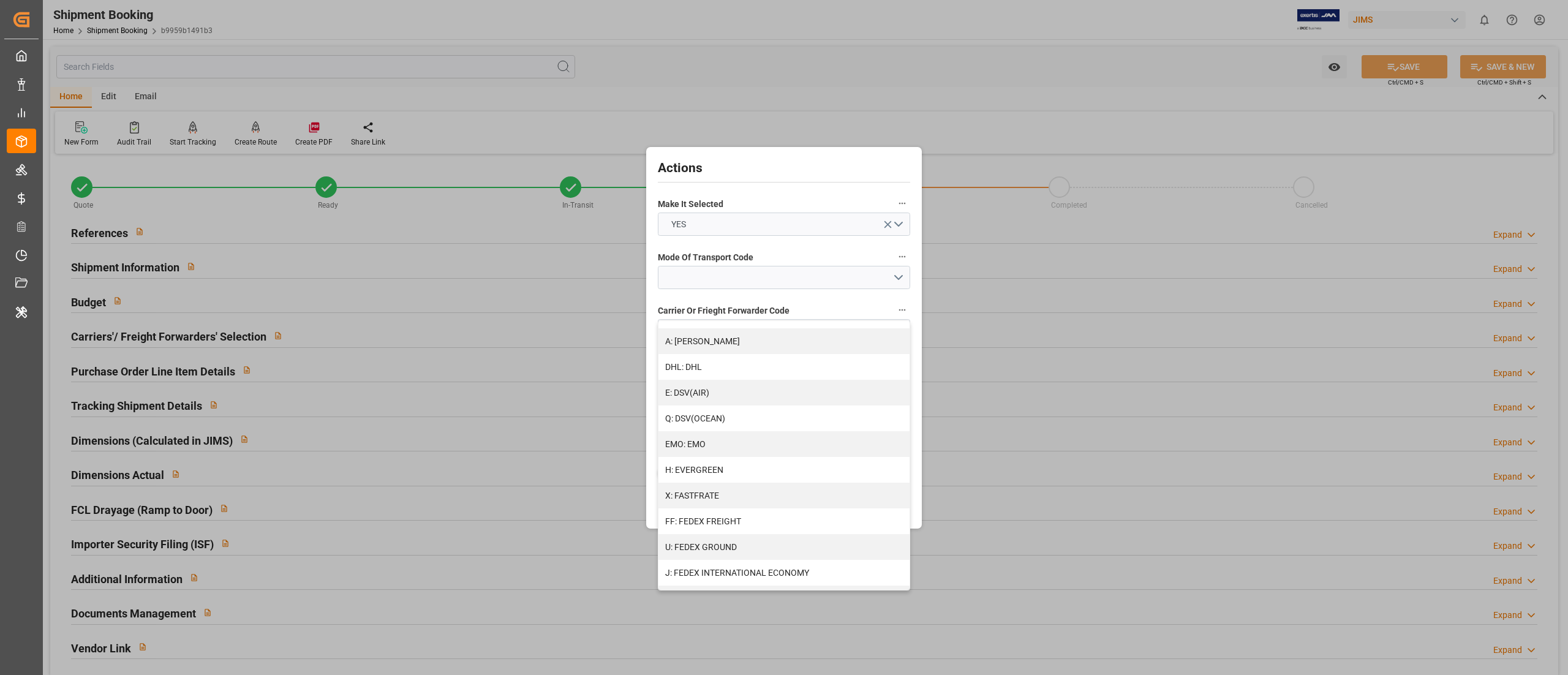
click at [740, 78] on div "Actions Make It Selected YES Mode Of Transport Code Carrier Or Frieght Forwarde…" at bounding box center [784, 337] width 1568 height 675
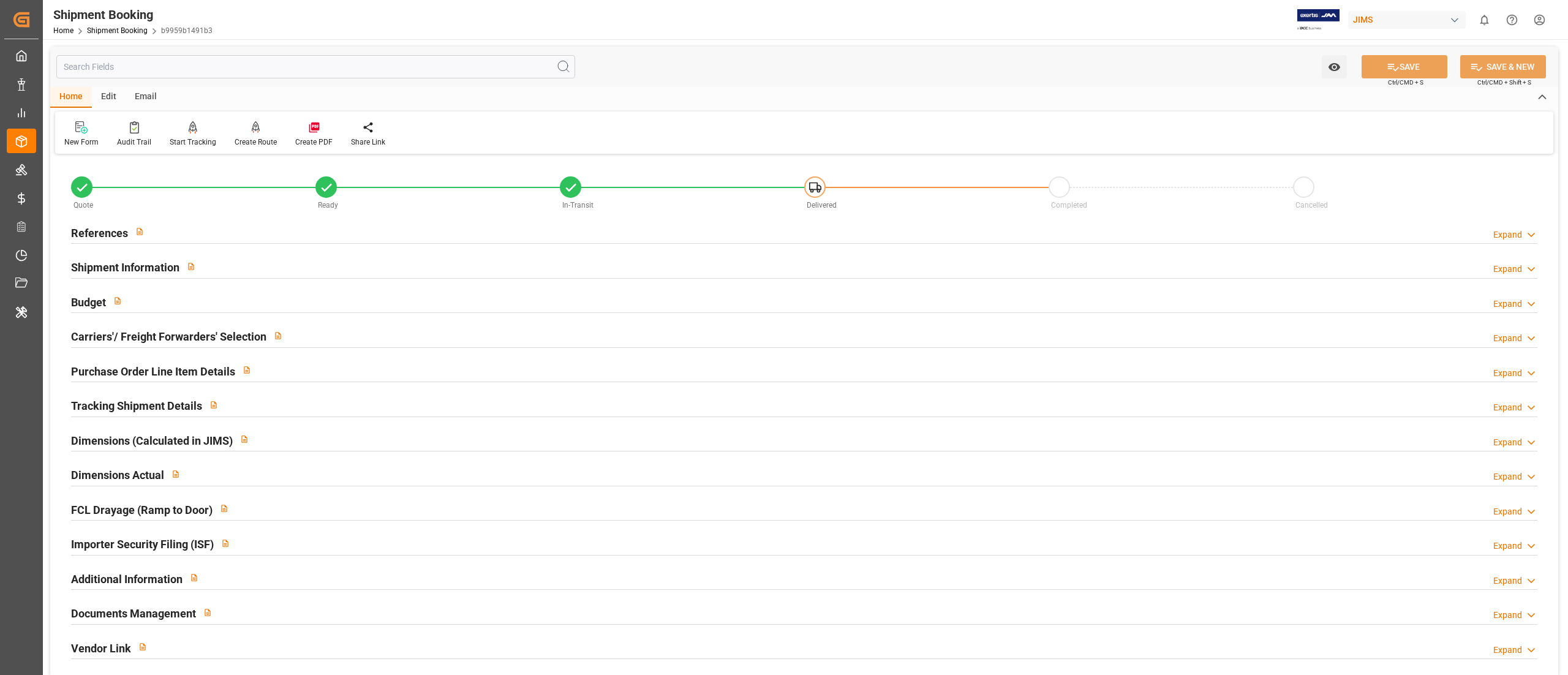
click at [113, 97] on div "Edit" at bounding box center [109, 97] width 34 height 21
